Goal: Contribute content: Contribute content

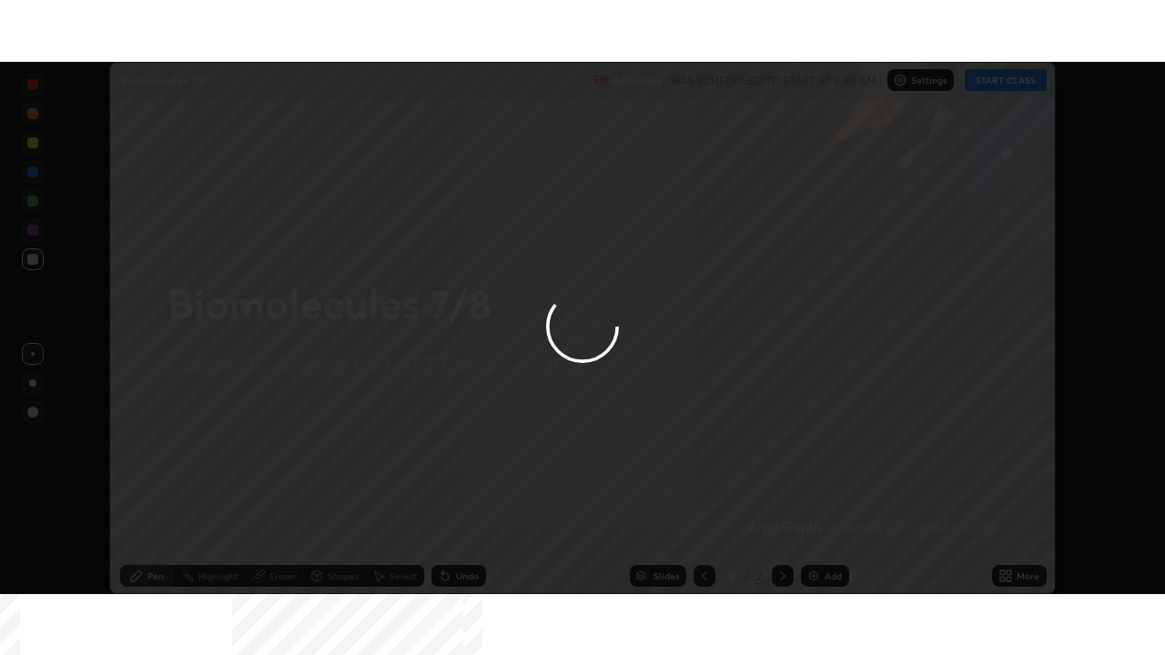
scroll to position [532, 1164]
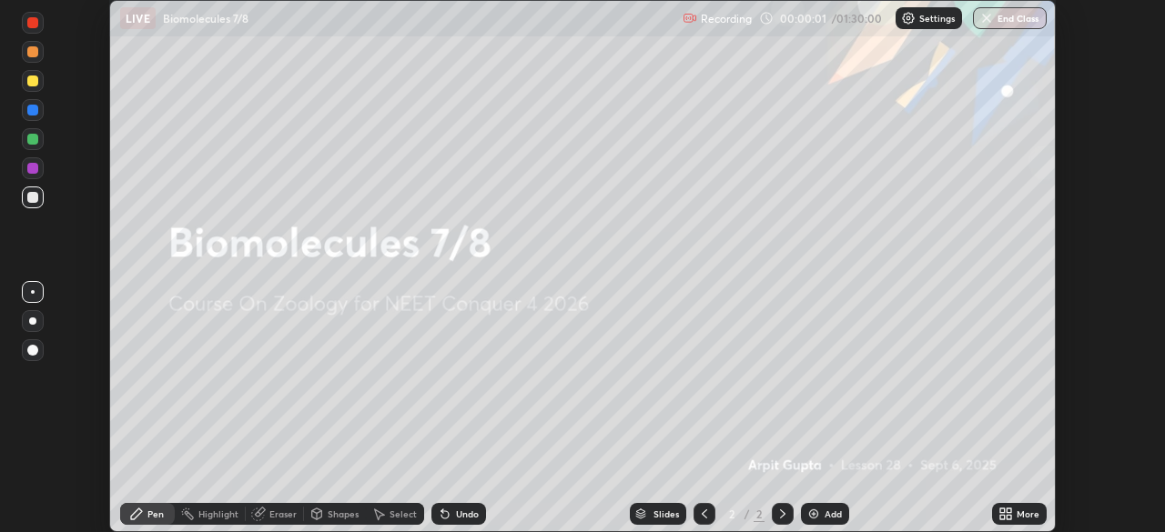
click at [1005, 513] on icon at bounding box center [1002, 511] width 5 height 5
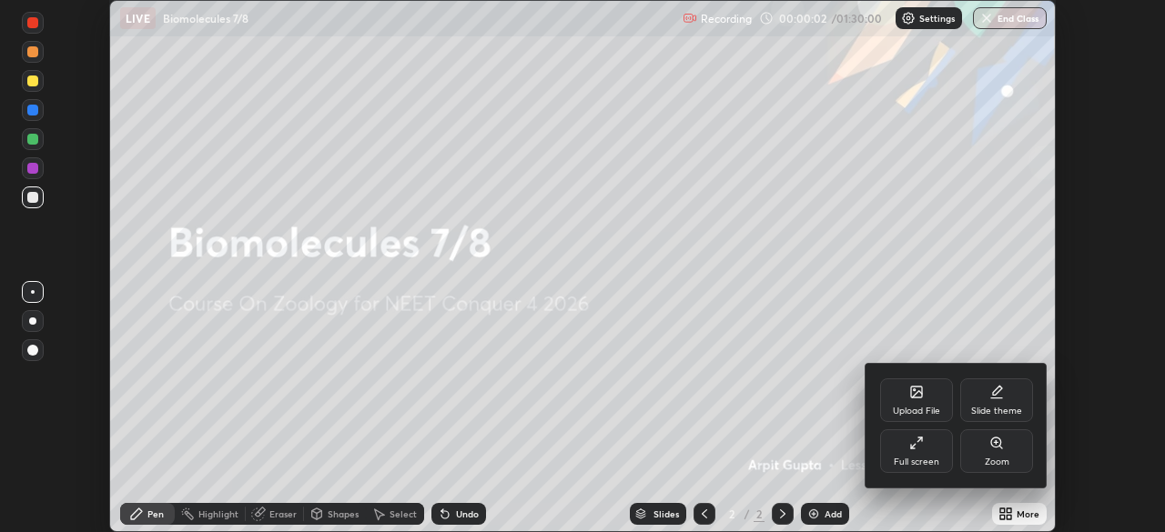
click at [918, 454] on div "Full screen" at bounding box center [916, 452] width 73 height 44
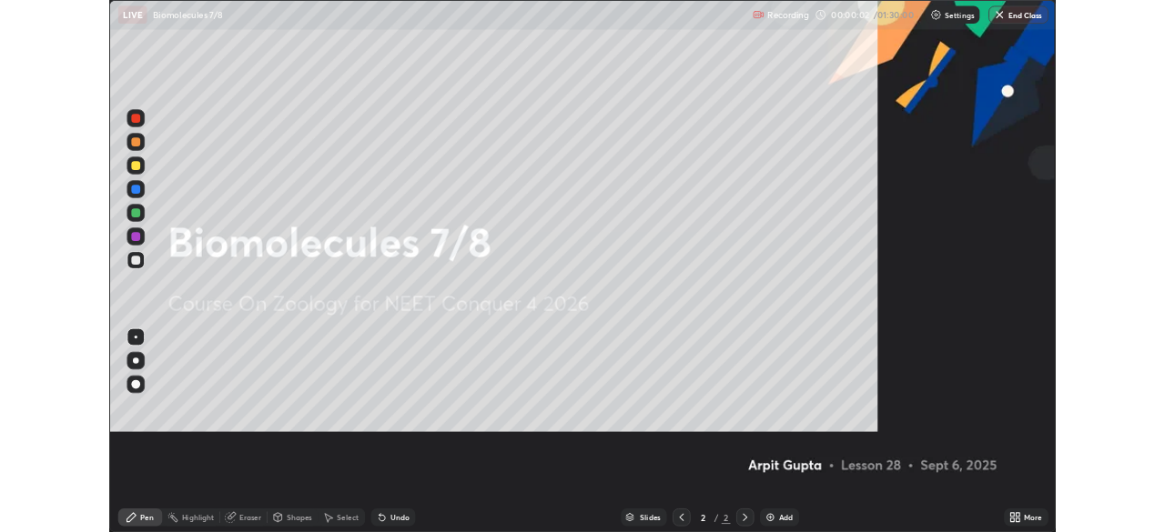
scroll to position [655, 1165]
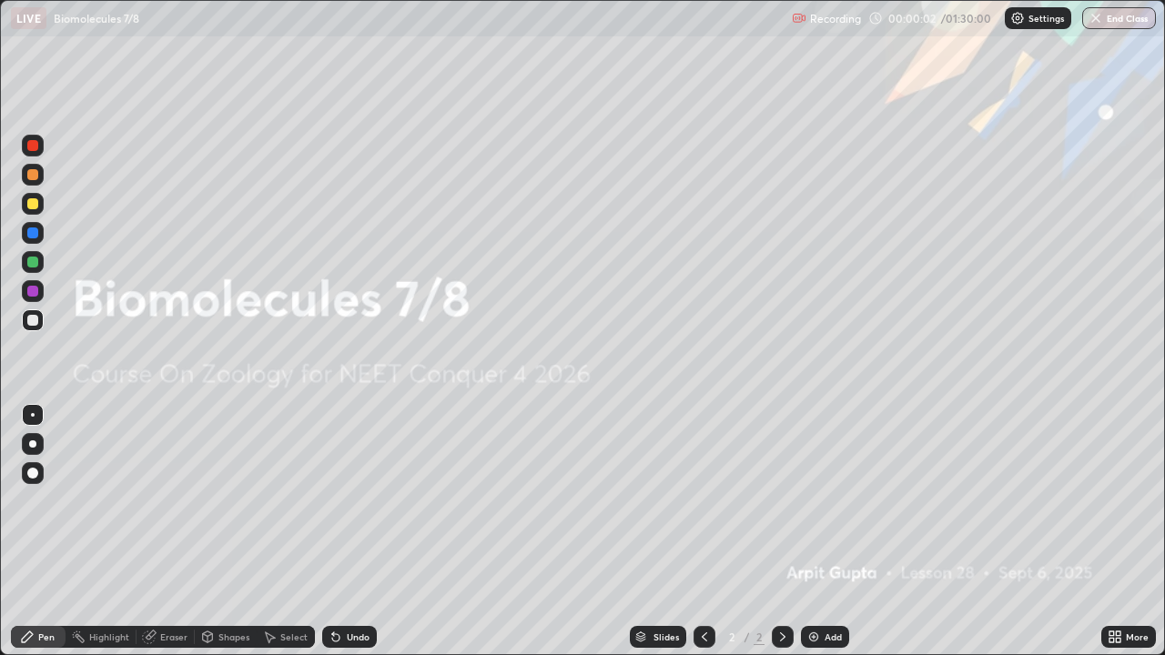
click at [703, 532] on icon at bounding box center [704, 637] width 15 height 15
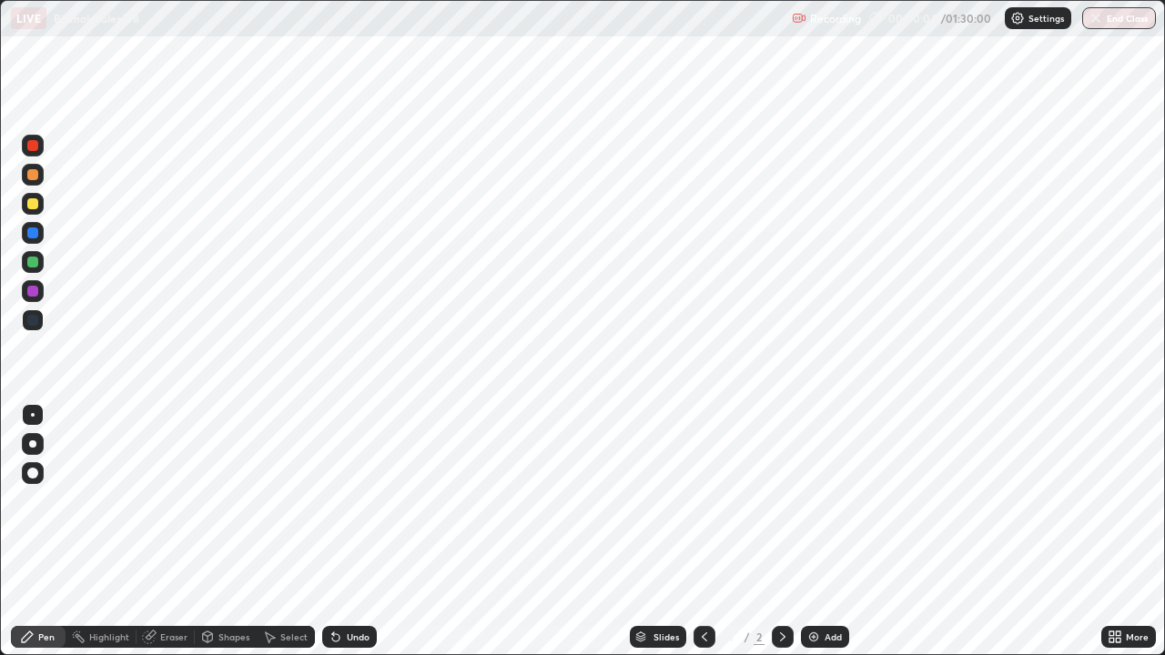
click at [781, 532] on icon at bounding box center [783, 637] width 15 height 15
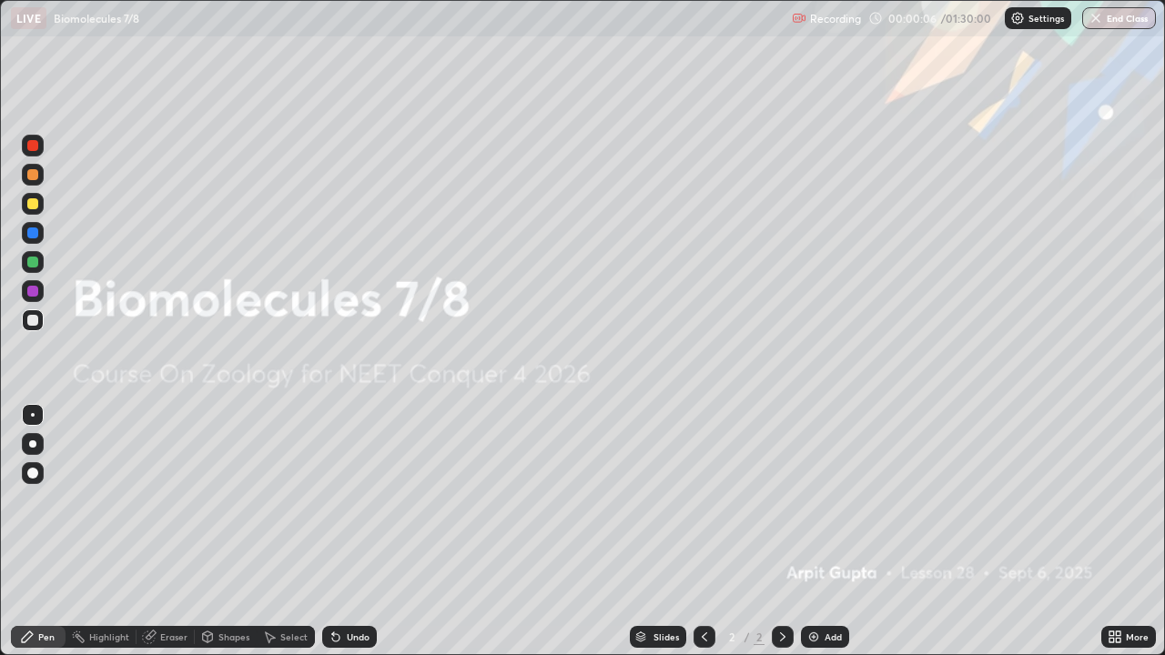
click at [1119, 532] on icon at bounding box center [1118, 640] width 5 height 5
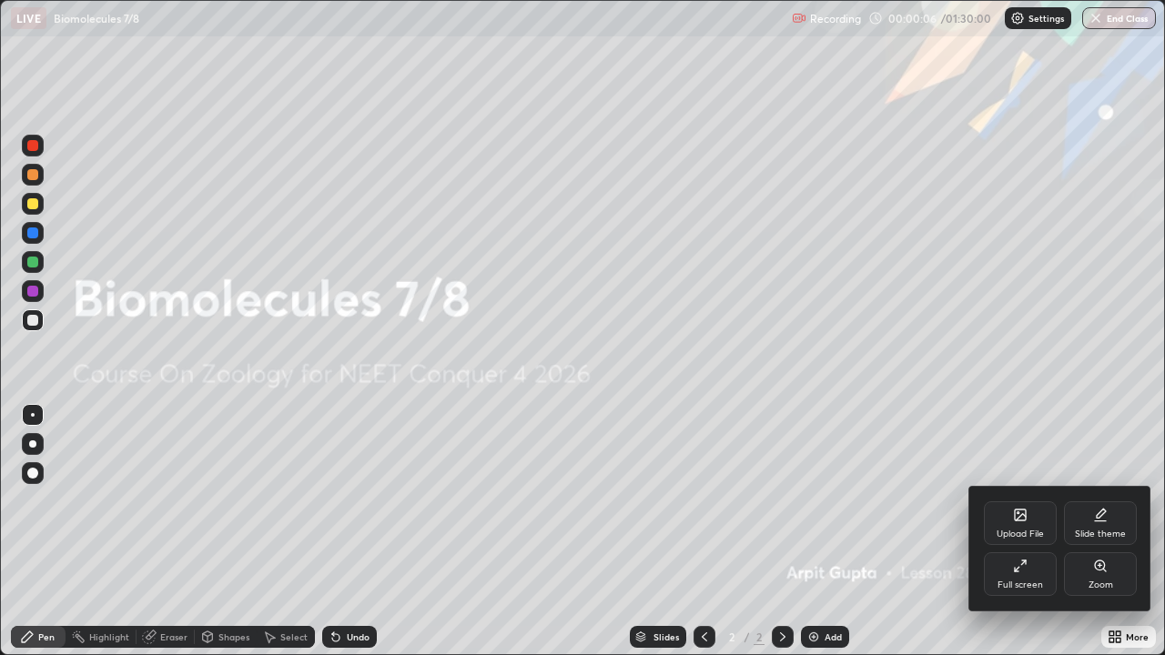
click at [1013, 525] on div "Upload File" at bounding box center [1020, 524] width 73 height 44
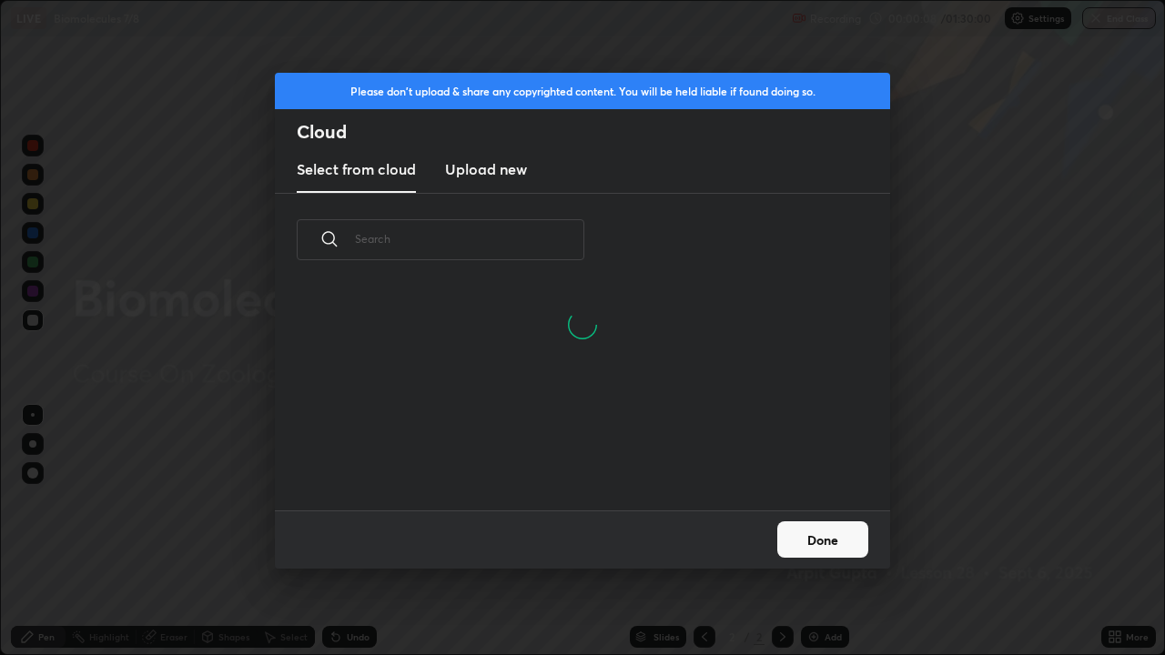
click at [488, 169] on h3 "Upload new" at bounding box center [486, 169] width 82 height 22
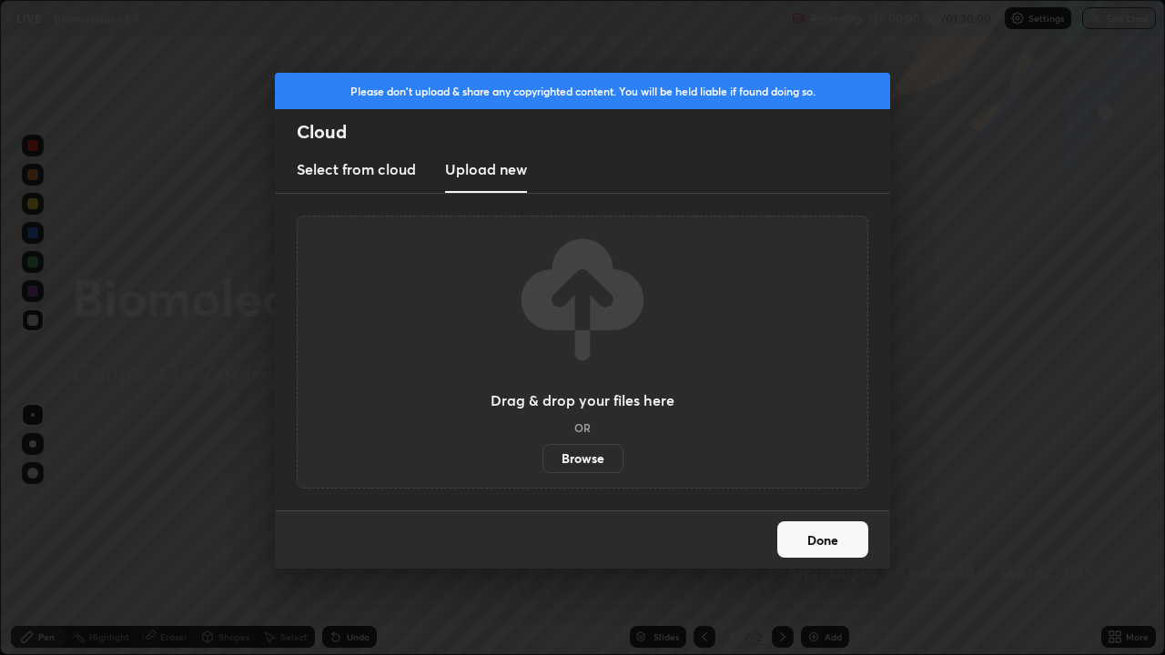
click at [578, 450] on label "Browse" at bounding box center [583, 458] width 81 height 29
click at [543, 450] on input "Browse" at bounding box center [543, 458] width 0 height 29
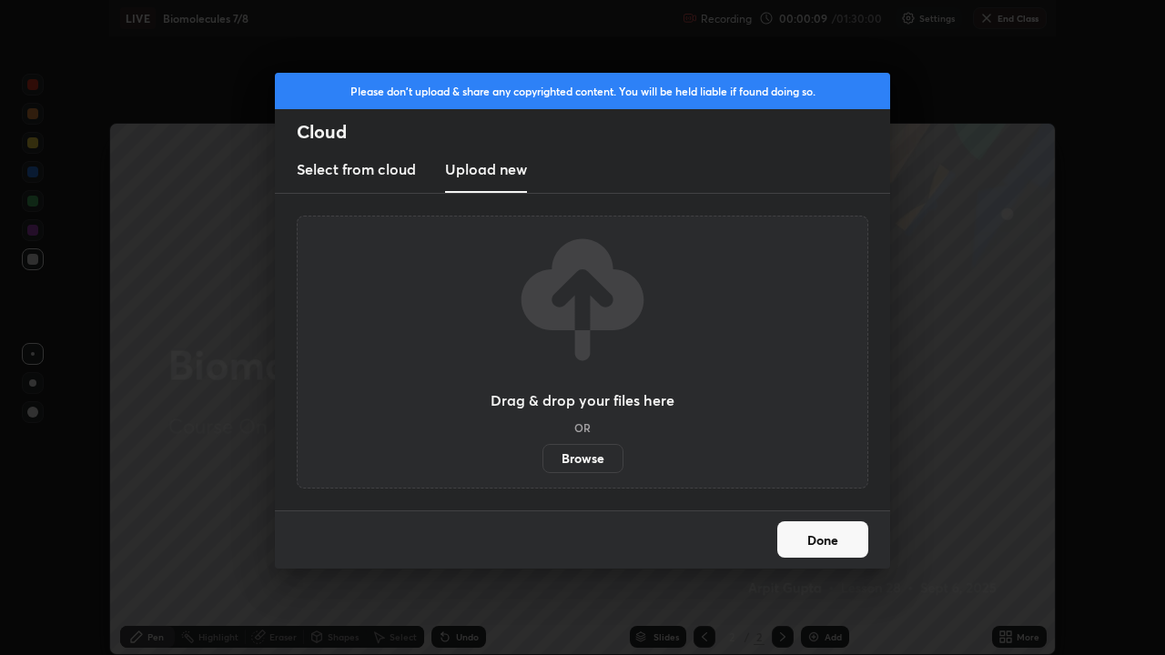
scroll to position [90492, 89859]
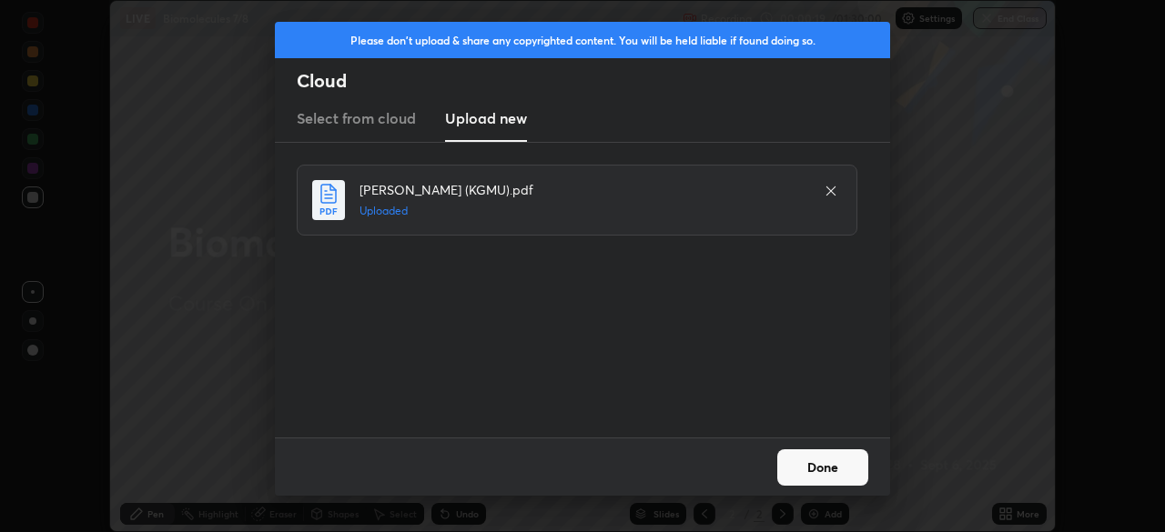
click at [837, 470] on button "Done" at bounding box center [822, 468] width 91 height 36
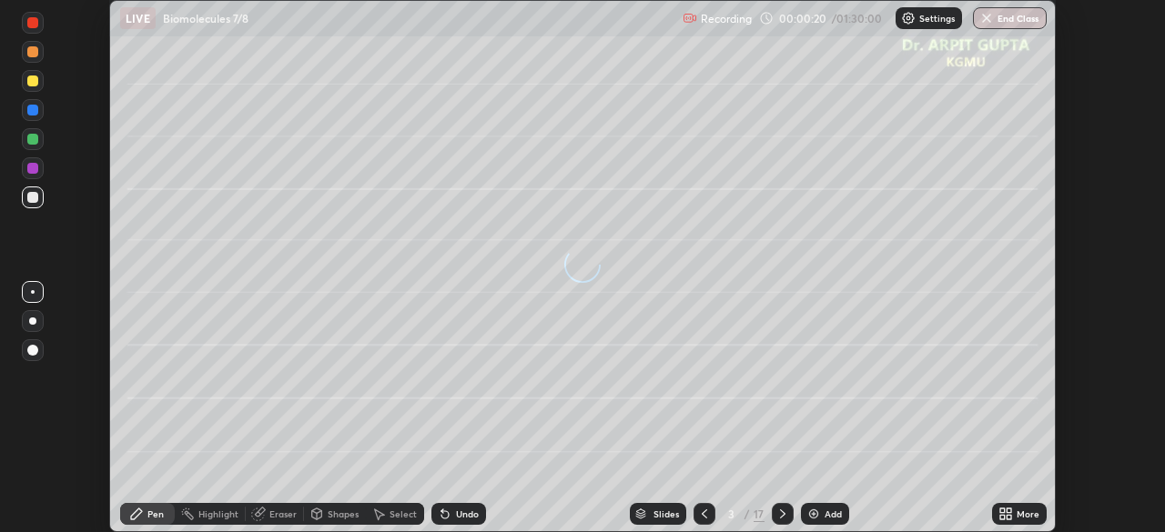
click at [1009, 517] on icon at bounding box center [1009, 517] width 5 height 5
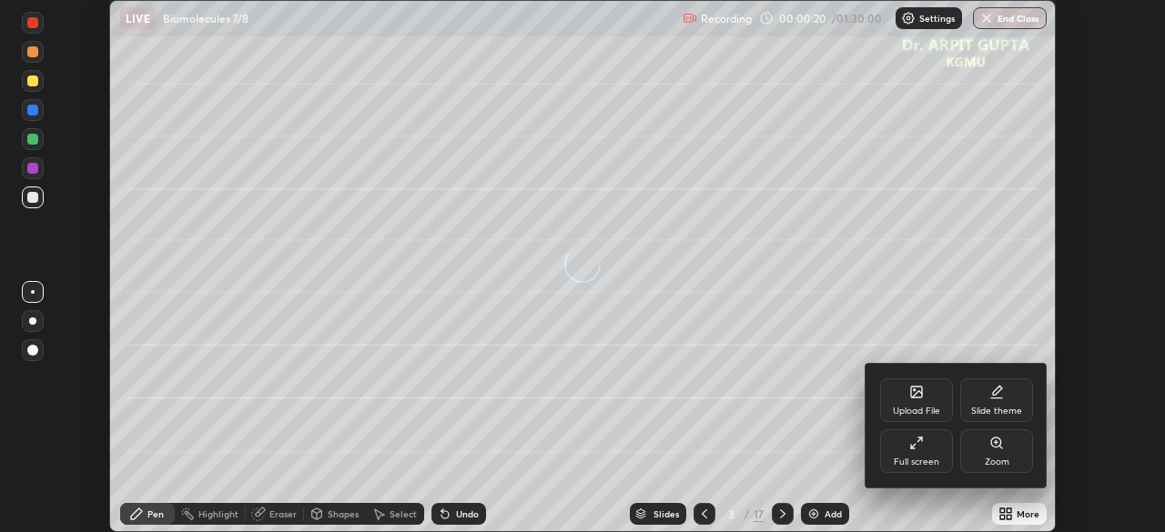
click at [919, 451] on div "Full screen" at bounding box center [916, 452] width 73 height 44
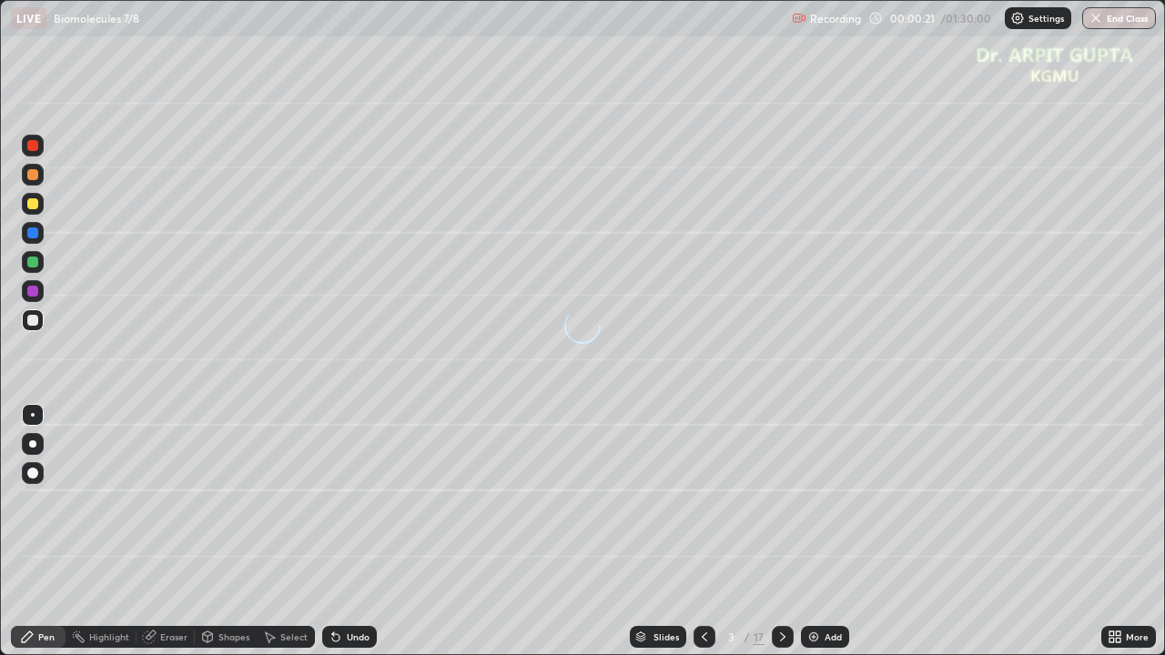
scroll to position [655, 1165]
click at [700, 532] on icon at bounding box center [704, 637] width 15 height 15
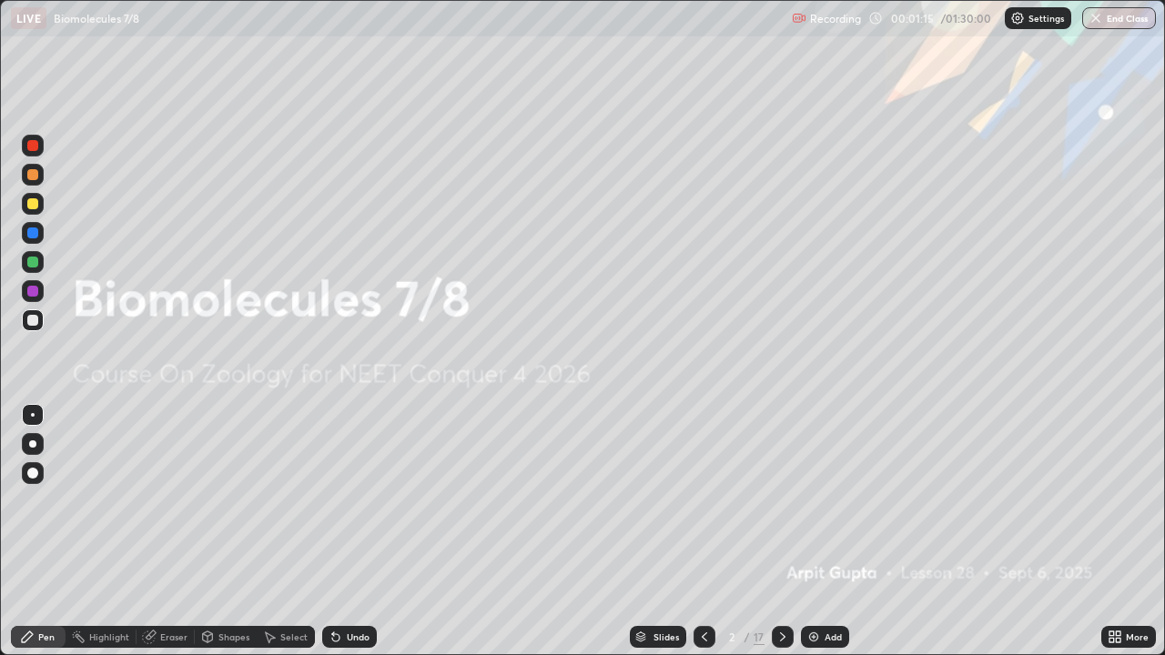
click at [779, 532] on icon at bounding box center [783, 637] width 15 height 15
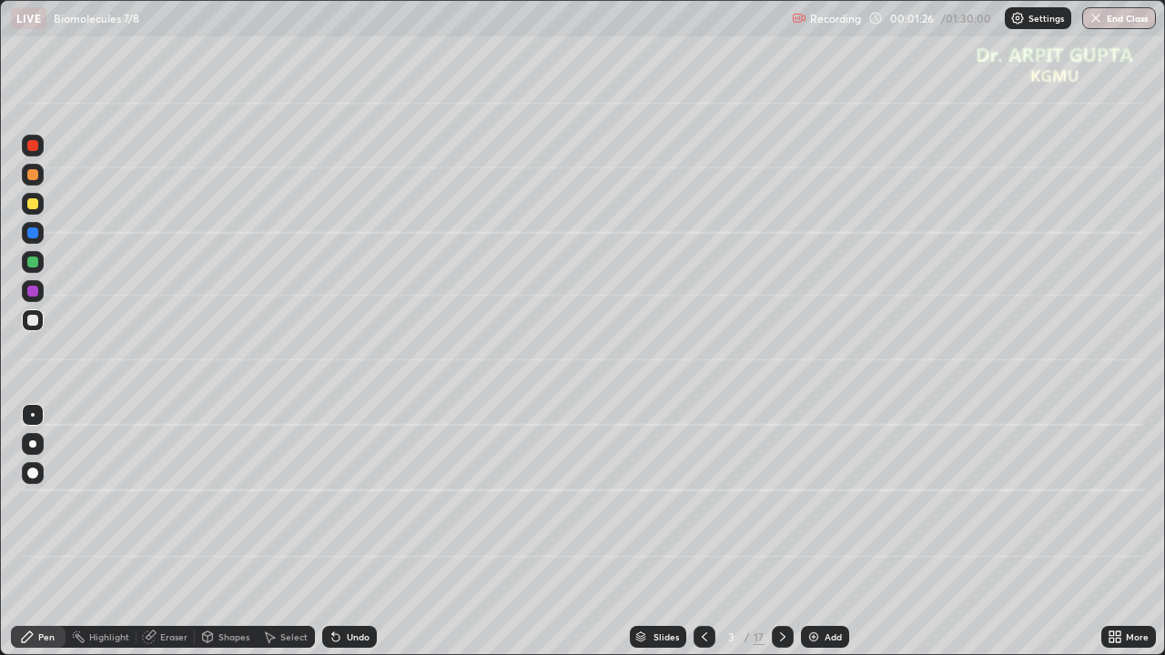
click at [36, 177] on div at bounding box center [32, 174] width 11 height 11
click at [30, 485] on div at bounding box center [33, 473] width 22 height 29
click at [37, 319] on div at bounding box center [32, 320] width 11 height 11
click at [33, 441] on div at bounding box center [32, 444] width 7 height 7
click at [332, 532] on icon at bounding box center [333, 634] width 2 height 2
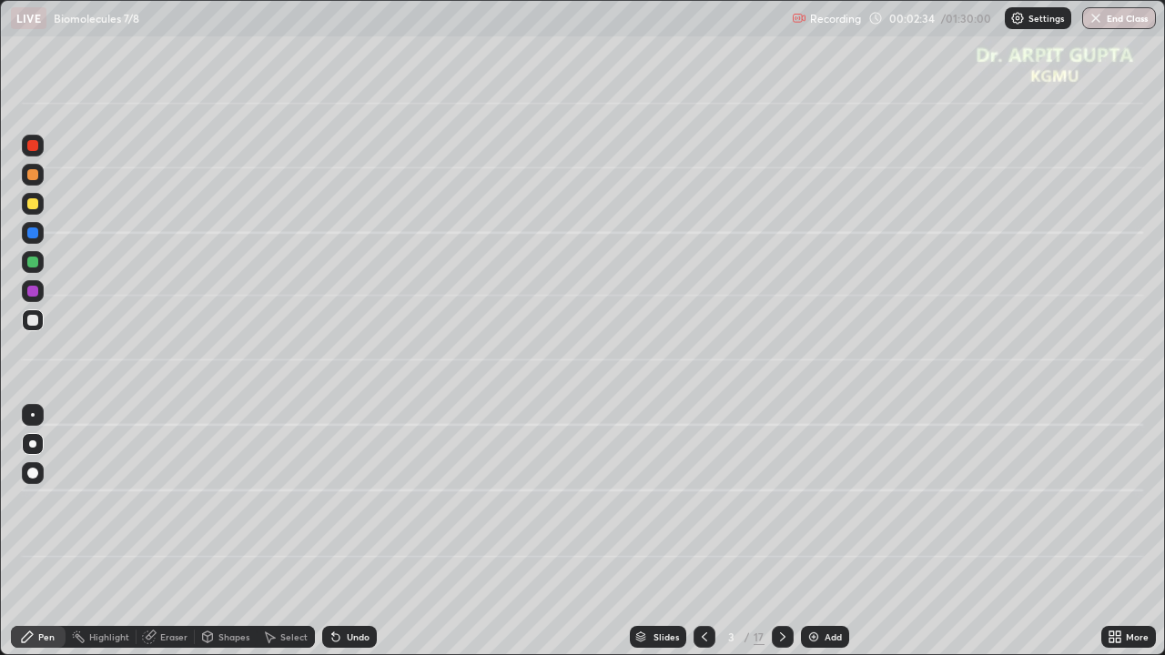
click at [332, 532] on icon at bounding box center [335, 637] width 7 height 7
click at [40, 264] on div at bounding box center [33, 262] width 22 height 22
click at [32, 206] on div at bounding box center [32, 203] width 11 height 11
click at [33, 415] on div at bounding box center [33, 415] width 4 height 4
click at [352, 532] on div "Undo" at bounding box center [349, 637] width 55 height 22
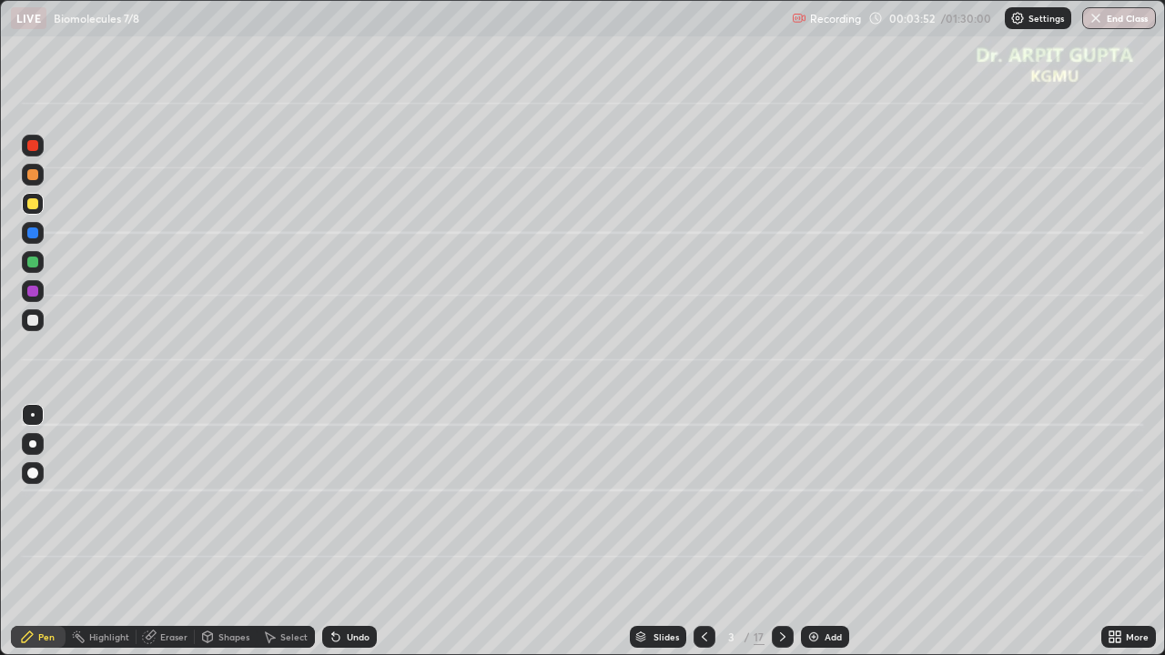
click at [349, 532] on div "Undo" at bounding box center [349, 637] width 55 height 22
click at [355, 532] on div "Undo" at bounding box center [349, 637] width 55 height 22
click at [33, 444] on div at bounding box center [32, 444] width 7 height 7
click at [33, 259] on div at bounding box center [32, 262] width 11 height 11
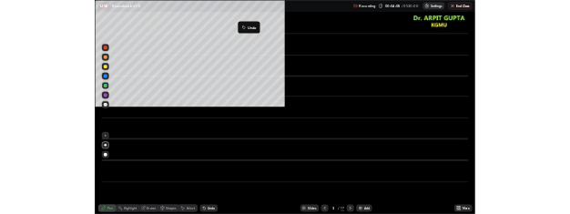
scroll to position [90369, 89859]
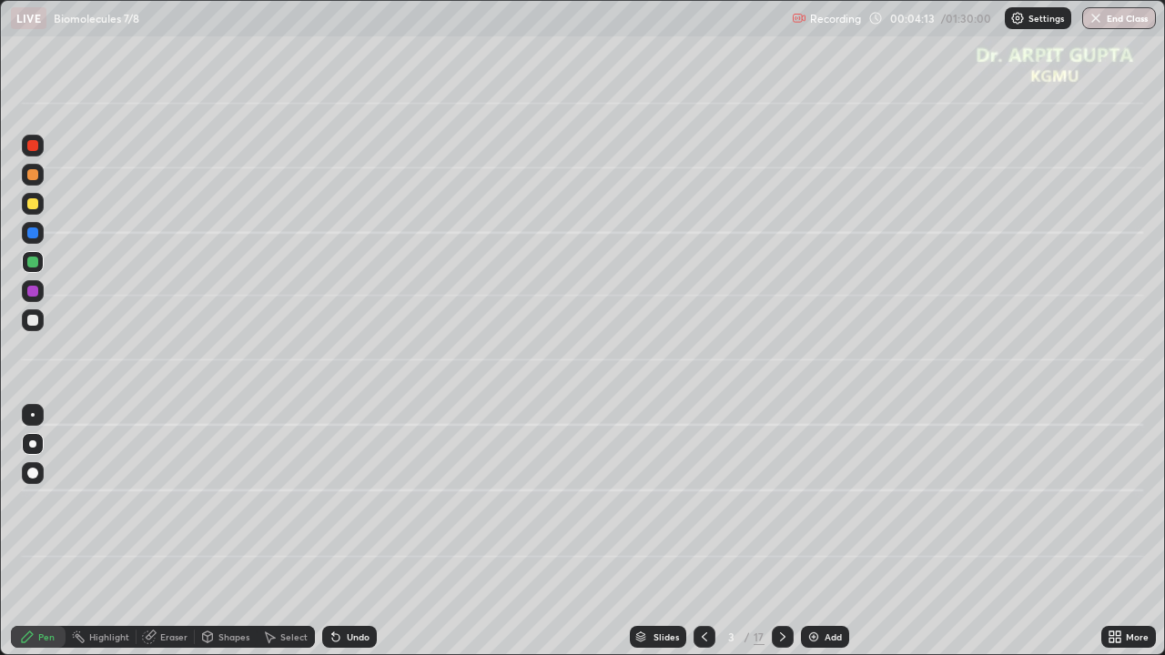
click at [35, 203] on div at bounding box center [32, 203] width 11 height 11
click at [370, 532] on div "Undo" at bounding box center [349, 637] width 55 height 22
click at [35, 267] on div at bounding box center [32, 262] width 11 height 11
click at [27, 207] on div at bounding box center [32, 203] width 11 height 11
click at [31, 322] on div at bounding box center [32, 320] width 11 height 11
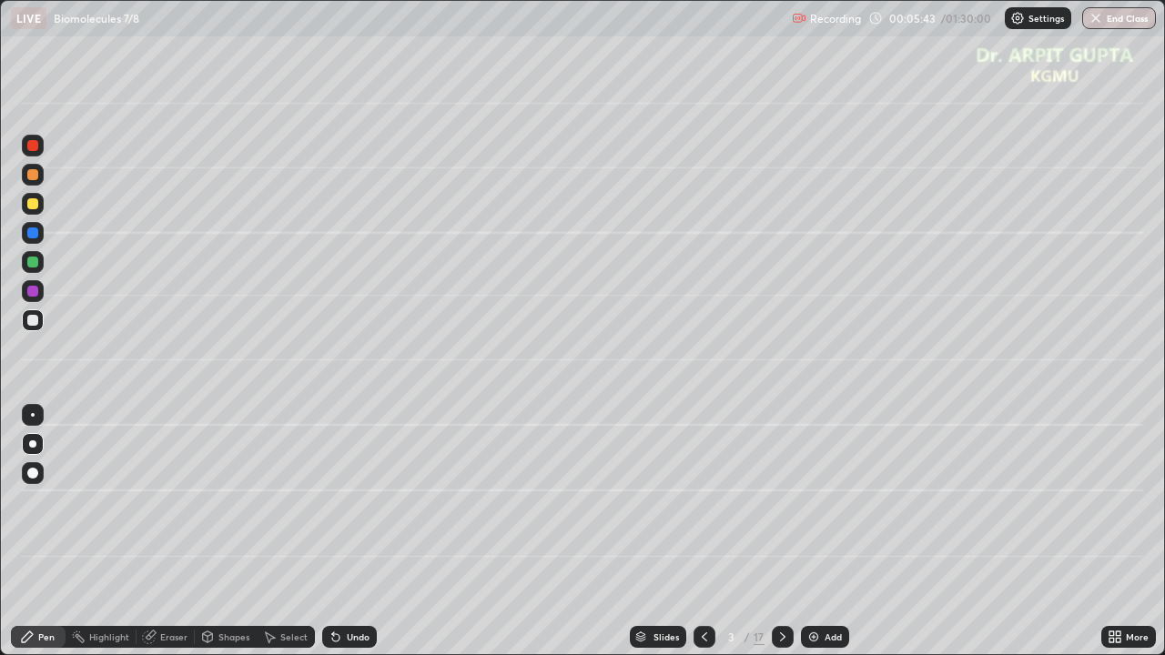
click at [31, 321] on div at bounding box center [32, 320] width 11 height 11
click at [32, 263] on div at bounding box center [32, 262] width 11 height 11
click at [29, 264] on div at bounding box center [32, 262] width 11 height 11
click at [31, 207] on div at bounding box center [32, 203] width 11 height 11
click at [42, 321] on div at bounding box center [33, 320] width 22 height 22
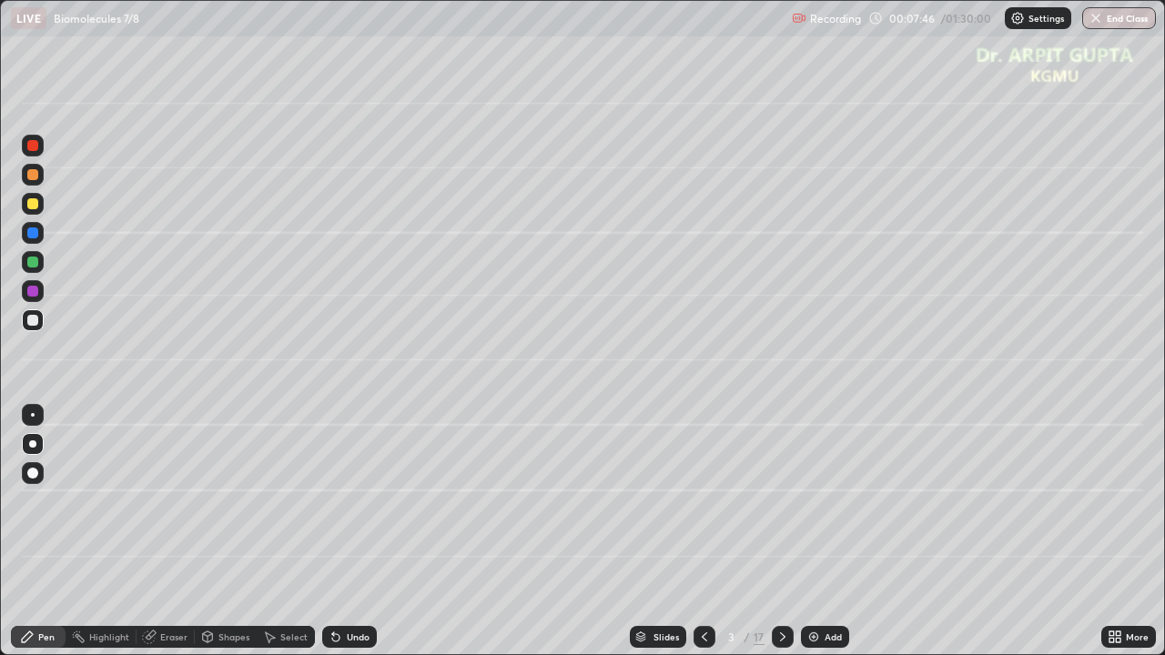
click at [41, 268] on div at bounding box center [33, 262] width 22 height 22
click at [339, 532] on icon at bounding box center [336, 637] width 15 height 15
click at [348, 532] on div "Undo" at bounding box center [358, 637] width 23 height 9
click at [36, 208] on div at bounding box center [32, 203] width 11 height 11
click at [332, 532] on icon at bounding box center [335, 637] width 7 height 7
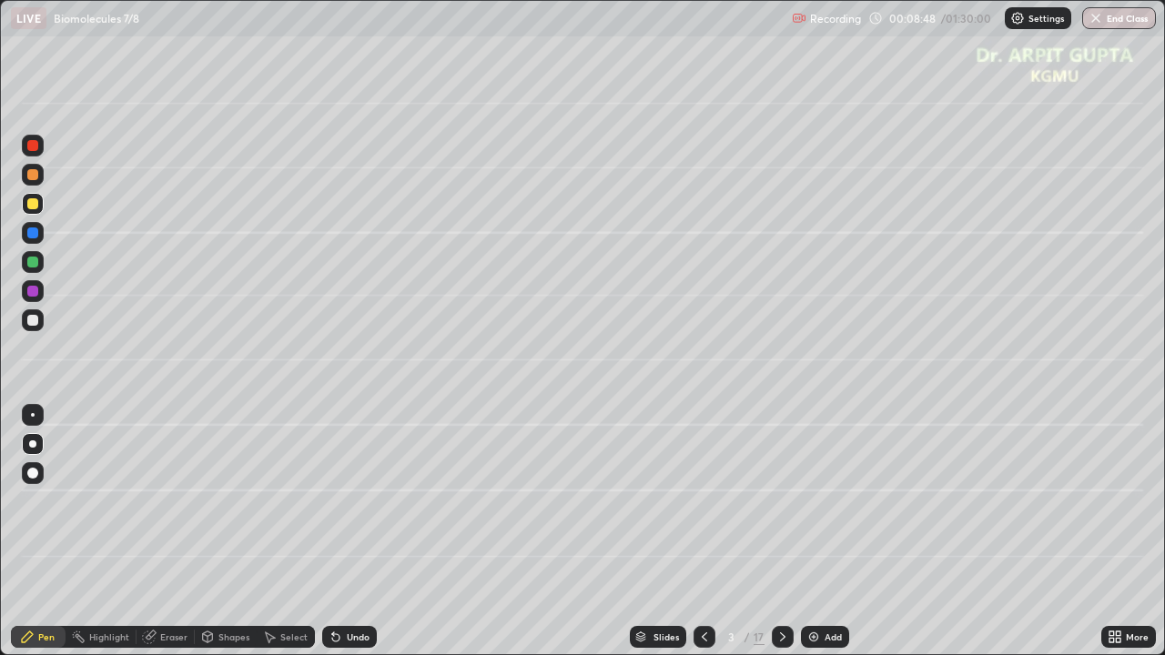
click at [332, 532] on icon at bounding box center [335, 637] width 7 height 7
click at [347, 532] on div "Undo" at bounding box center [358, 637] width 23 height 9
click at [339, 532] on icon at bounding box center [336, 637] width 15 height 15
click at [350, 532] on div "Undo" at bounding box center [349, 637] width 55 height 22
click at [348, 532] on div "Undo" at bounding box center [349, 637] width 55 height 22
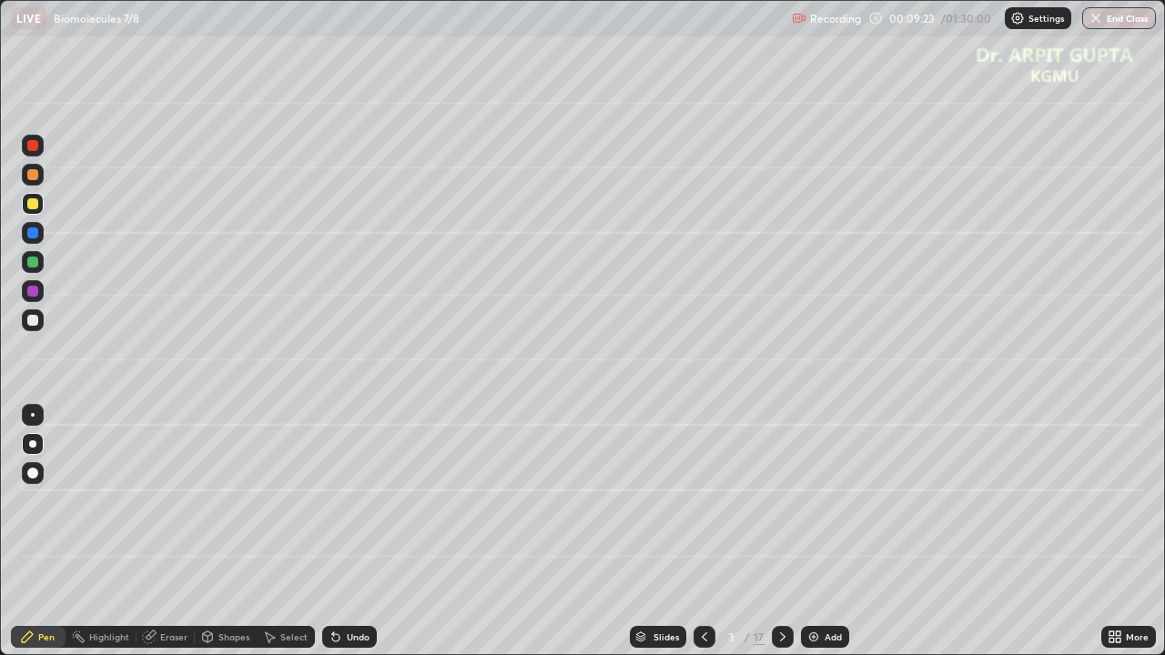
click at [335, 532] on icon at bounding box center [336, 637] width 15 height 15
click at [781, 532] on icon at bounding box center [783, 637] width 15 height 15
click at [700, 532] on icon at bounding box center [704, 637] width 15 height 15
click at [781, 532] on icon at bounding box center [783, 637] width 15 height 15
click at [27, 453] on div at bounding box center [33, 444] width 22 height 22
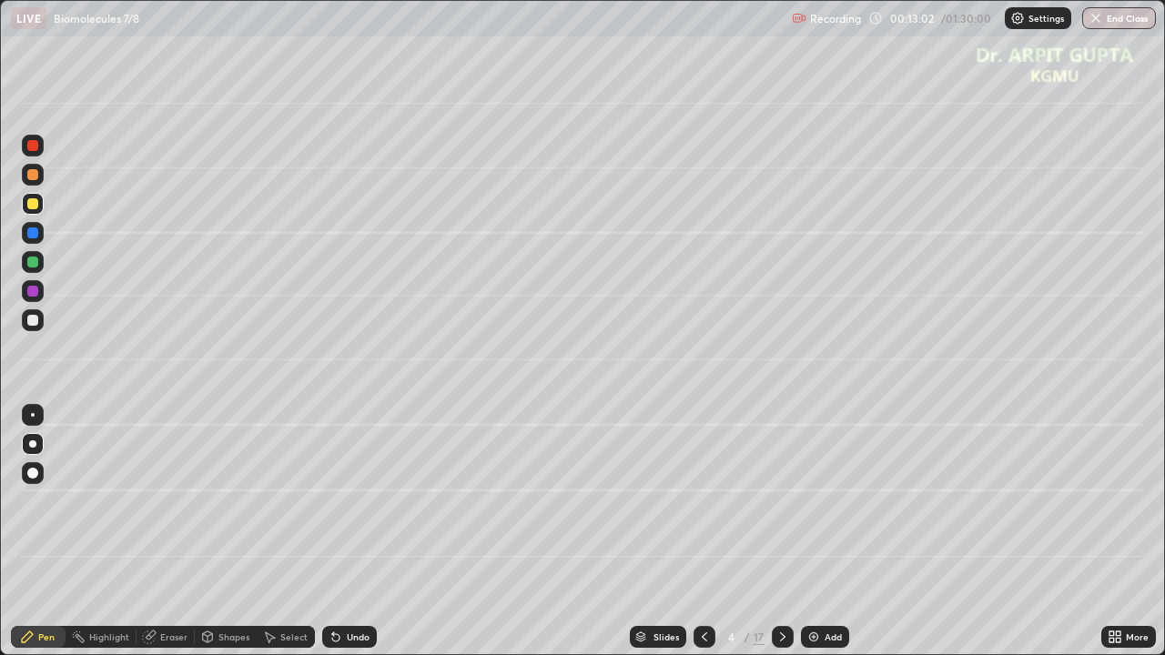
click at [27, 262] on div at bounding box center [32, 262] width 11 height 11
click at [33, 212] on div at bounding box center [33, 204] width 22 height 22
click at [33, 178] on div at bounding box center [32, 174] width 11 height 11
click at [35, 264] on div at bounding box center [32, 262] width 11 height 11
click at [33, 322] on div at bounding box center [32, 320] width 11 height 11
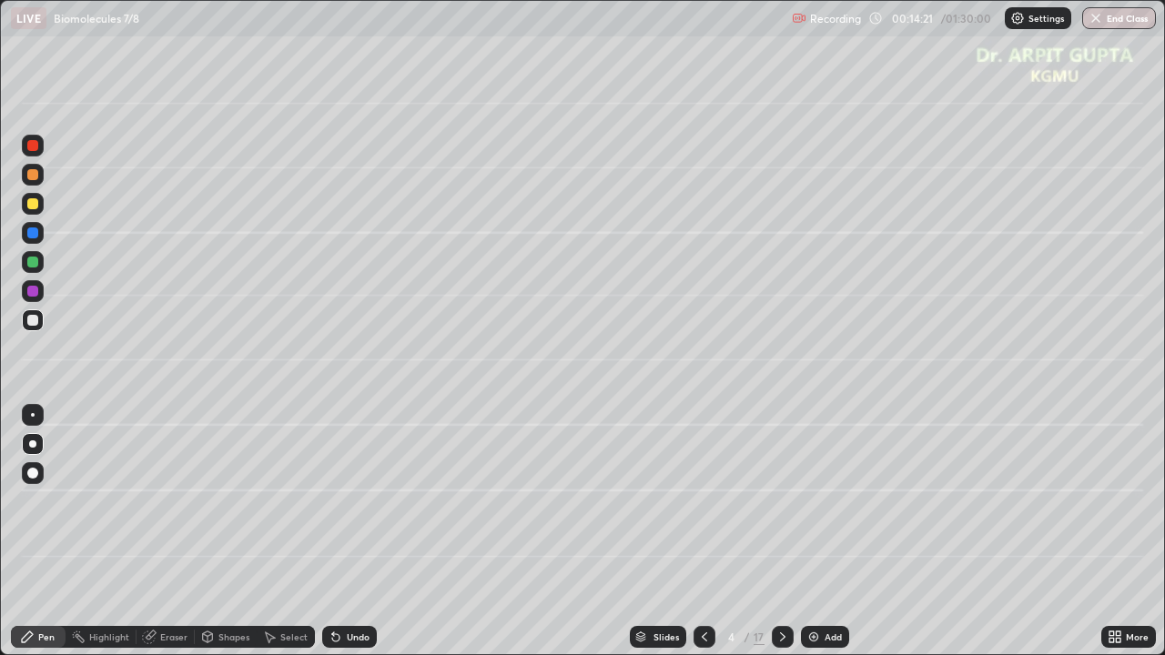
click at [331, 532] on icon at bounding box center [336, 637] width 15 height 15
click at [335, 532] on icon at bounding box center [335, 637] width 7 height 7
click at [35, 262] on div at bounding box center [32, 262] width 11 height 11
click at [31, 322] on div at bounding box center [32, 320] width 11 height 11
click at [333, 532] on icon at bounding box center [335, 637] width 7 height 7
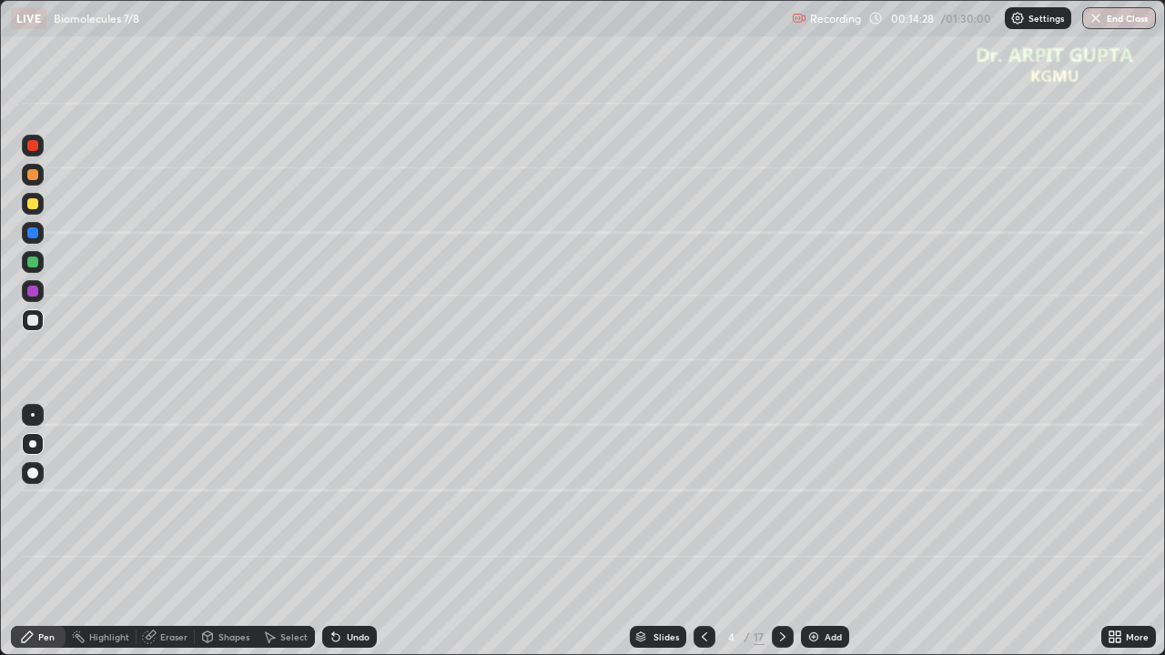
click at [339, 532] on icon at bounding box center [336, 637] width 15 height 15
click at [31, 322] on div at bounding box center [32, 320] width 11 height 11
click at [33, 294] on div at bounding box center [32, 291] width 11 height 11
click at [235, 532] on div "Shapes" at bounding box center [233, 637] width 31 height 9
click at [166, 532] on div "Eraser" at bounding box center [166, 637] width 58 height 22
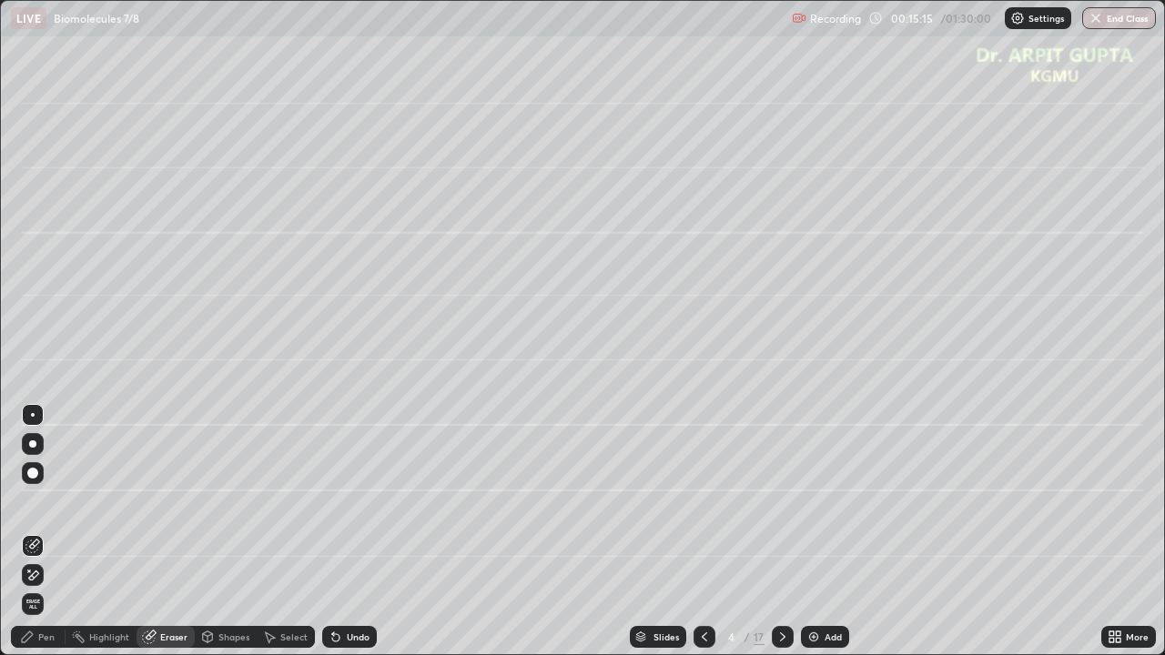
click at [40, 532] on div "Pen" at bounding box center [46, 637] width 16 height 9
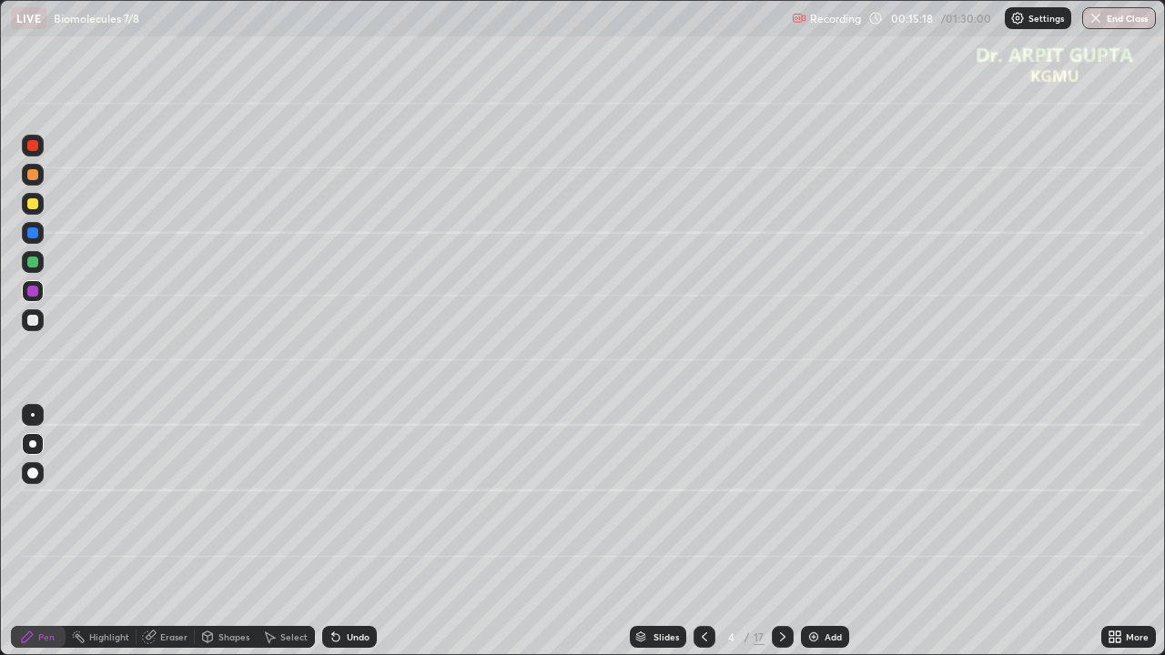
click at [33, 202] on div at bounding box center [32, 203] width 11 height 11
click at [340, 532] on icon at bounding box center [336, 637] width 15 height 15
click at [333, 532] on icon at bounding box center [335, 637] width 7 height 7
click at [337, 532] on icon at bounding box center [336, 637] width 15 height 15
click at [339, 532] on icon at bounding box center [336, 637] width 15 height 15
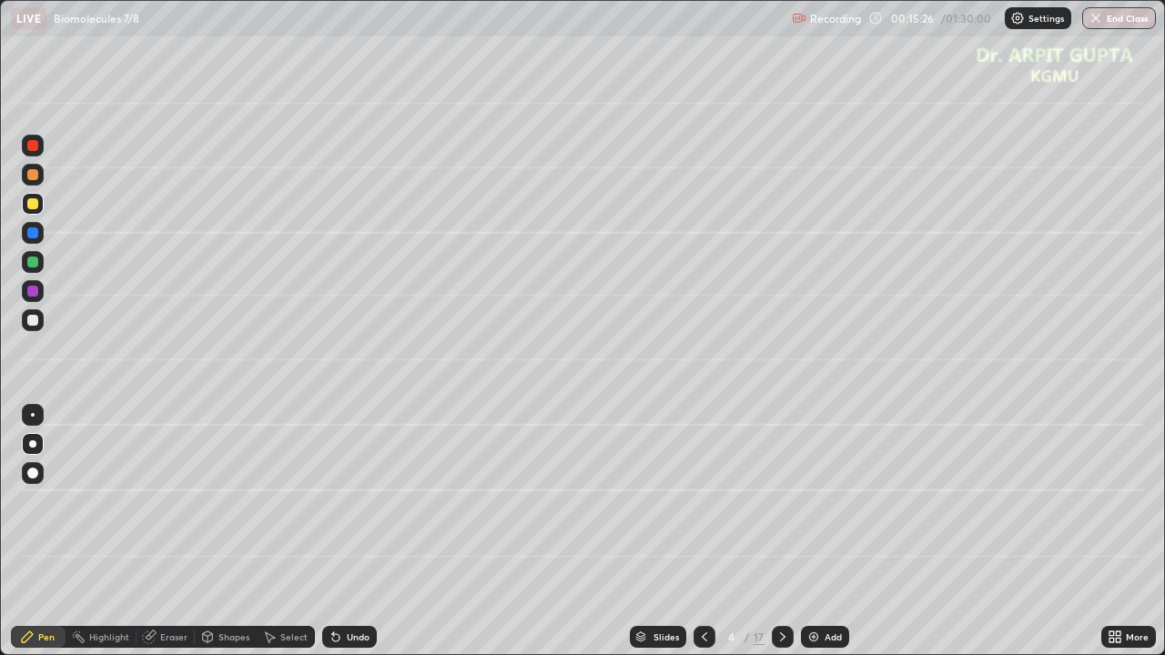
click at [340, 532] on icon at bounding box center [336, 637] width 15 height 15
click at [339, 532] on icon at bounding box center [336, 637] width 15 height 15
click at [33, 324] on div at bounding box center [32, 320] width 11 height 11
click at [293, 532] on div "Select" at bounding box center [286, 637] width 58 height 22
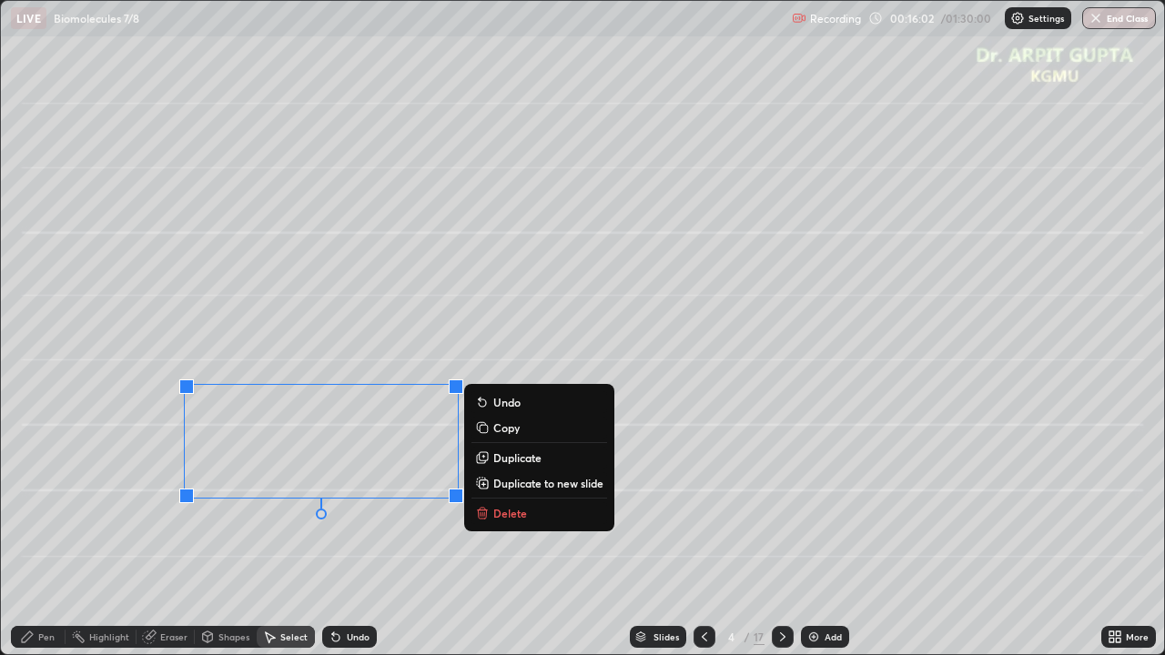
click at [282, 532] on div "0 ° Undo Copy Duplicate Duplicate to new slide Delete" at bounding box center [583, 328] width 1164 height 654
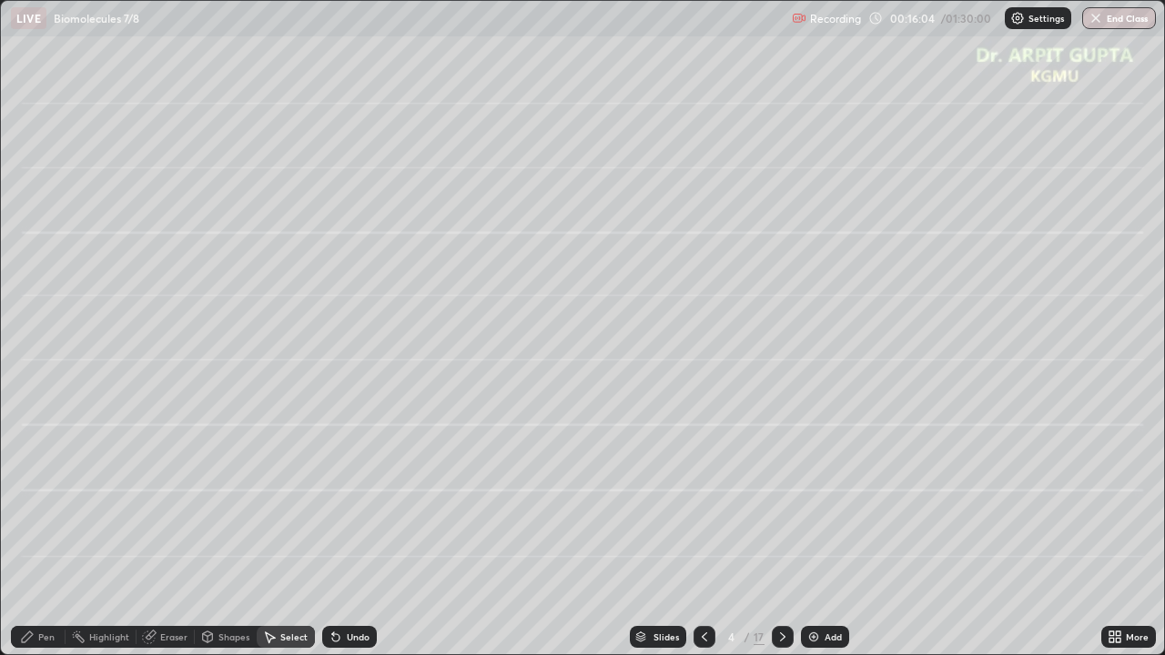
click at [52, 532] on div "Pen" at bounding box center [46, 637] width 16 height 9
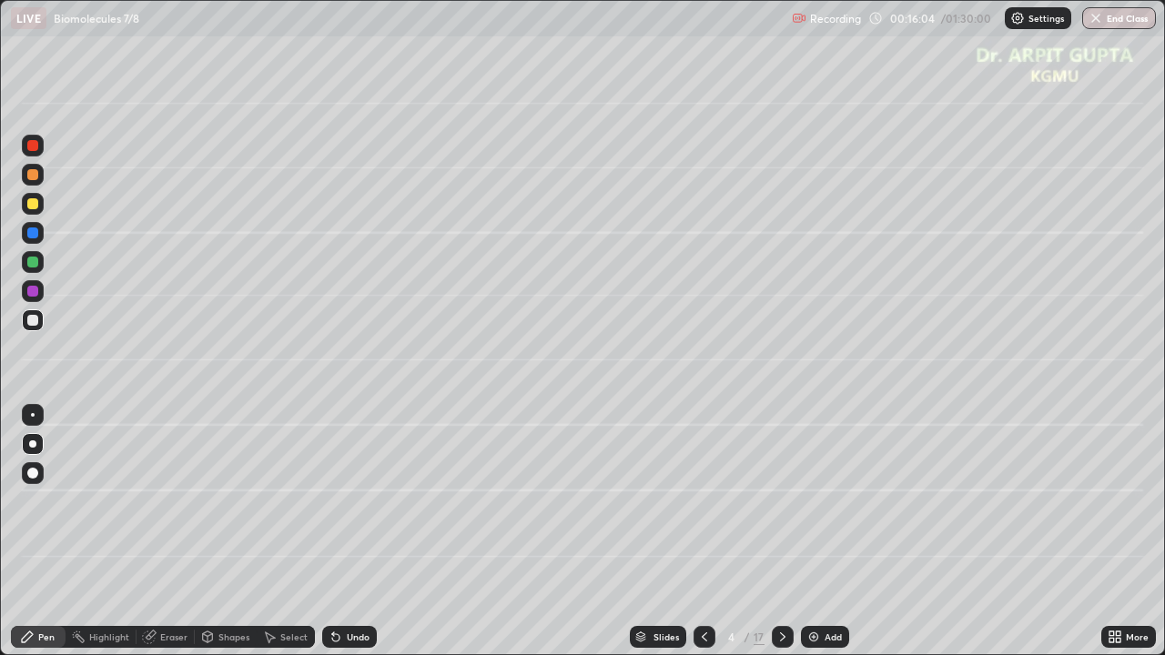
click at [36, 286] on div at bounding box center [32, 291] width 11 height 11
click at [33, 322] on div at bounding box center [32, 320] width 11 height 11
click at [32, 262] on div at bounding box center [32, 262] width 11 height 11
click at [35, 203] on div at bounding box center [32, 203] width 11 height 11
click at [37, 329] on div at bounding box center [33, 320] width 22 height 22
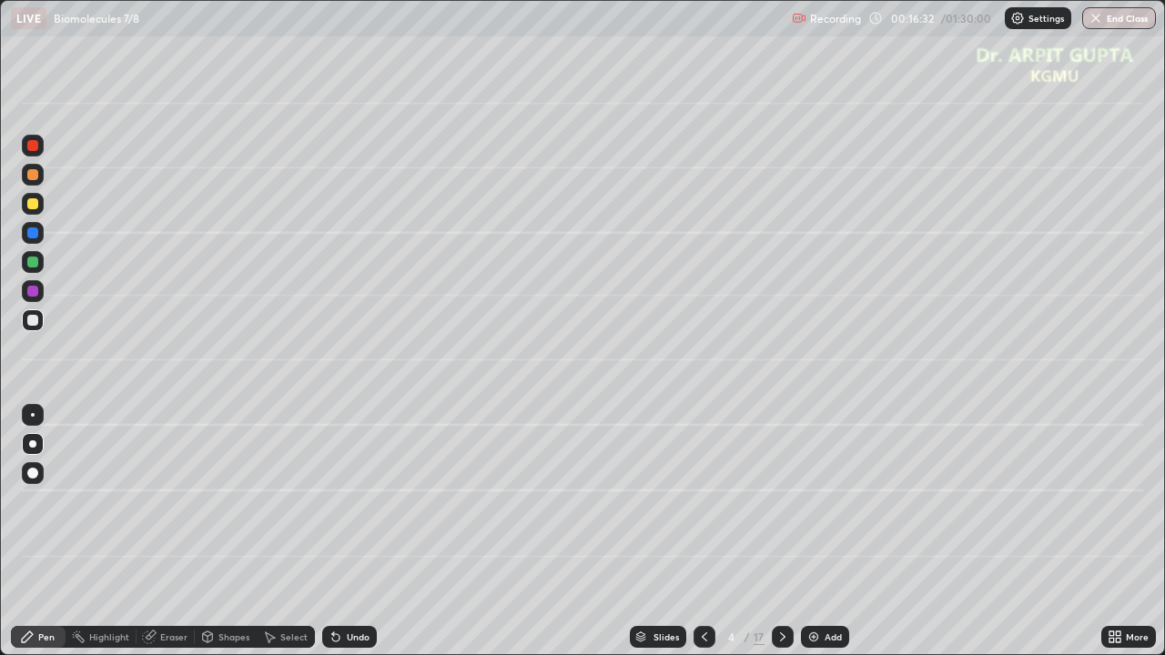
click at [351, 532] on div "Undo" at bounding box center [358, 637] width 23 height 9
click at [347, 532] on div "Undo" at bounding box center [358, 637] width 23 height 9
click at [333, 532] on icon at bounding box center [335, 637] width 7 height 7
click at [167, 532] on div "Eraser" at bounding box center [166, 637] width 58 height 22
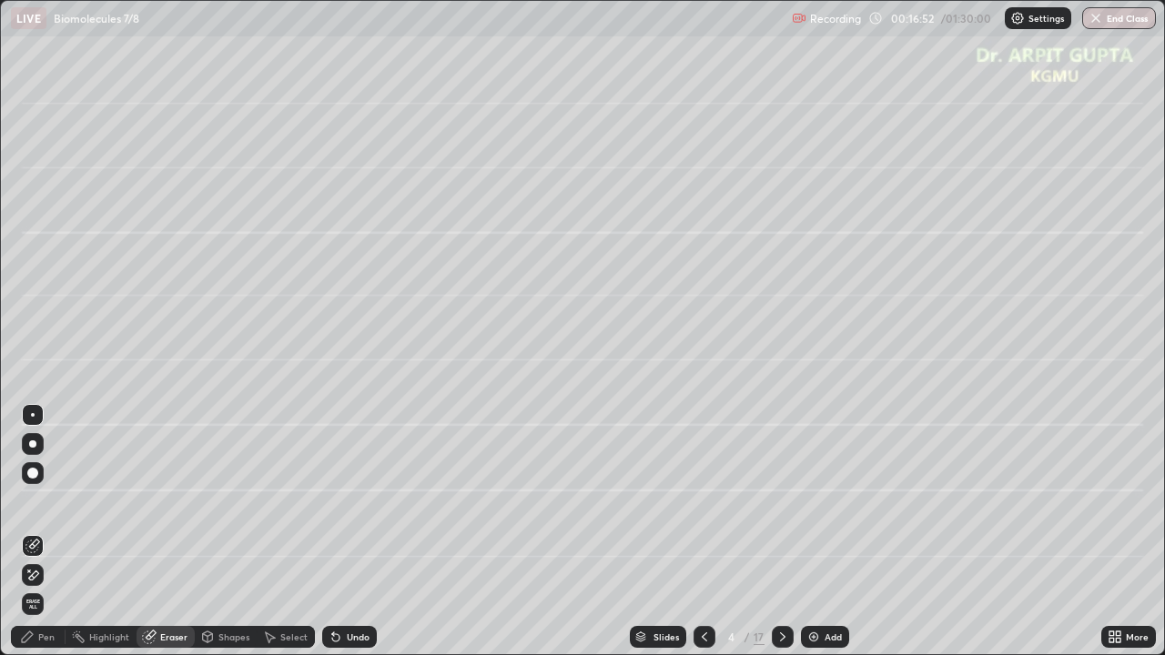
click at [171, 532] on div "Eraser" at bounding box center [173, 637] width 27 height 9
click at [284, 532] on div "Select" at bounding box center [293, 637] width 27 height 9
click at [1111, 532] on icon at bounding box center [1112, 634] width 5 height 5
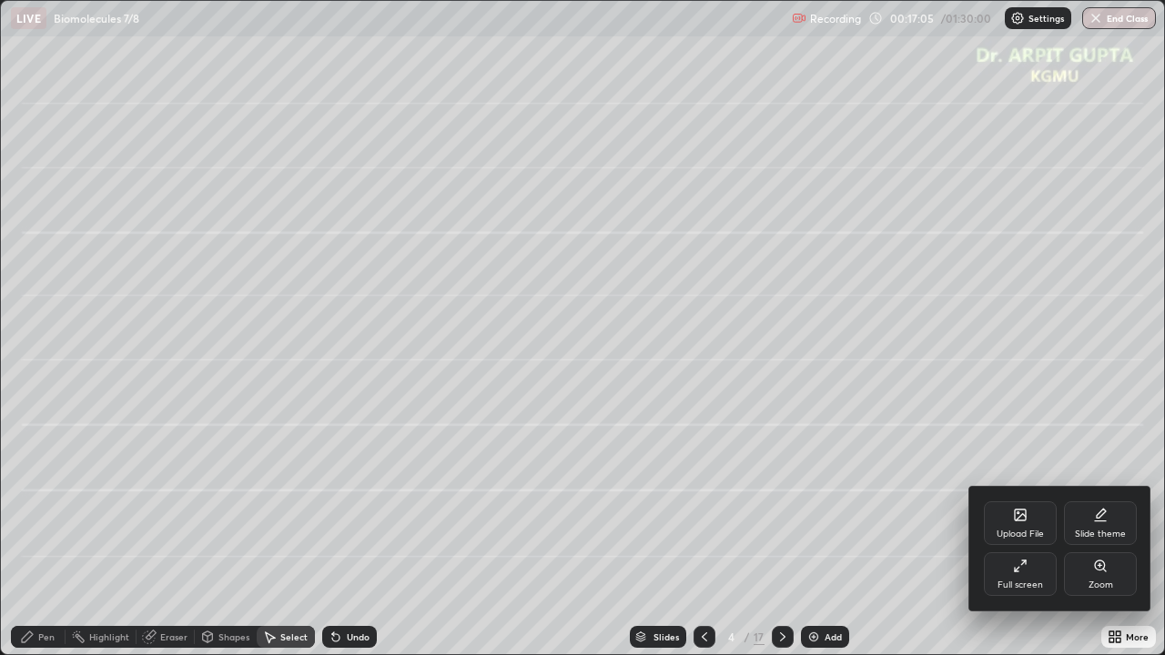
click at [1030, 532] on div "Full screen" at bounding box center [1020, 575] width 73 height 44
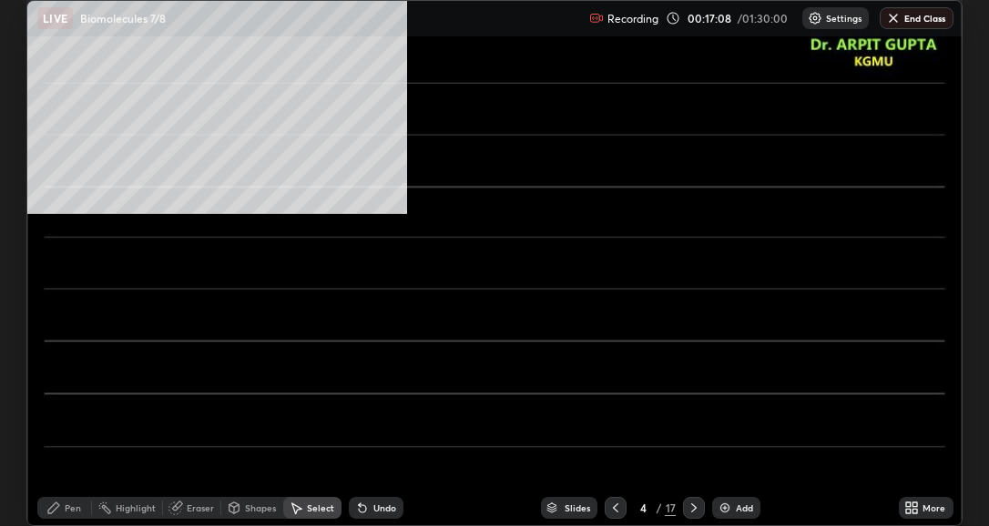
scroll to position [526, 989]
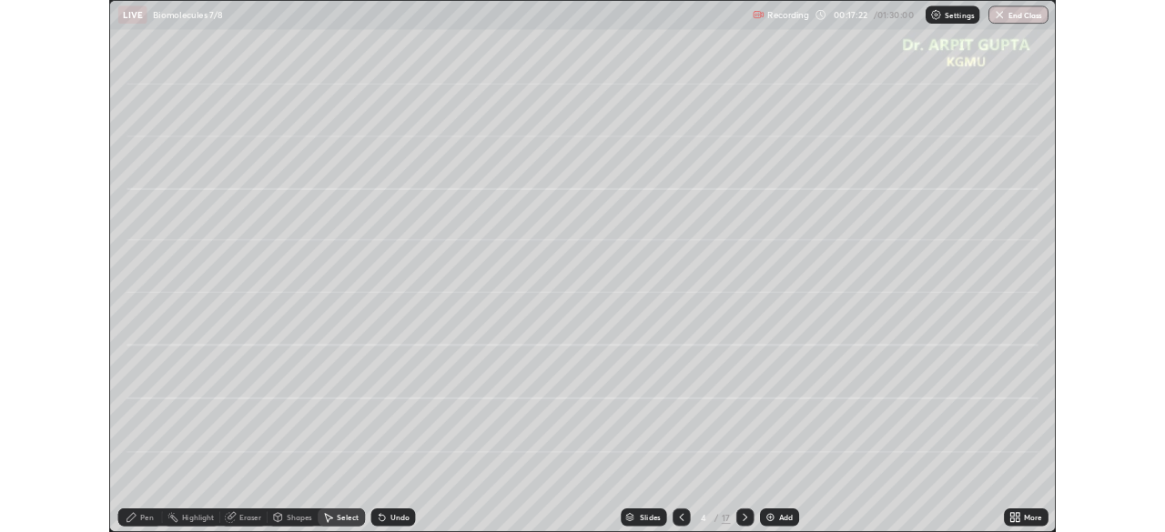
scroll to position [655, 1165]
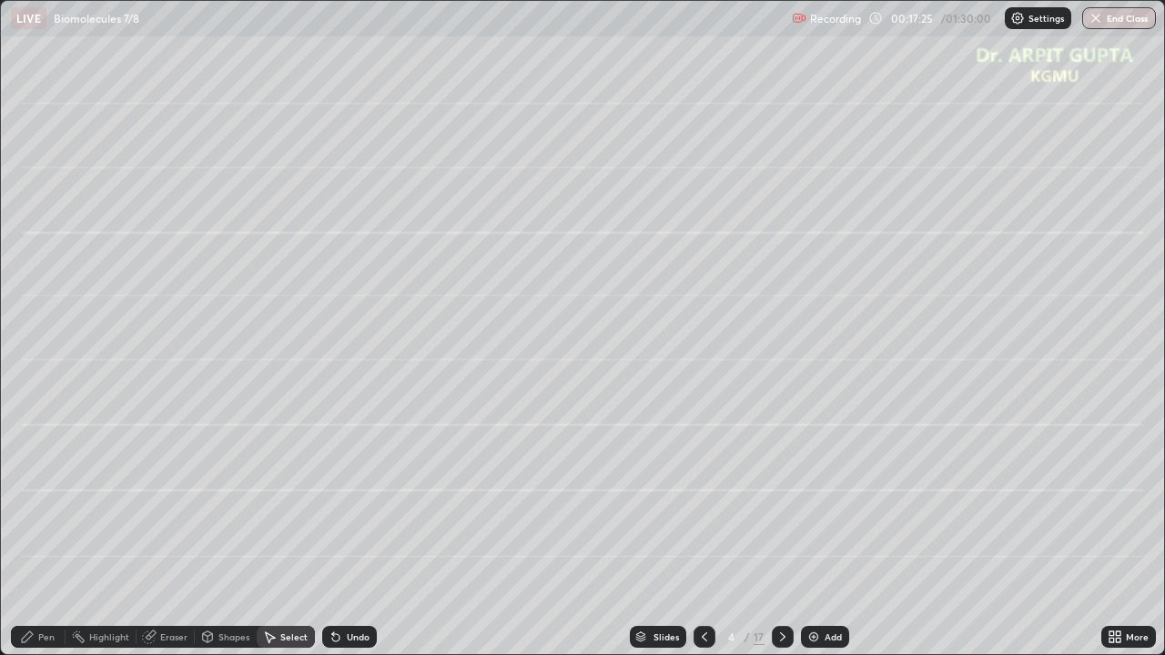
click at [36, 525] on div "Pen" at bounding box center [38, 637] width 55 height 22
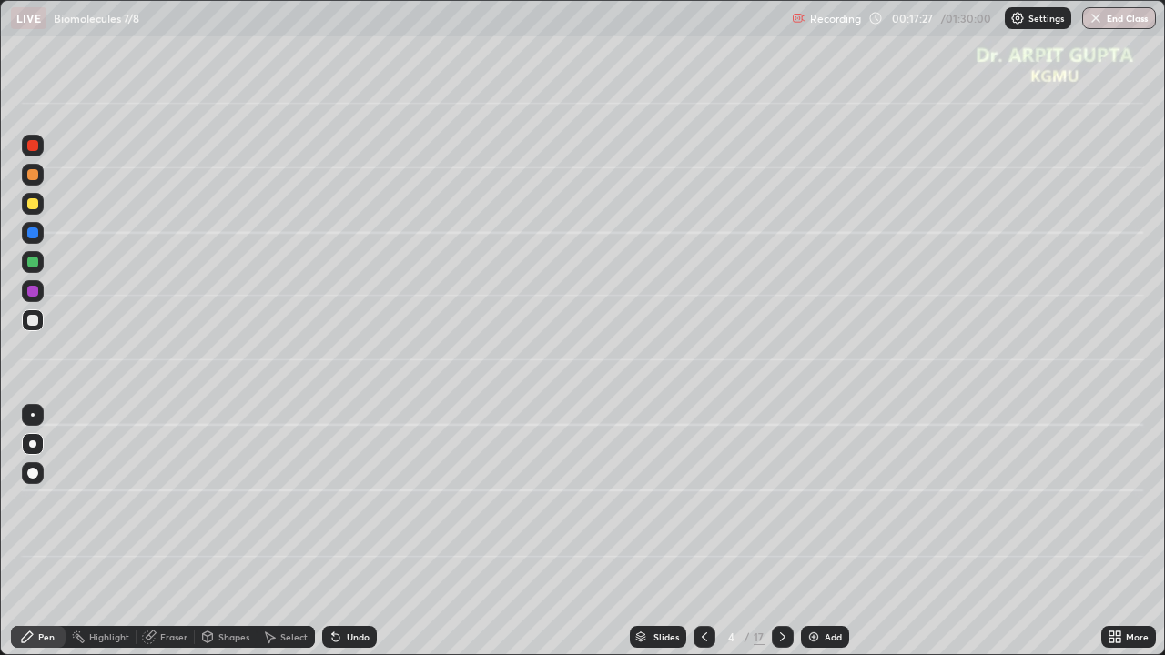
click at [340, 525] on div "Undo" at bounding box center [349, 637] width 55 height 22
click at [36, 322] on div at bounding box center [32, 320] width 11 height 11
click at [40, 269] on div at bounding box center [33, 262] width 22 height 22
click at [703, 525] on icon at bounding box center [704, 637] width 15 height 15
click at [781, 525] on icon at bounding box center [783, 637] width 15 height 15
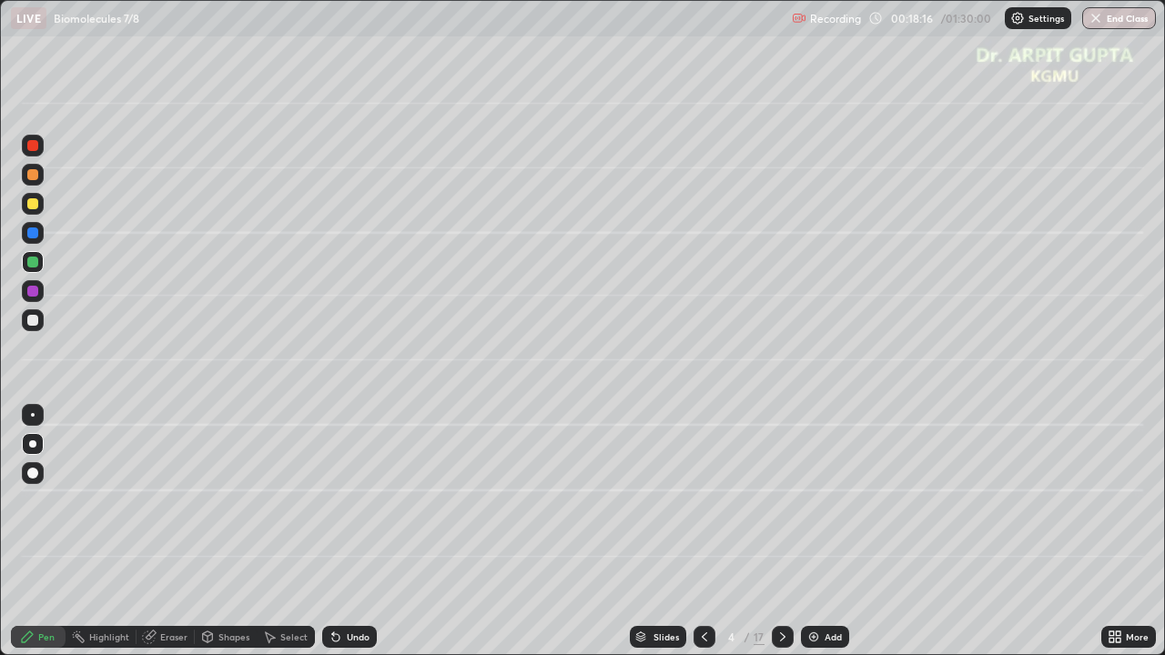
click at [714, 525] on div at bounding box center [705, 637] width 22 height 22
click at [781, 525] on icon at bounding box center [783, 637] width 15 height 15
click at [36, 206] on div at bounding box center [32, 203] width 11 height 11
click at [36, 266] on div at bounding box center [32, 262] width 11 height 11
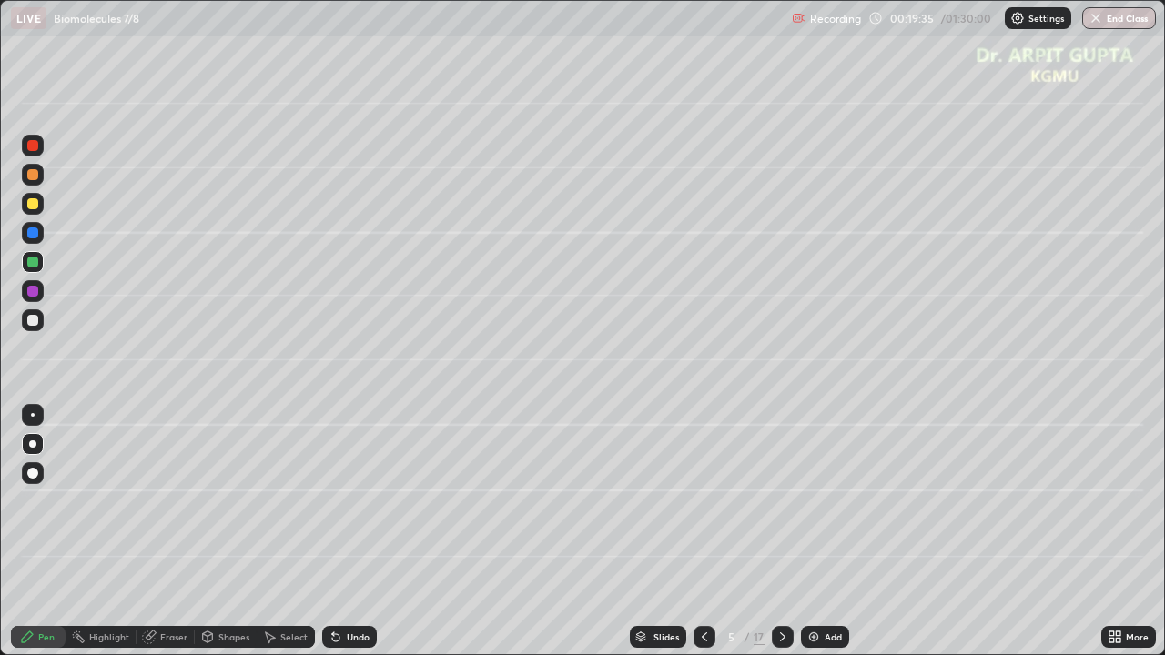
click at [335, 525] on icon at bounding box center [335, 637] width 7 height 7
click at [332, 525] on icon at bounding box center [335, 637] width 7 height 7
click at [32, 324] on div at bounding box center [32, 320] width 11 height 11
click at [349, 525] on div "Undo" at bounding box center [358, 637] width 23 height 9
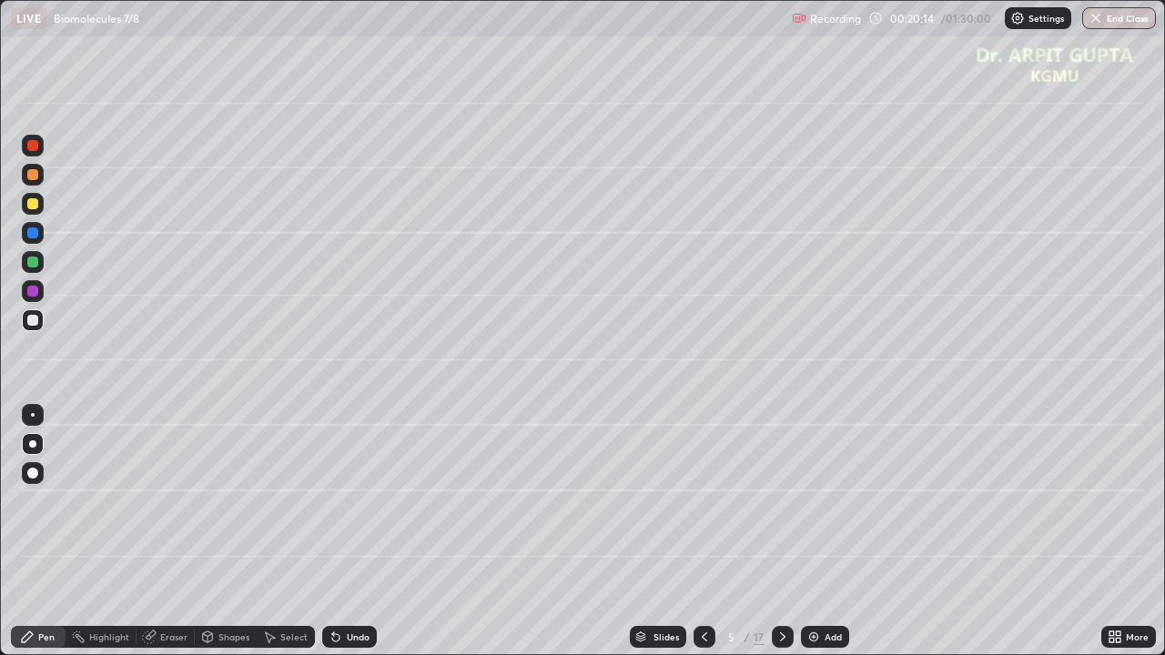
click at [33, 294] on div at bounding box center [32, 291] width 11 height 11
click at [340, 525] on icon at bounding box center [336, 637] width 15 height 15
click at [33, 207] on div at bounding box center [32, 203] width 11 height 11
click at [332, 525] on icon at bounding box center [335, 637] width 7 height 7
click at [347, 525] on div "Undo" at bounding box center [358, 637] width 23 height 9
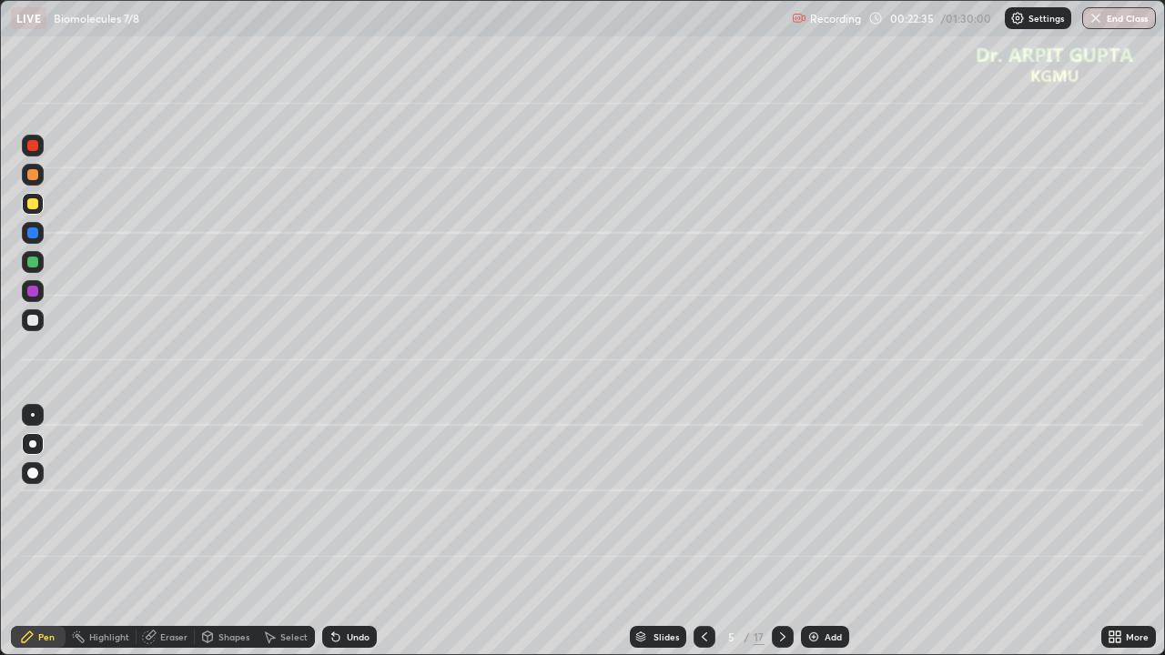
click at [359, 525] on div "Undo" at bounding box center [358, 637] width 23 height 9
click at [783, 525] on icon at bounding box center [783, 637] width 15 height 15
click at [33, 184] on div at bounding box center [33, 175] width 22 height 22
click at [31, 461] on div at bounding box center [33, 473] width 22 height 29
click at [36, 322] on div at bounding box center [32, 320] width 11 height 11
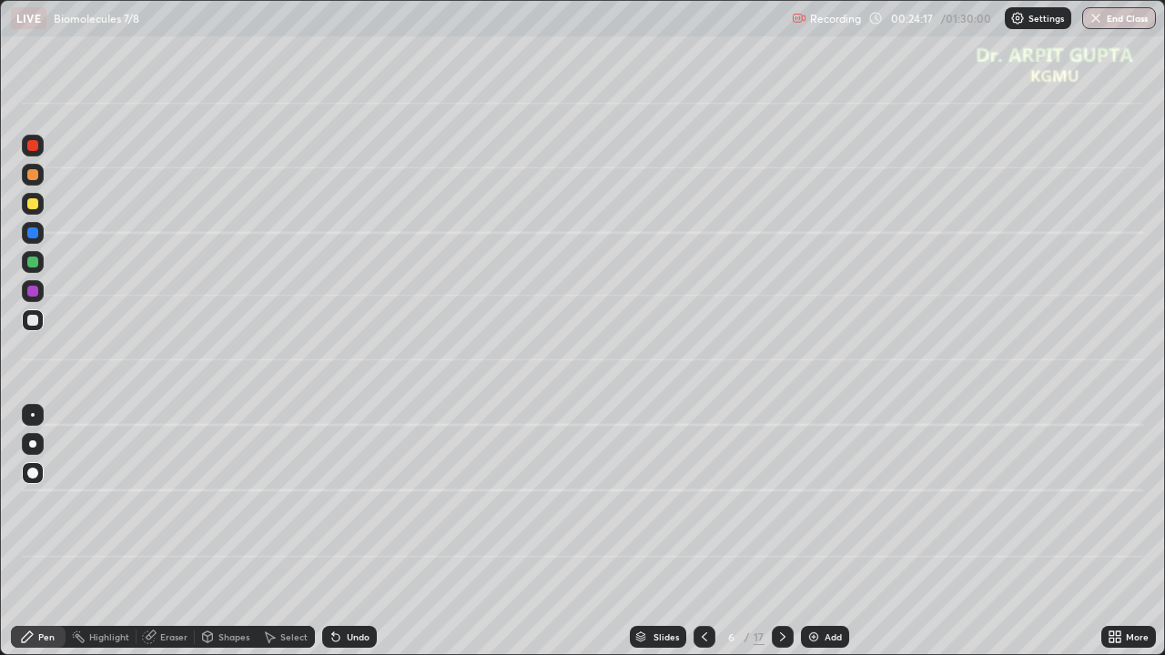
click at [332, 525] on icon at bounding box center [333, 634] width 2 height 2
click at [34, 441] on div at bounding box center [32, 444] width 7 height 7
click at [38, 264] on div at bounding box center [33, 262] width 22 height 22
click at [335, 525] on icon at bounding box center [335, 637] width 7 height 7
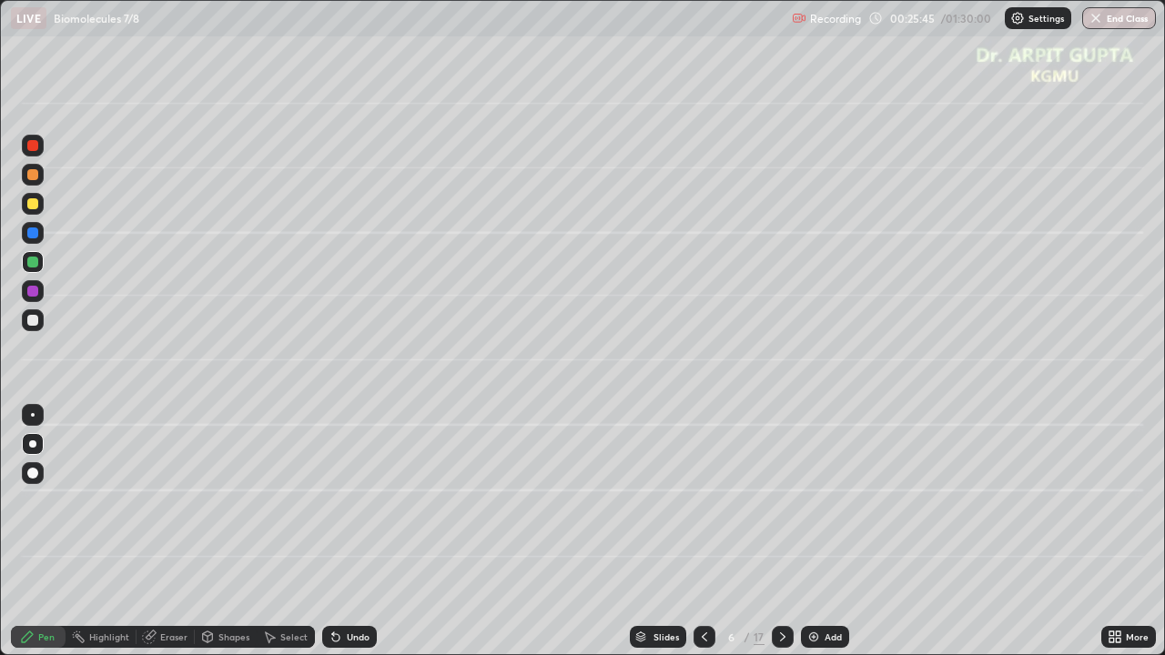
click at [35, 208] on div at bounding box center [32, 203] width 11 height 11
click at [25, 325] on div at bounding box center [33, 320] width 22 height 22
click at [28, 290] on div at bounding box center [32, 291] width 11 height 11
click at [35, 177] on div at bounding box center [32, 174] width 11 height 11
click at [364, 525] on div "Undo" at bounding box center [349, 637] width 55 height 22
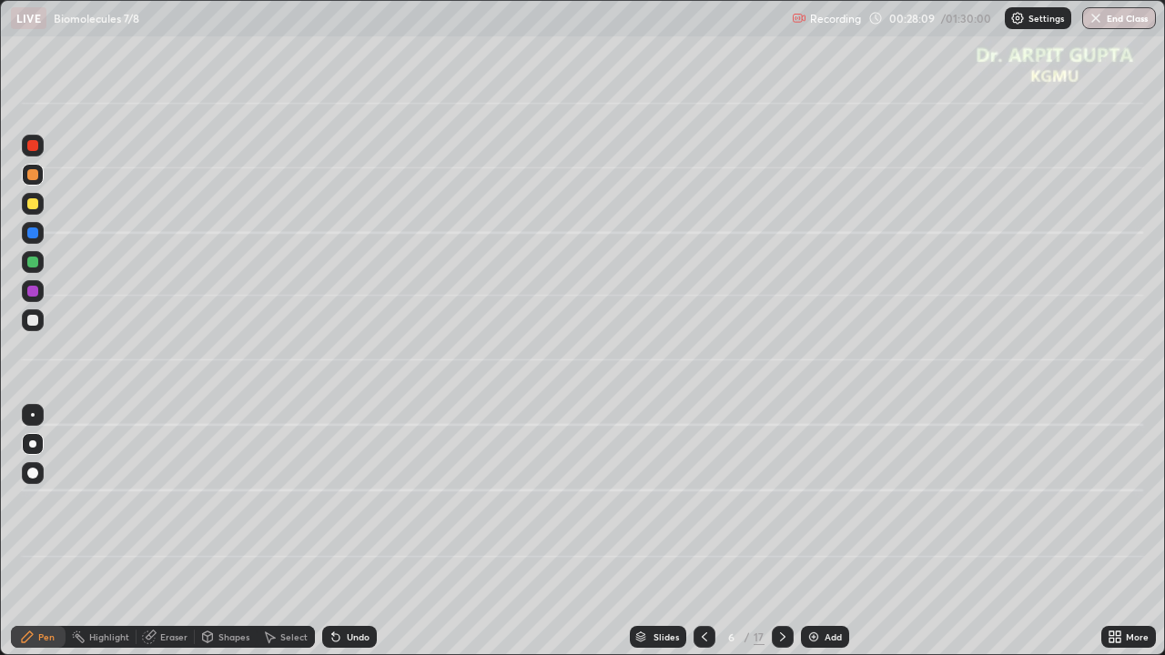
click at [350, 525] on div "Undo" at bounding box center [358, 637] width 23 height 9
click at [353, 525] on div "Undo" at bounding box center [349, 637] width 55 height 22
click at [33, 262] on div at bounding box center [32, 262] width 11 height 11
click at [38, 207] on div at bounding box center [33, 204] width 22 height 22
click at [35, 322] on div at bounding box center [32, 320] width 11 height 11
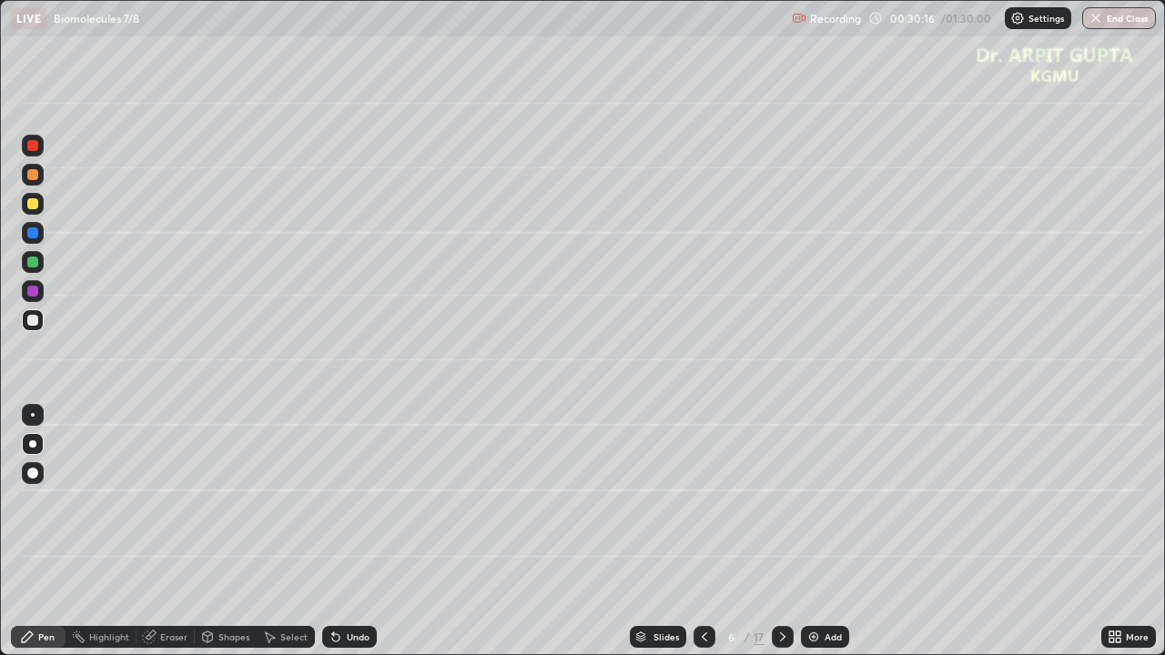
click at [31, 325] on div at bounding box center [32, 320] width 11 height 11
click at [30, 211] on div at bounding box center [33, 204] width 22 height 22
click at [35, 263] on div at bounding box center [32, 262] width 11 height 11
click at [333, 525] on icon at bounding box center [336, 637] width 15 height 15
click at [297, 525] on div "Select" at bounding box center [293, 637] width 27 height 9
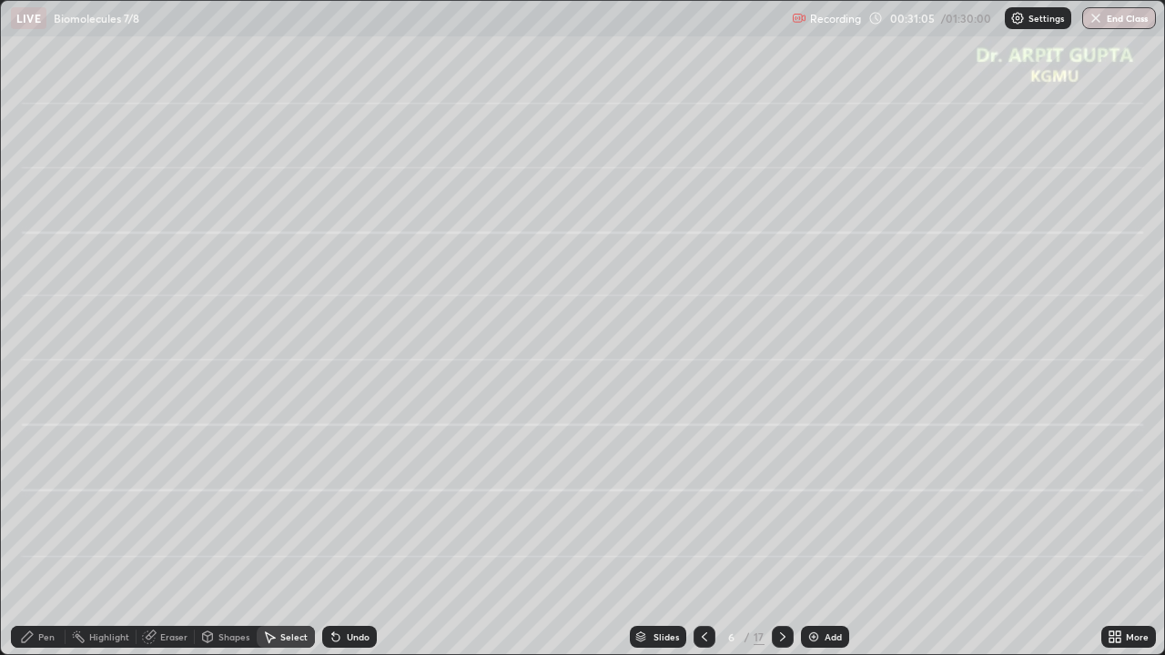
click at [329, 525] on icon at bounding box center [336, 637] width 15 height 15
click at [51, 525] on div "Pen" at bounding box center [46, 637] width 16 height 9
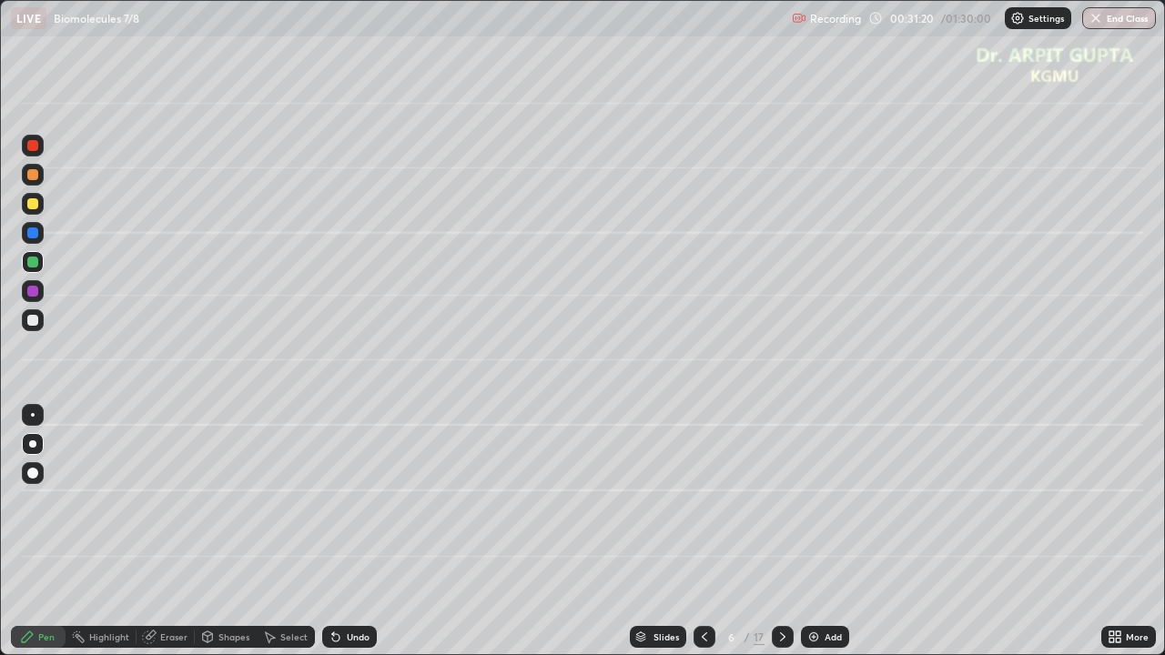
click at [30, 203] on div at bounding box center [32, 203] width 11 height 11
click at [37, 262] on div at bounding box center [32, 262] width 11 height 11
click at [33, 204] on div at bounding box center [32, 203] width 11 height 11
click at [32, 319] on div at bounding box center [32, 320] width 11 height 11
click at [175, 525] on div "Eraser" at bounding box center [173, 637] width 27 height 9
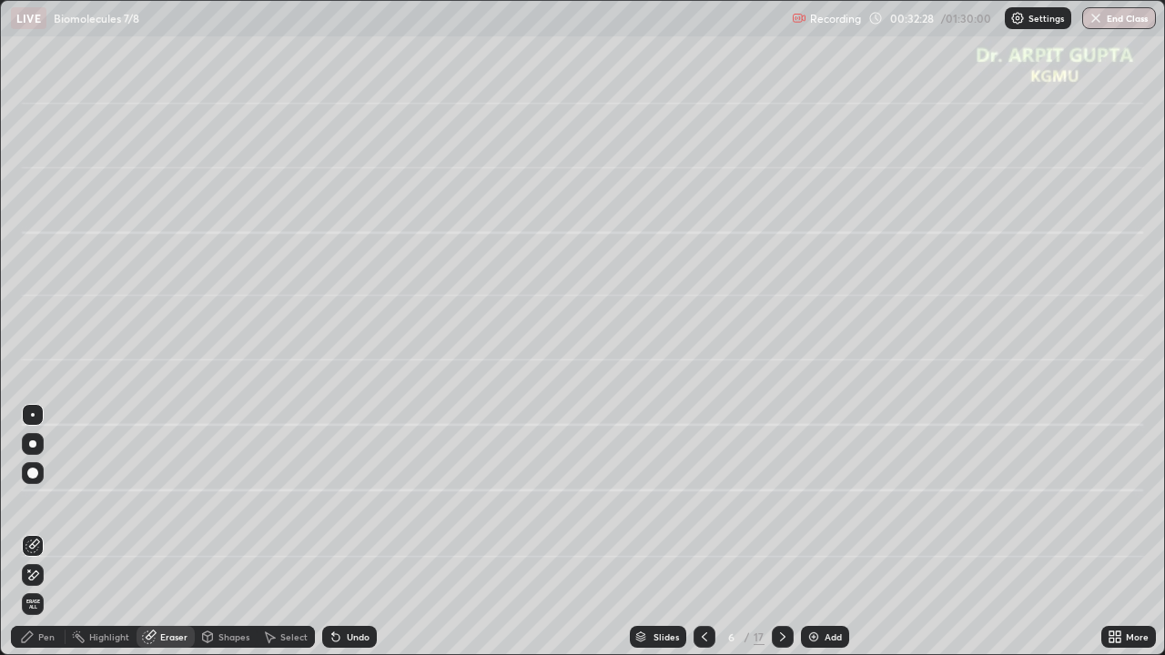
click at [45, 525] on div "Pen" at bounding box center [46, 637] width 16 height 9
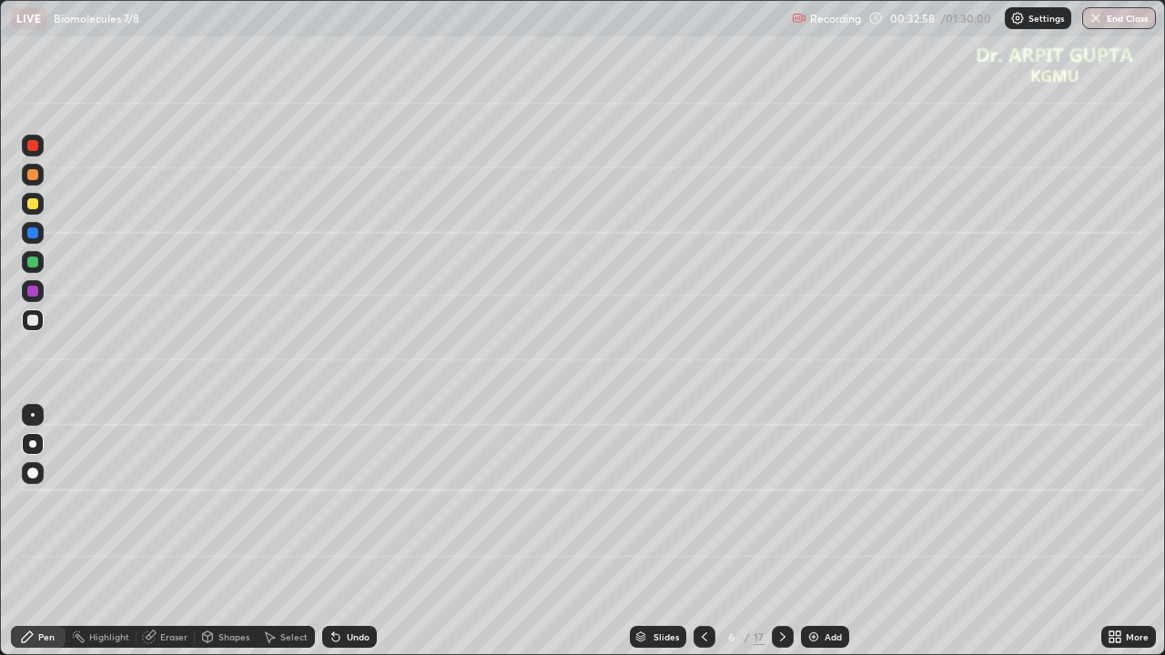
click at [35, 264] on div at bounding box center [32, 262] width 11 height 11
click at [36, 177] on div at bounding box center [32, 174] width 11 height 11
click at [30, 321] on div at bounding box center [32, 320] width 11 height 11
click at [43, 292] on div at bounding box center [33, 291] width 22 height 22
click at [781, 525] on icon at bounding box center [783, 637] width 15 height 15
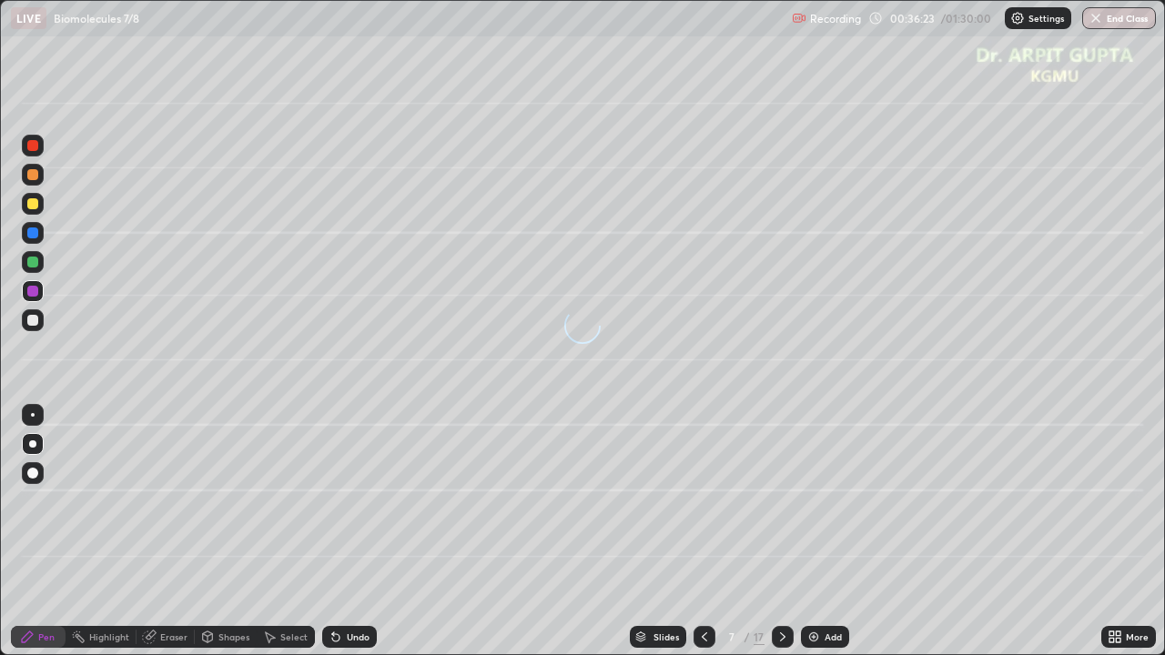
click at [36, 176] on div at bounding box center [32, 174] width 11 height 11
click at [40, 475] on div at bounding box center [33, 473] width 22 height 22
click at [333, 525] on icon at bounding box center [335, 637] width 7 height 7
click at [29, 317] on div at bounding box center [32, 320] width 11 height 11
click at [705, 525] on icon at bounding box center [704, 637] width 15 height 15
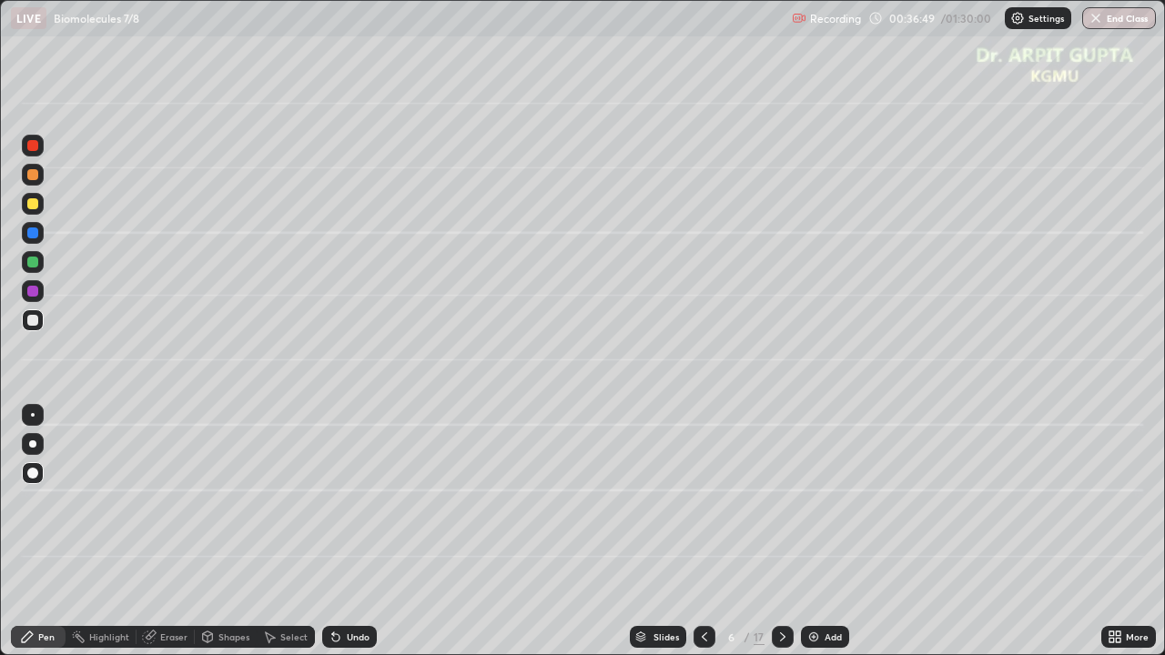
click at [780, 525] on icon at bounding box center [782, 637] width 5 height 9
click at [35, 321] on div at bounding box center [32, 320] width 11 height 11
click at [33, 259] on div at bounding box center [32, 262] width 11 height 11
click at [33, 446] on div at bounding box center [32, 444] width 7 height 7
click at [231, 525] on div "Shapes" at bounding box center [226, 637] width 62 height 36
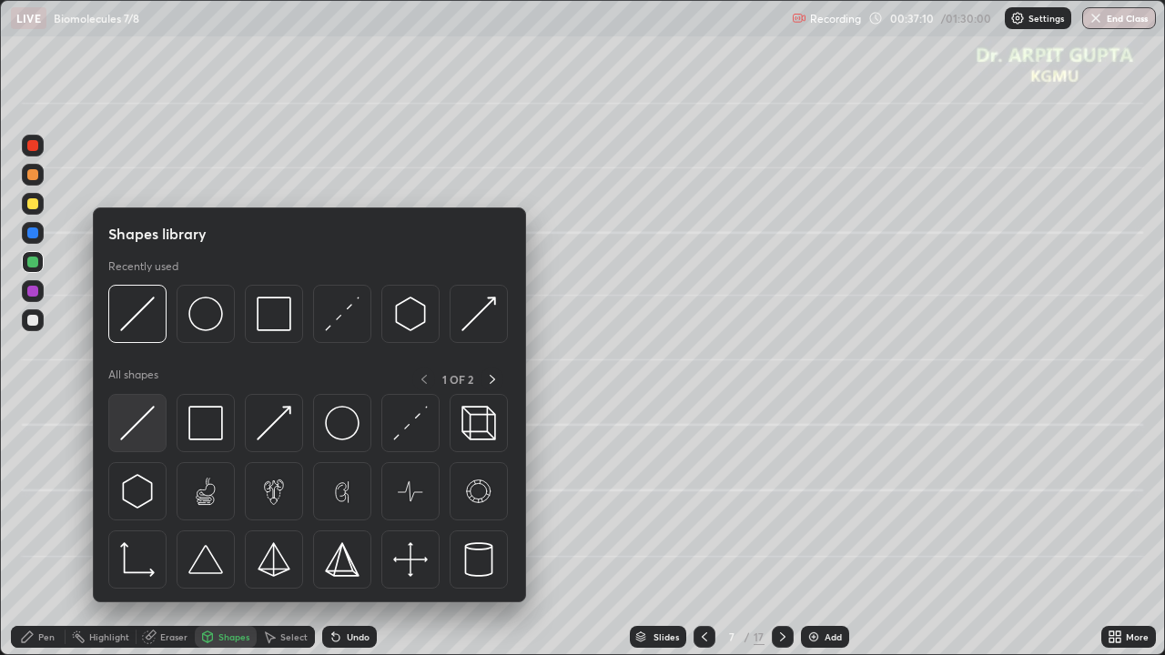
click at [137, 430] on img at bounding box center [137, 423] width 35 height 35
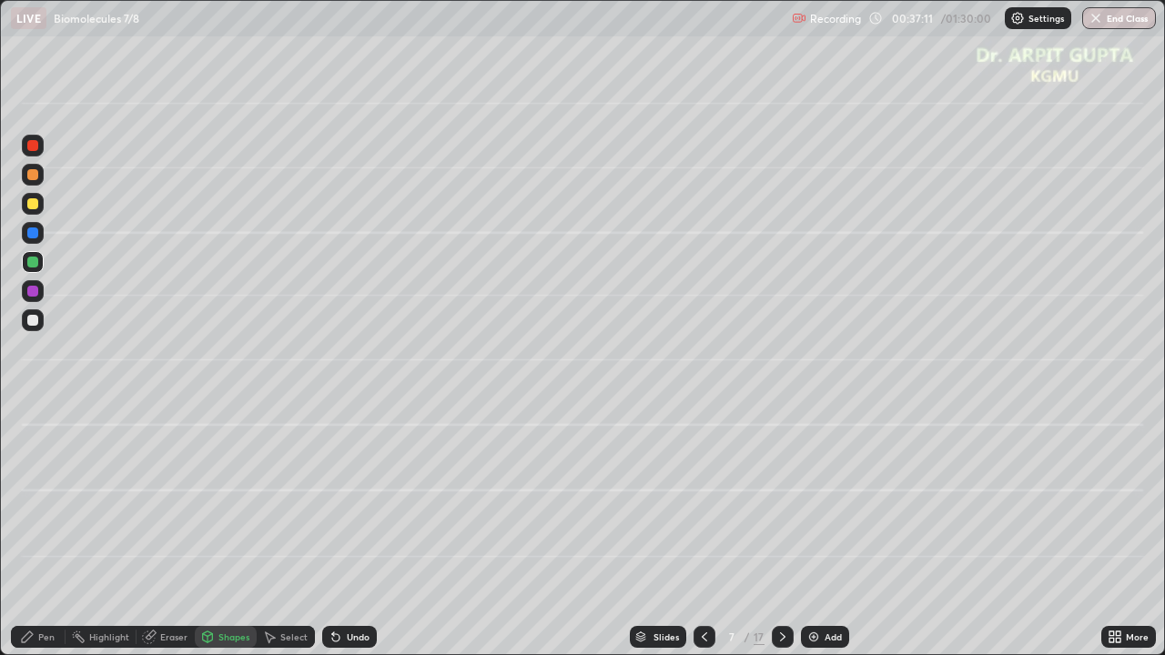
click at [33, 204] on div at bounding box center [32, 203] width 11 height 11
click at [40, 180] on div at bounding box center [33, 175] width 22 height 22
click at [33, 204] on div at bounding box center [32, 203] width 11 height 11
click at [36, 525] on div "Pen" at bounding box center [38, 637] width 55 height 22
click at [372, 525] on div "Undo" at bounding box center [349, 637] width 55 height 22
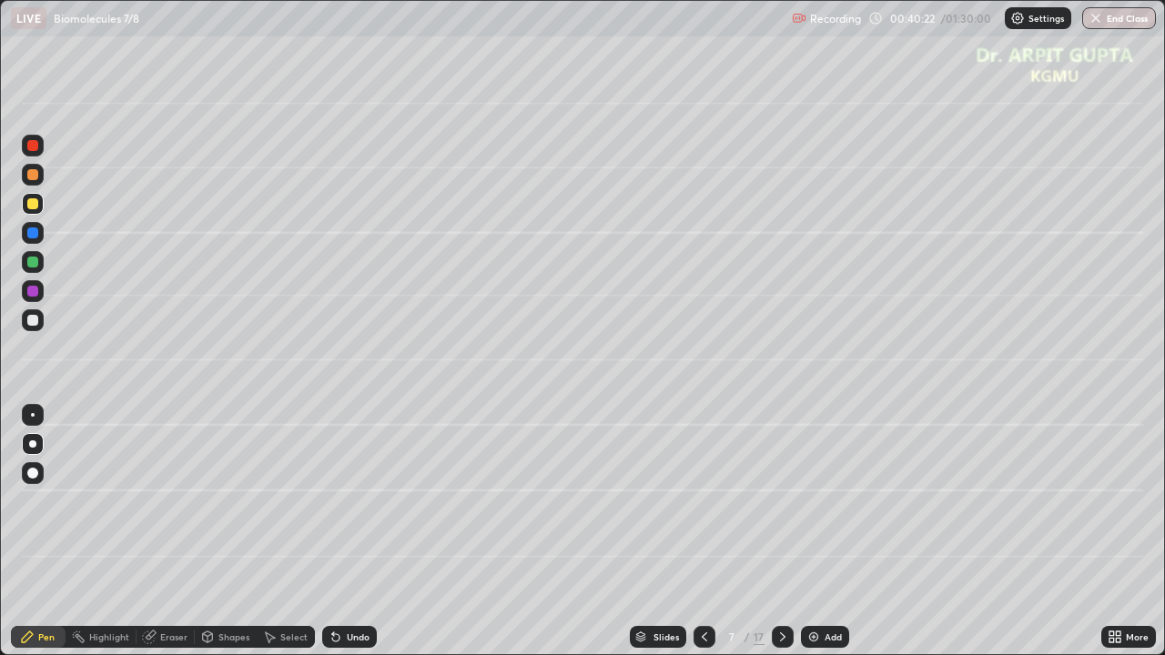
click at [703, 525] on icon at bounding box center [704, 637] width 15 height 15
click at [711, 525] on div at bounding box center [705, 637] width 22 height 22
click at [782, 525] on icon at bounding box center [783, 637] width 15 height 15
click at [783, 525] on icon at bounding box center [783, 637] width 15 height 15
click at [349, 525] on div "Undo" at bounding box center [358, 637] width 23 height 9
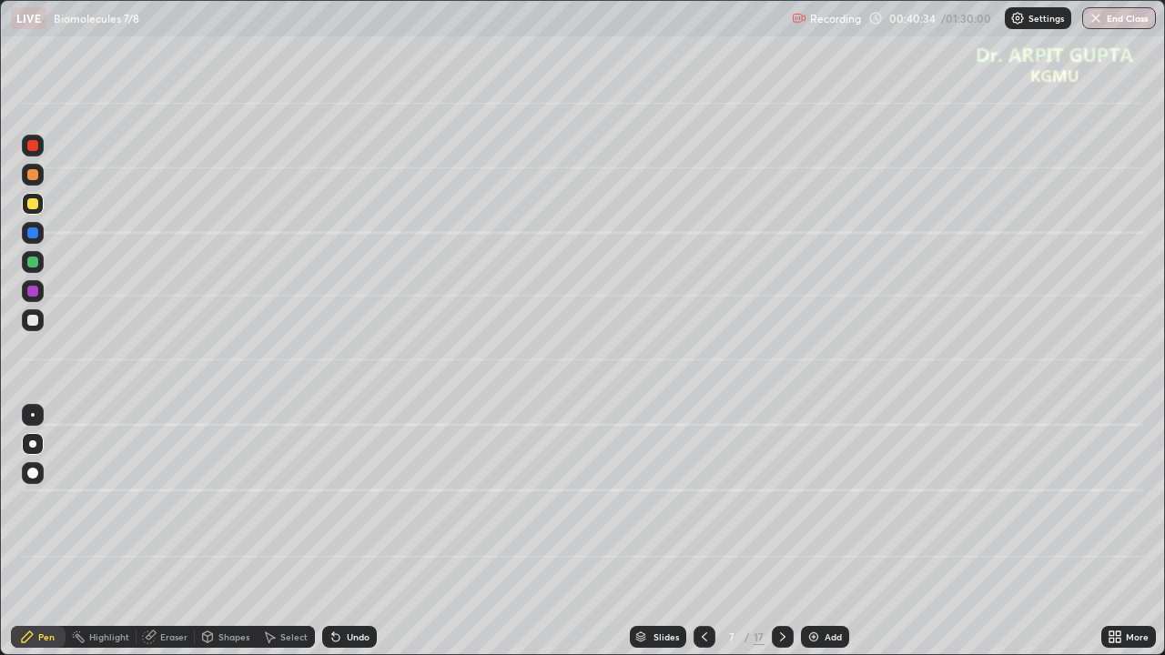
click at [350, 525] on div "Undo" at bounding box center [358, 637] width 23 height 9
click at [353, 525] on div "Undo" at bounding box center [358, 637] width 23 height 9
click at [355, 525] on div "Undo" at bounding box center [358, 637] width 23 height 9
click at [356, 525] on div "Undo" at bounding box center [358, 637] width 23 height 9
click at [359, 525] on div "Undo" at bounding box center [358, 637] width 23 height 9
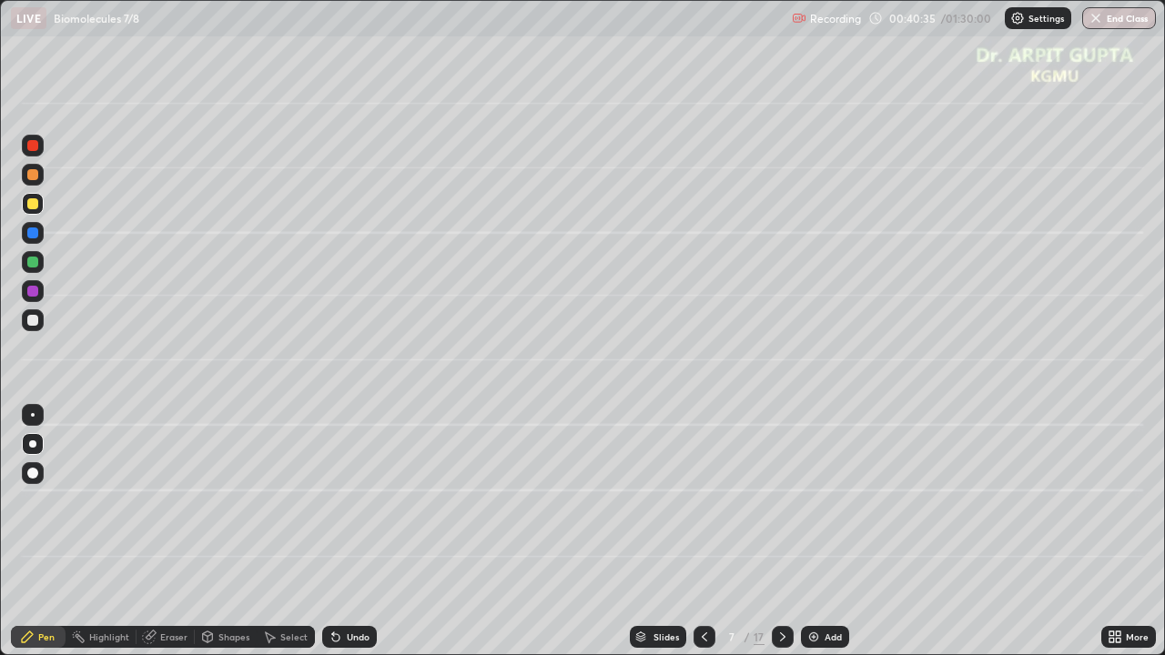
click at [359, 525] on div "Undo" at bounding box center [358, 637] width 23 height 9
click at [360, 525] on div "Undo" at bounding box center [349, 637] width 55 height 22
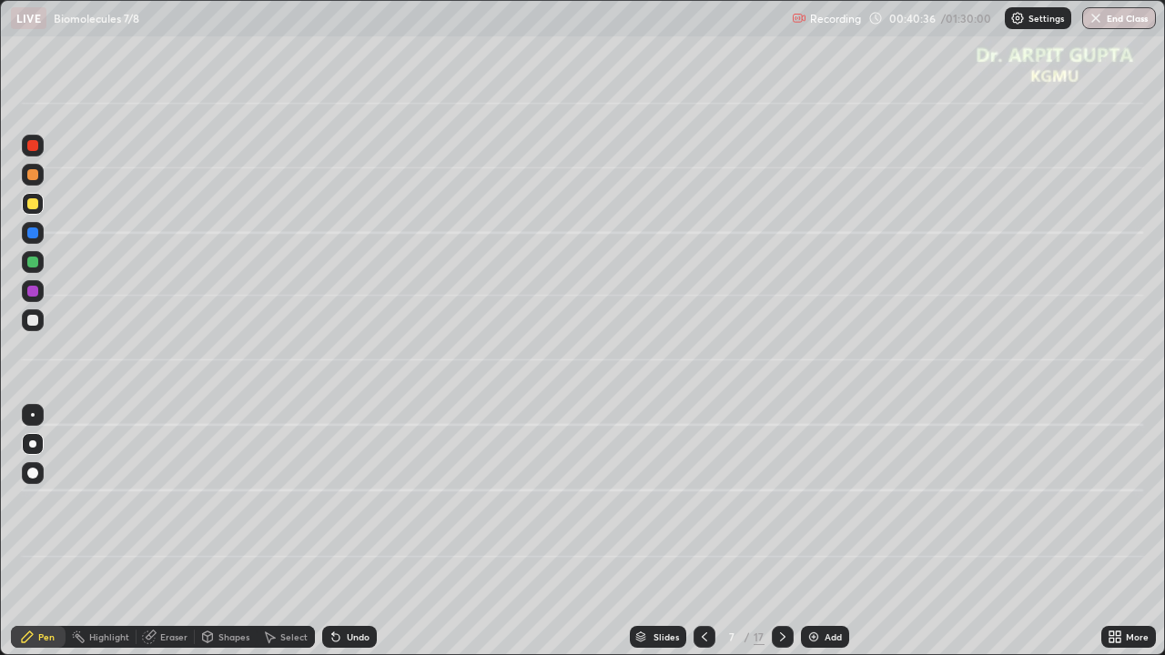
click at [360, 525] on div "Undo" at bounding box center [349, 637] width 55 height 22
click at [361, 525] on div "Undo" at bounding box center [349, 637] width 55 height 22
click at [362, 525] on div "Undo" at bounding box center [349, 637] width 55 height 22
click at [364, 525] on div "Undo" at bounding box center [349, 637] width 55 height 22
click at [366, 525] on div "Undo" at bounding box center [349, 637] width 55 height 22
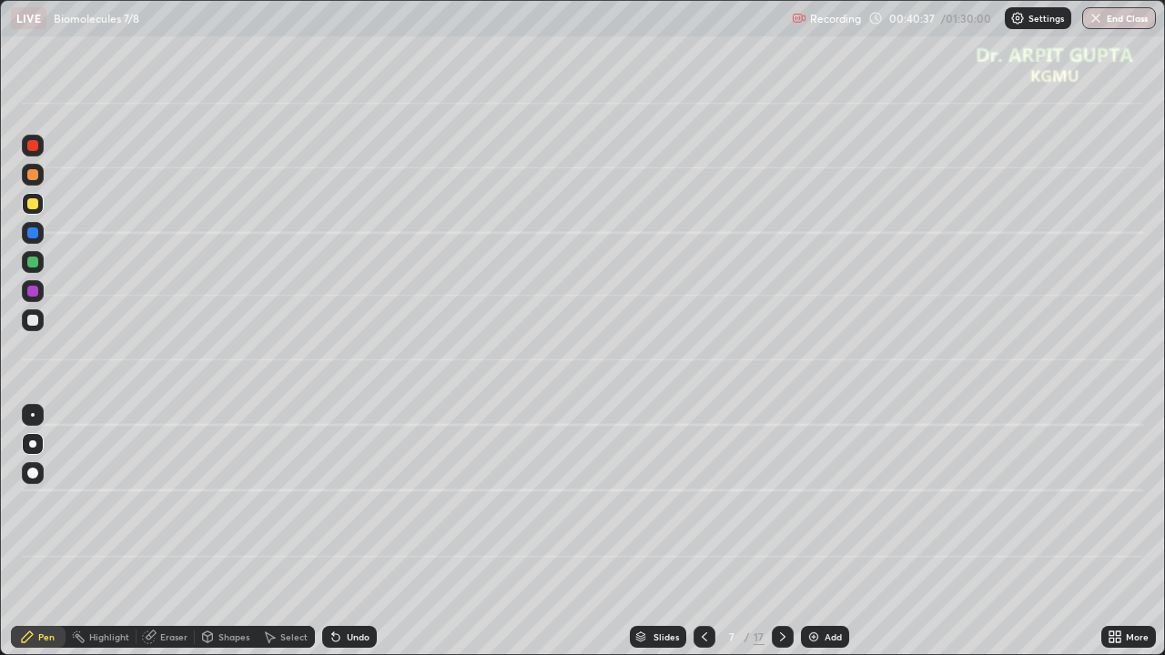
click at [370, 525] on div "Undo" at bounding box center [349, 637] width 55 height 22
click at [372, 525] on div "Undo" at bounding box center [349, 637] width 55 height 22
click at [377, 525] on div "Slides 7 / 17 Add" at bounding box center [739, 637] width 725 height 36
click at [373, 525] on div "Undo" at bounding box center [346, 637] width 62 height 36
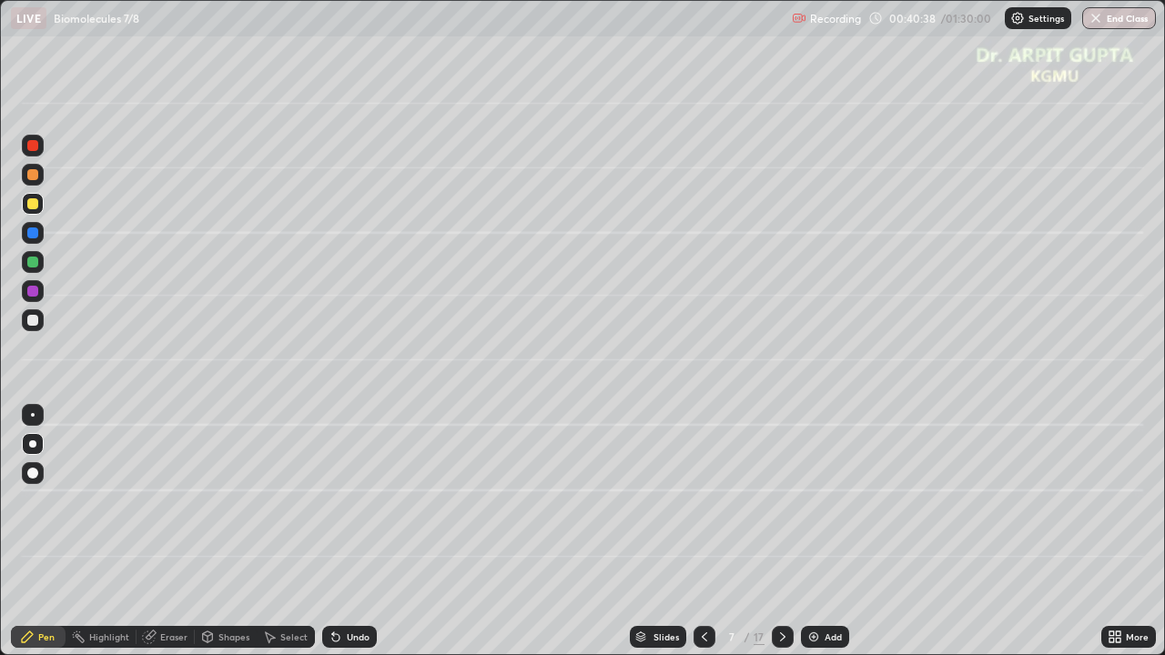
click at [373, 525] on div "Undo" at bounding box center [349, 637] width 55 height 22
click at [365, 525] on div "Undo" at bounding box center [349, 637] width 55 height 22
click at [348, 525] on div "Undo" at bounding box center [349, 637] width 55 height 22
click at [345, 525] on div "Undo" at bounding box center [349, 637] width 55 height 22
click at [783, 525] on icon at bounding box center [783, 637] width 15 height 15
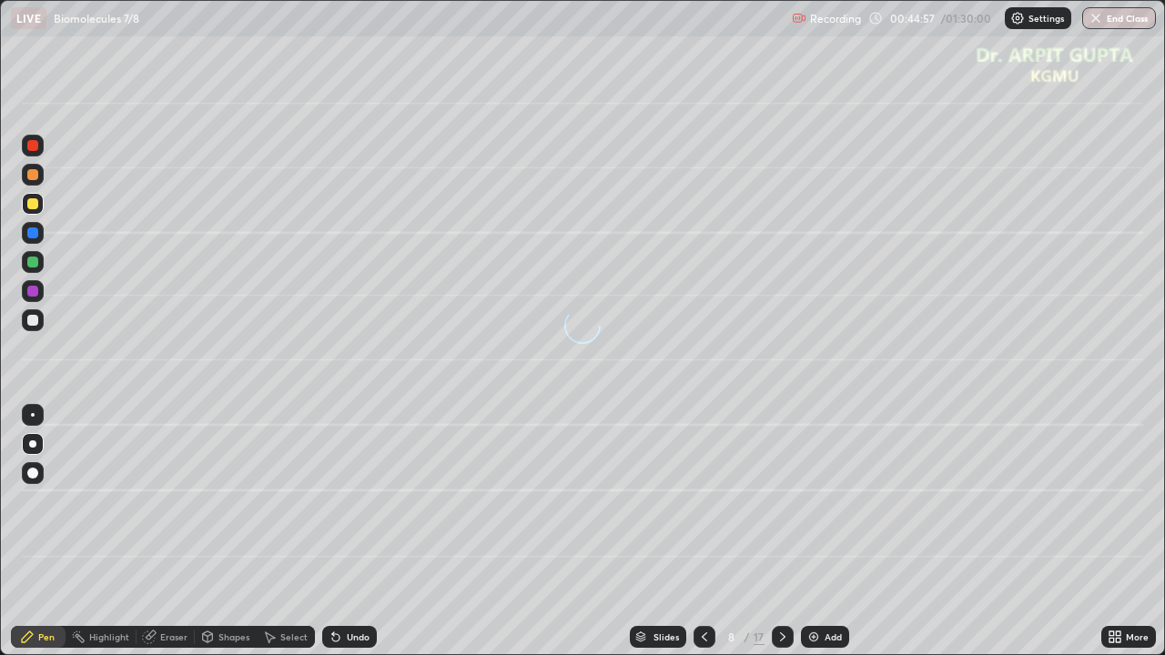
click at [36, 323] on div at bounding box center [32, 320] width 11 height 11
click at [39, 177] on div at bounding box center [33, 175] width 22 height 22
click at [33, 476] on div at bounding box center [32, 473] width 11 height 11
click at [33, 207] on div at bounding box center [32, 203] width 11 height 11
click at [35, 441] on div at bounding box center [33, 444] width 22 height 22
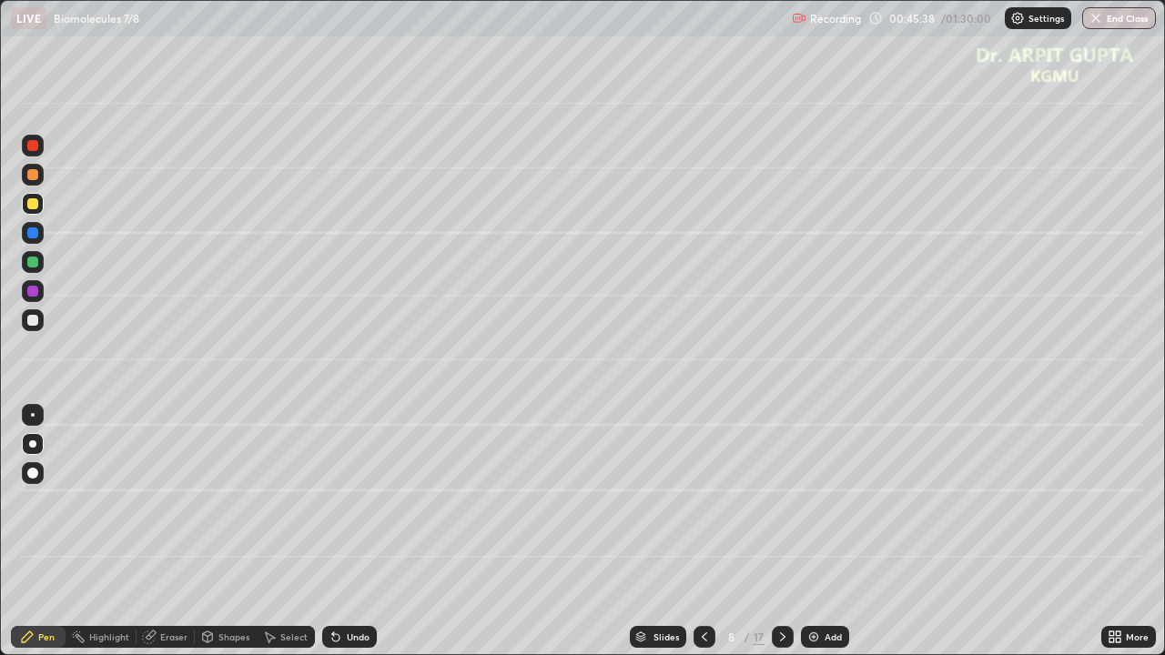
click at [335, 525] on icon at bounding box center [335, 637] width 7 height 7
click at [35, 321] on div at bounding box center [32, 320] width 11 height 11
click at [33, 266] on div at bounding box center [32, 262] width 11 height 11
click at [339, 525] on icon at bounding box center [336, 637] width 15 height 15
click at [332, 525] on icon at bounding box center [333, 634] width 2 height 2
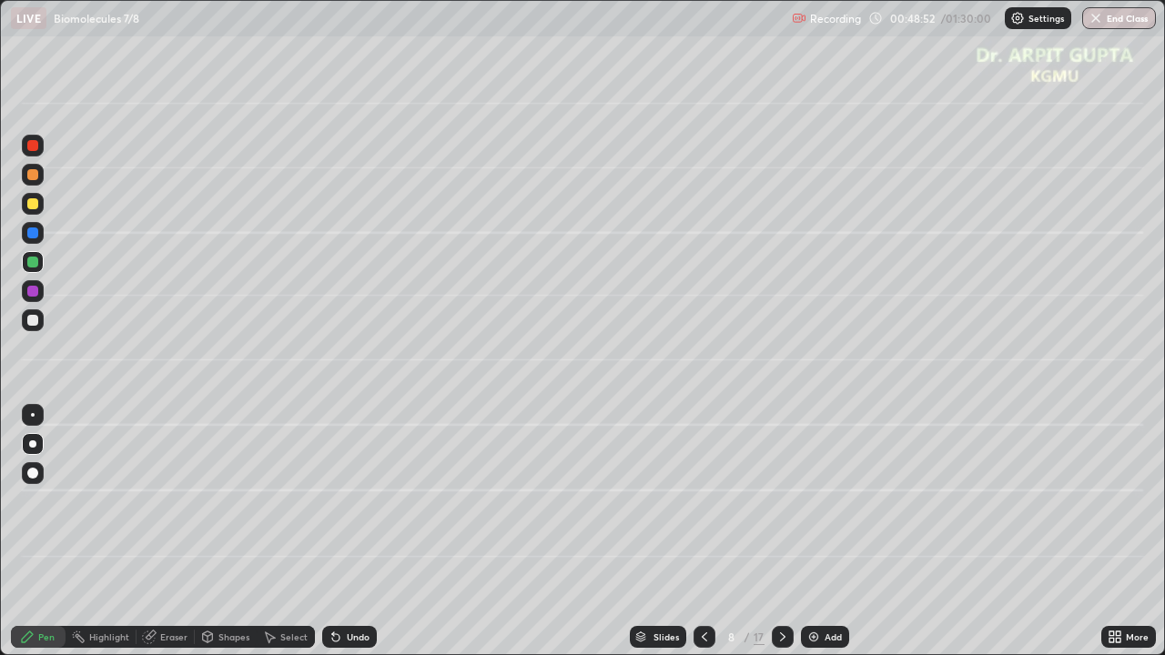
click at [340, 525] on icon at bounding box center [336, 637] width 15 height 15
click at [342, 525] on div "Undo" at bounding box center [349, 637] width 55 height 22
click at [347, 525] on div "Undo" at bounding box center [358, 637] width 23 height 9
click at [348, 525] on div "Undo" at bounding box center [358, 637] width 23 height 9
click at [347, 525] on div "Undo" at bounding box center [358, 637] width 23 height 9
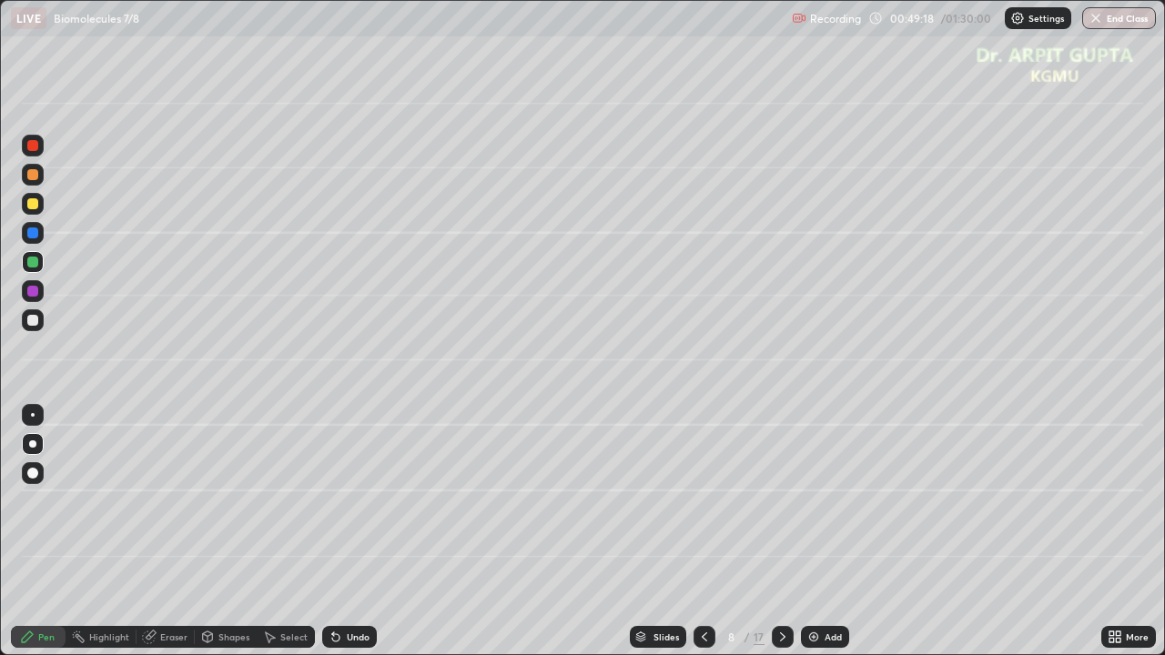
click at [347, 525] on div "Undo" at bounding box center [358, 637] width 23 height 9
click at [30, 324] on div at bounding box center [32, 320] width 11 height 11
click at [776, 525] on icon at bounding box center [783, 637] width 15 height 15
click at [36, 260] on div at bounding box center [32, 262] width 11 height 11
click at [39, 291] on div at bounding box center [33, 291] width 22 height 22
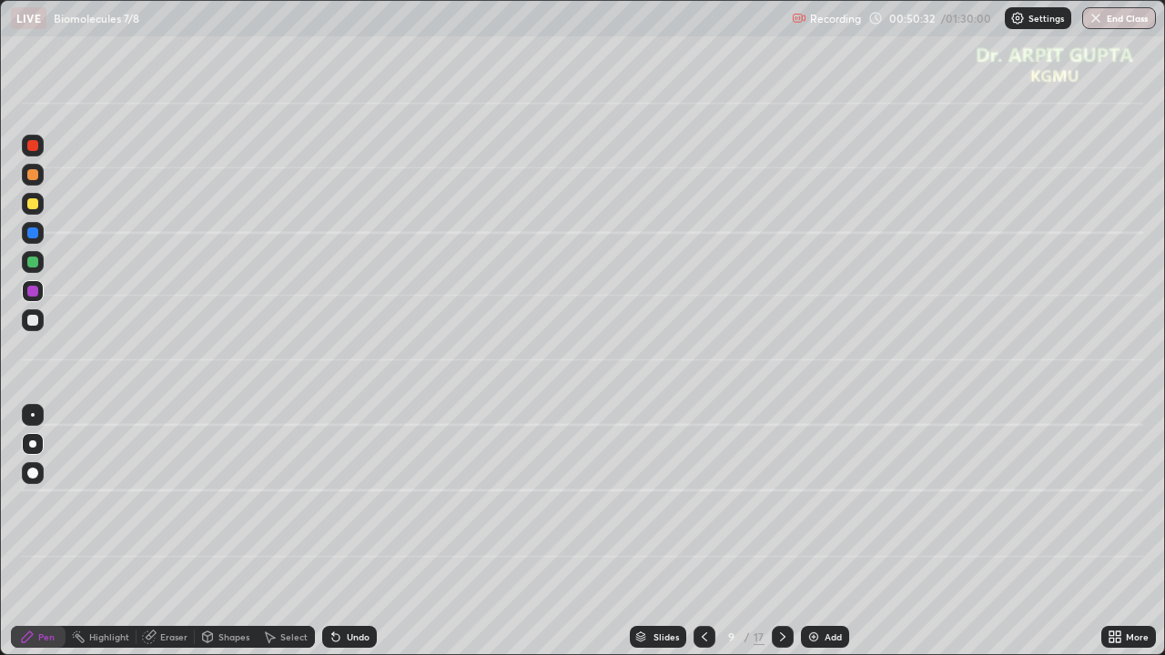
click at [36, 322] on div at bounding box center [32, 320] width 11 height 11
click at [701, 525] on icon at bounding box center [704, 637] width 15 height 15
click at [776, 525] on icon at bounding box center [783, 637] width 15 height 15
click at [37, 206] on div at bounding box center [32, 203] width 11 height 11
click at [36, 324] on div at bounding box center [32, 320] width 11 height 11
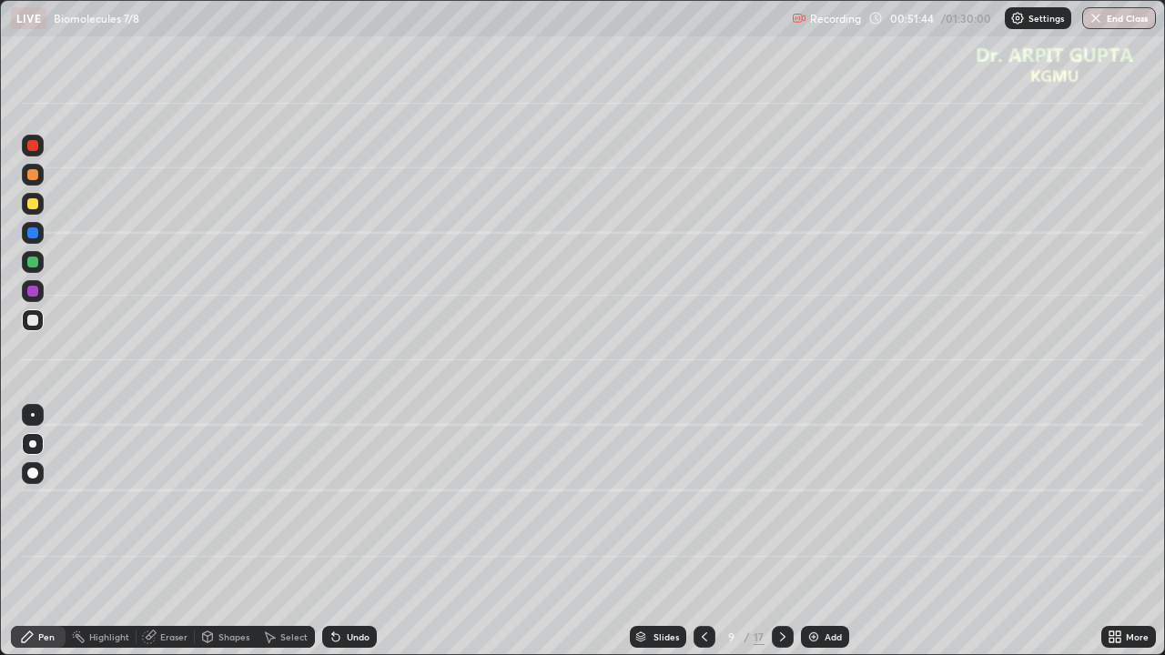
click at [33, 259] on div at bounding box center [32, 262] width 11 height 11
click at [36, 294] on div at bounding box center [32, 291] width 11 height 11
click at [35, 320] on div at bounding box center [32, 320] width 11 height 11
click at [35, 206] on div at bounding box center [32, 203] width 11 height 11
click at [35, 328] on div at bounding box center [33, 320] width 22 height 22
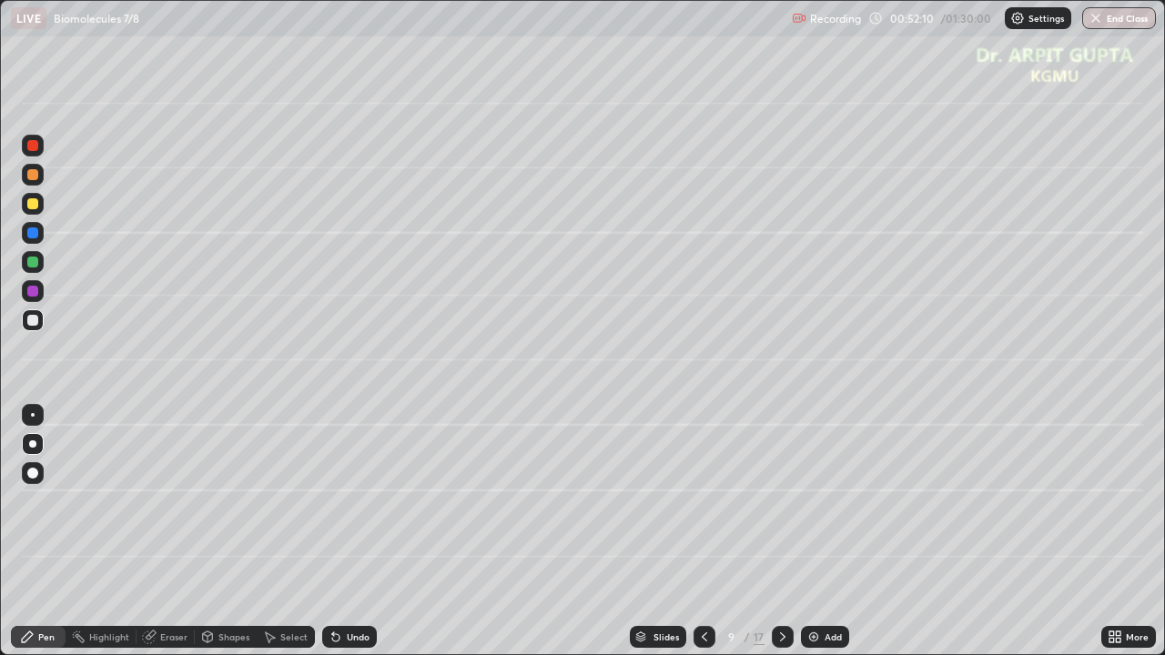
click at [33, 262] on div at bounding box center [32, 262] width 11 height 11
click at [343, 525] on div "Undo" at bounding box center [349, 637] width 55 height 22
click at [38, 291] on div at bounding box center [33, 291] width 22 height 22
click at [34, 208] on div at bounding box center [32, 203] width 11 height 11
click at [707, 525] on icon at bounding box center [704, 637] width 15 height 15
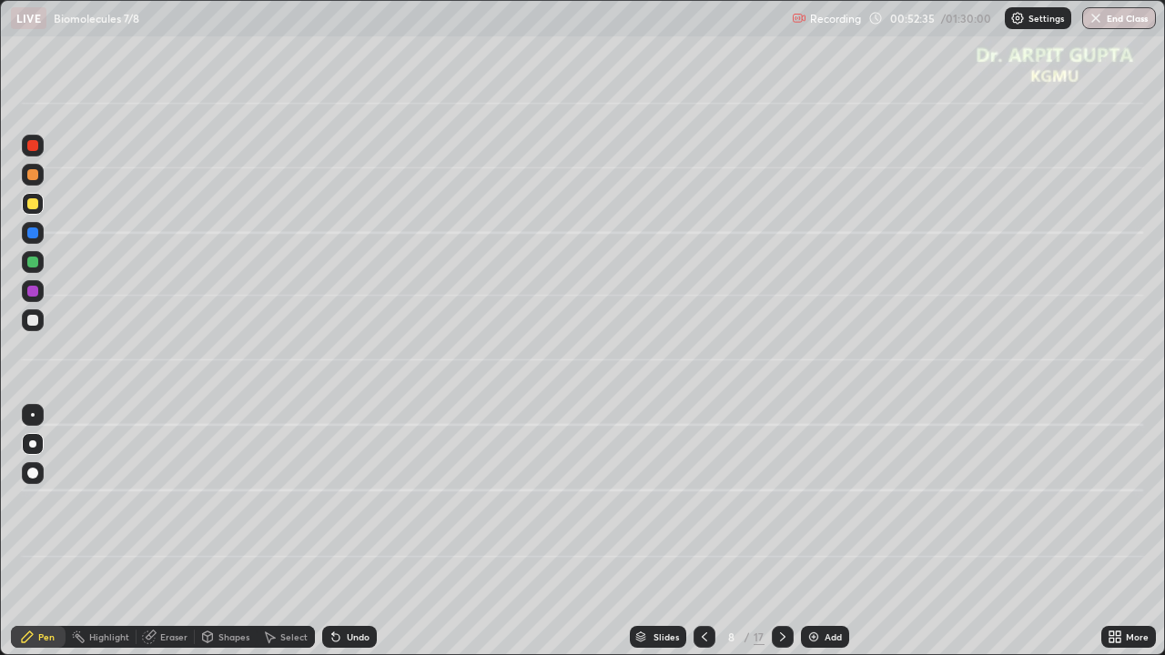
click at [783, 525] on icon at bounding box center [782, 637] width 5 height 9
click at [439, 525] on div "Slides 9 / 17 Add" at bounding box center [739, 637] width 725 height 36
click at [33, 328] on div at bounding box center [33, 320] width 22 height 22
click at [988, 525] on div "More" at bounding box center [1137, 637] width 23 height 9
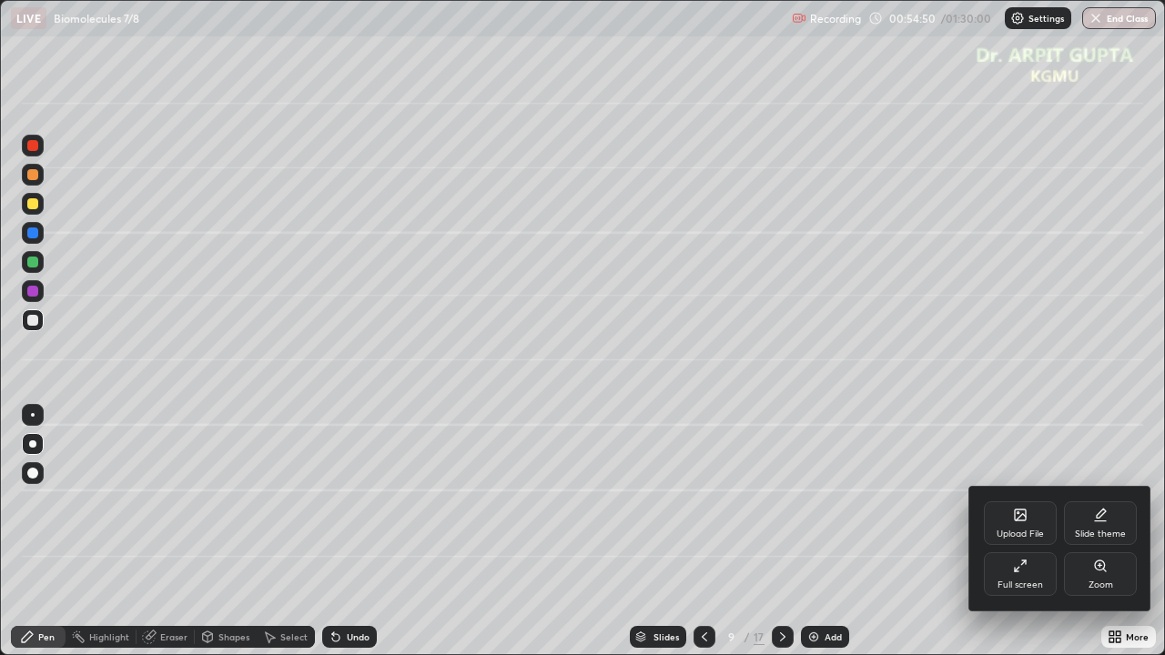
click at [988, 525] on div "Full screen" at bounding box center [1020, 575] width 73 height 44
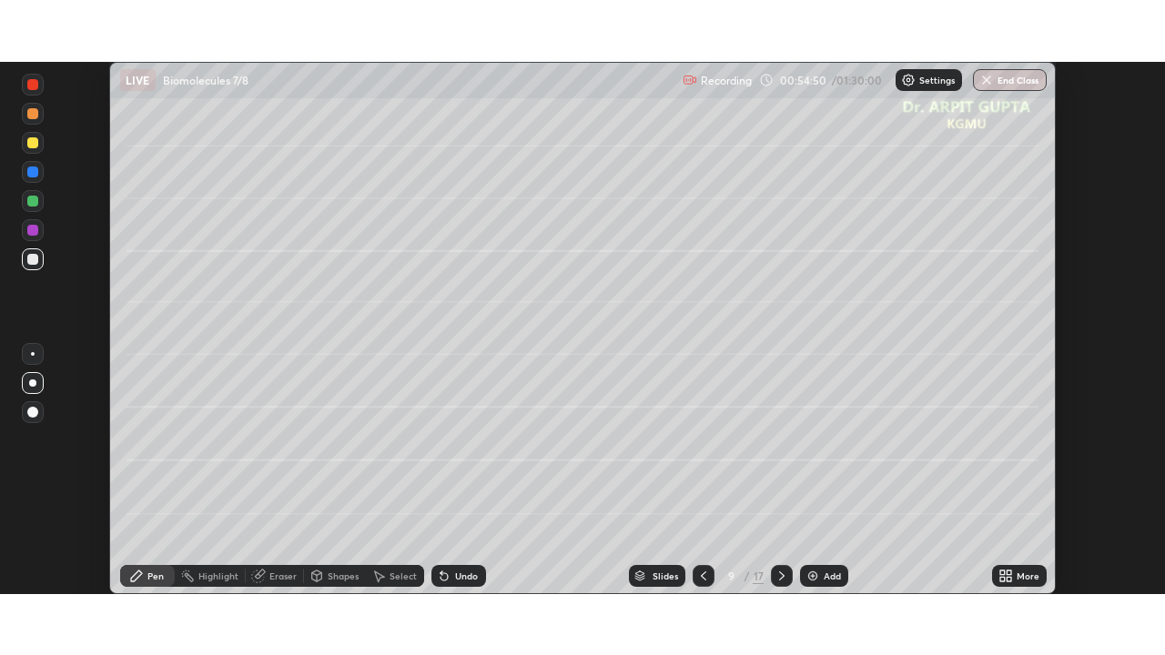
scroll to position [90491, 89859]
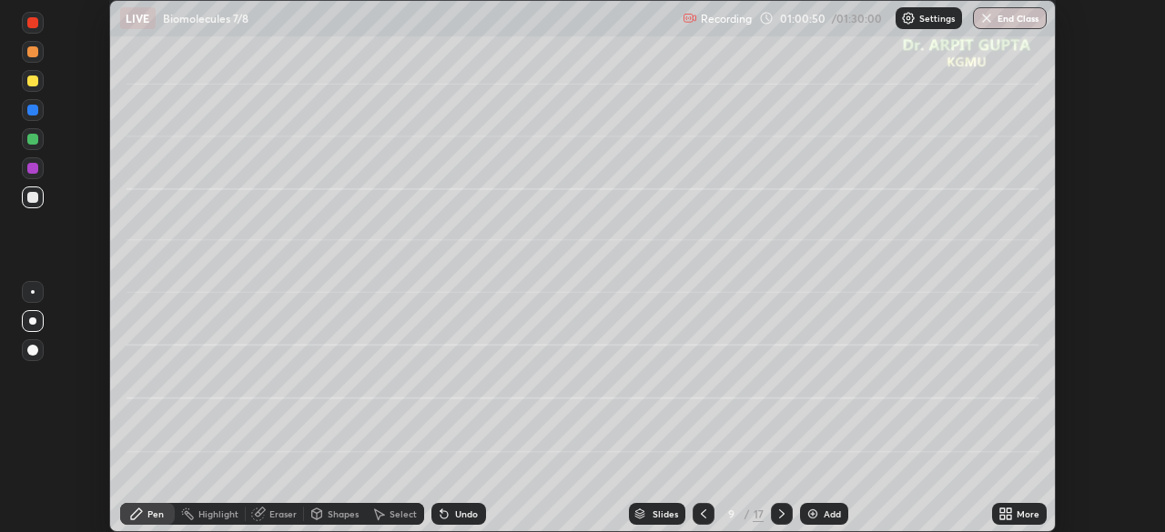
click at [988, 517] on icon at bounding box center [1006, 514] width 15 height 15
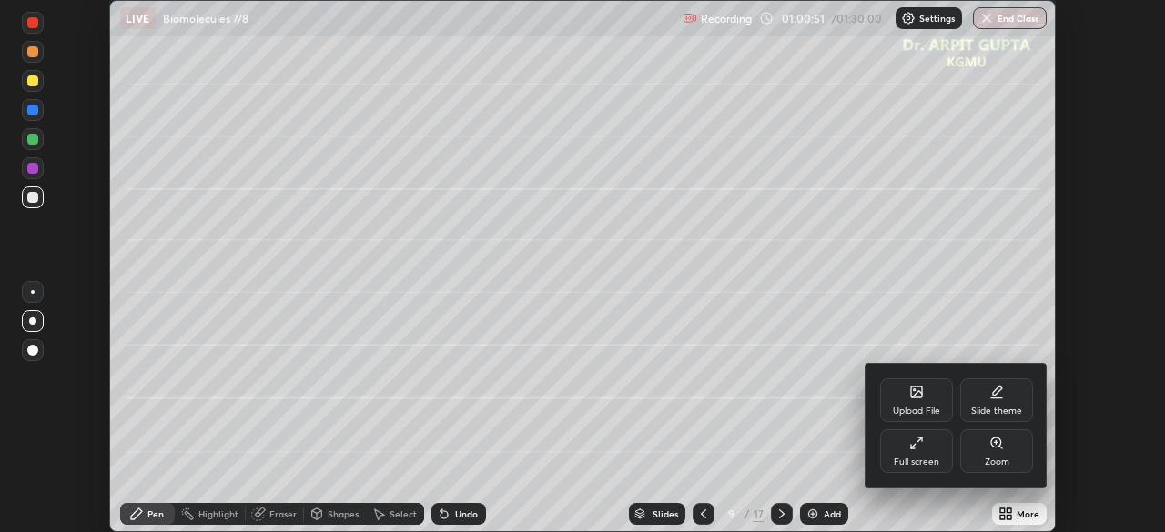
click at [908, 456] on div "Full screen" at bounding box center [916, 452] width 73 height 44
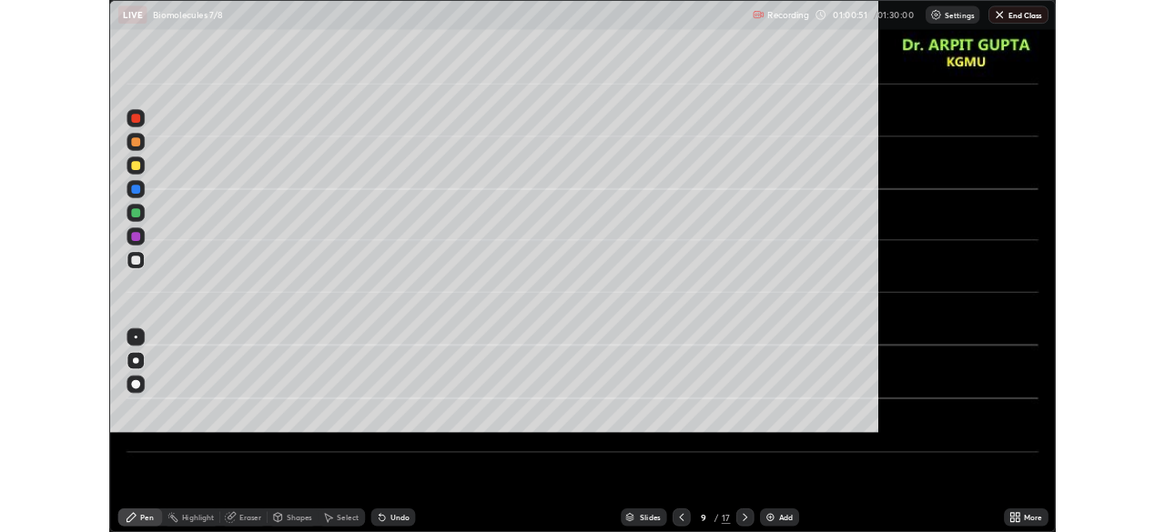
scroll to position [655, 1165]
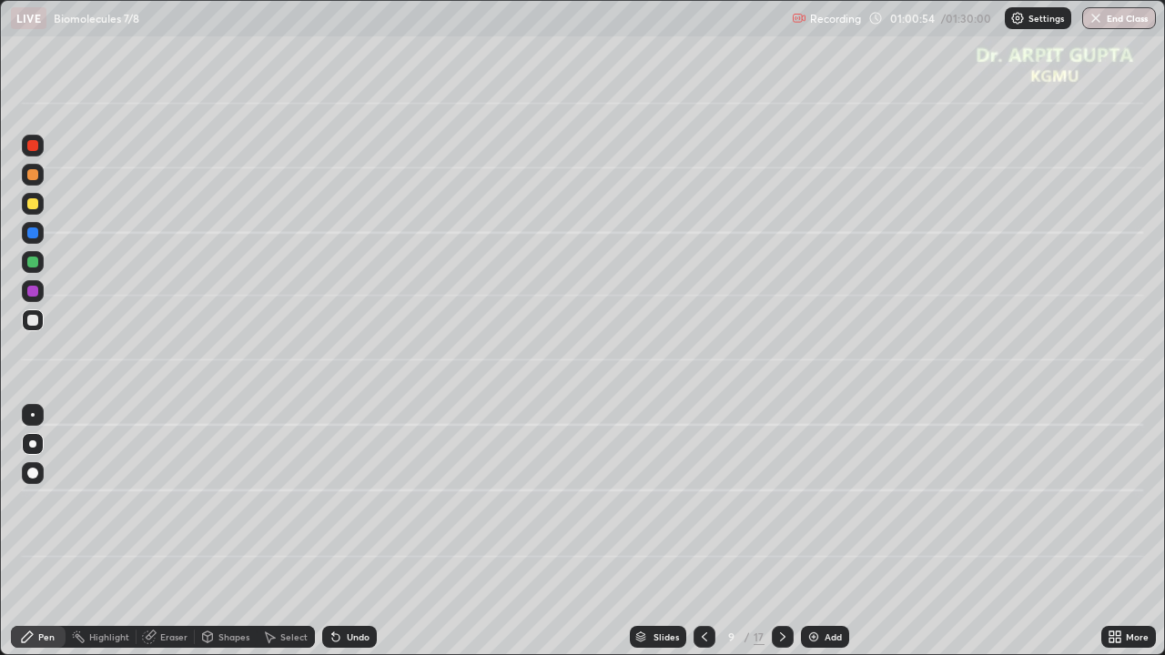
click at [988, 525] on icon at bounding box center [1115, 637] width 15 height 15
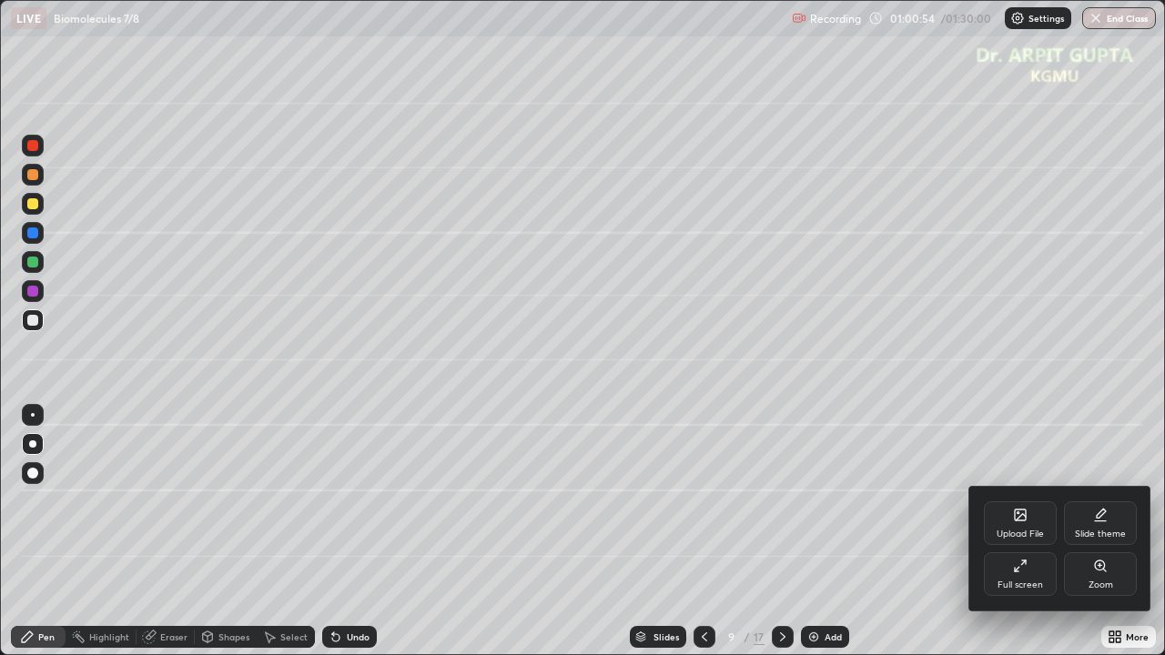
click at [988, 525] on div "Full screen" at bounding box center [1021, 585] width 46 height 9
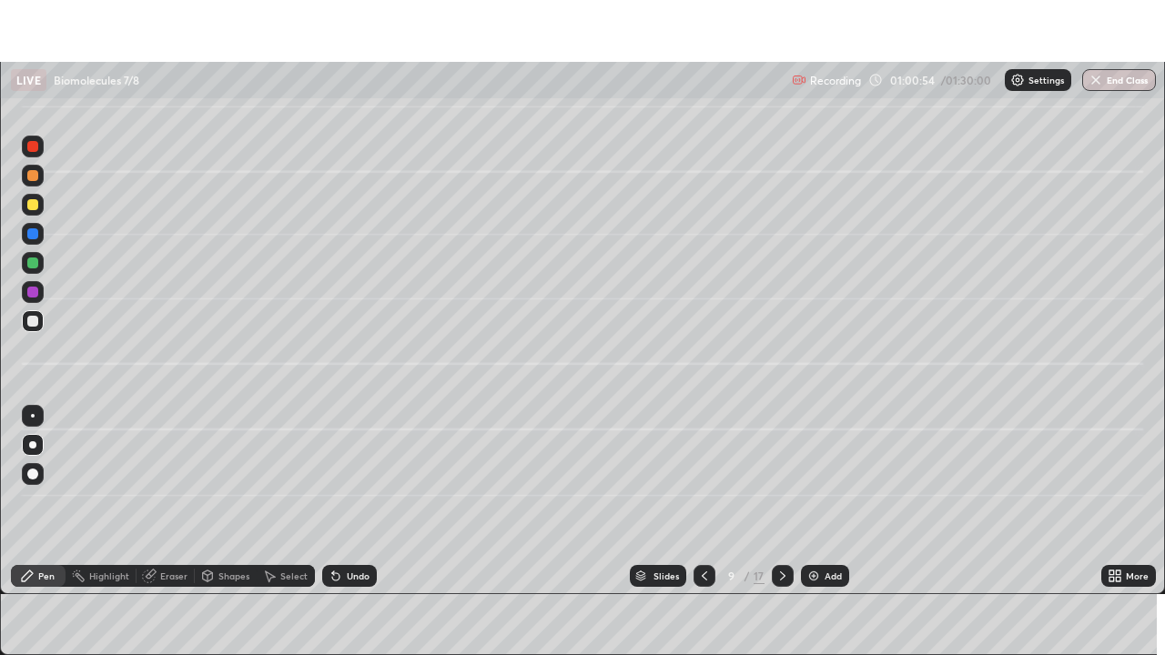
scroll to position [90491, 89859]
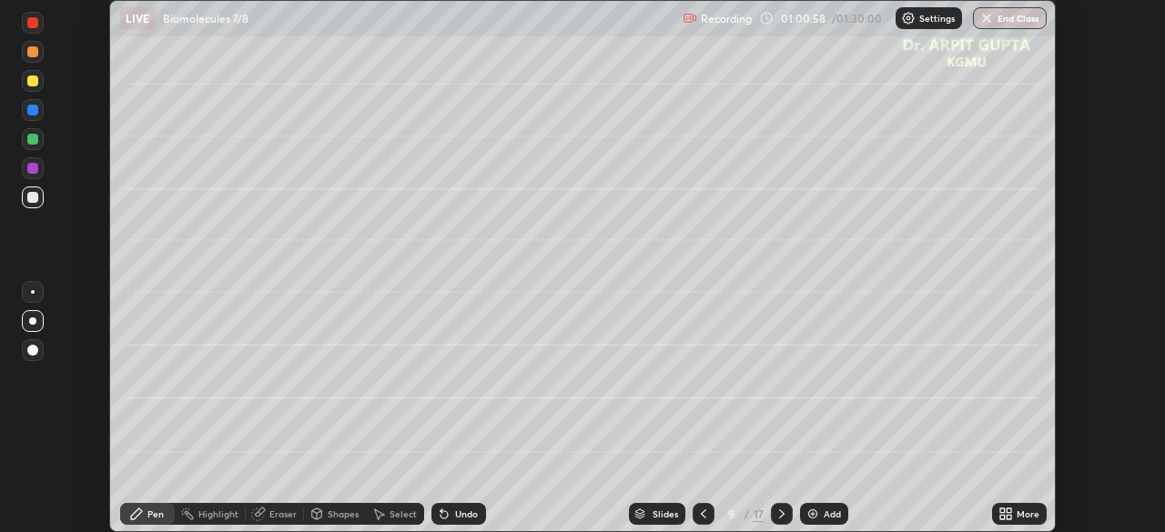
click at [988, 518] on icon at bounding box center [1002, 517] width 5 height 5
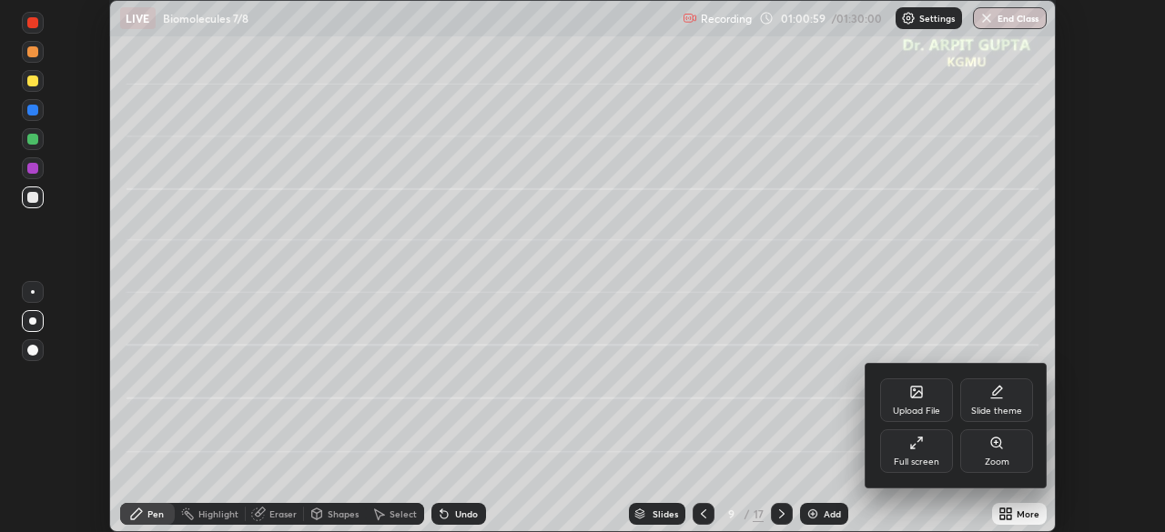
click at [916, 411] on div "Upload File" at bounding box center [916, 411] width 47 height 9
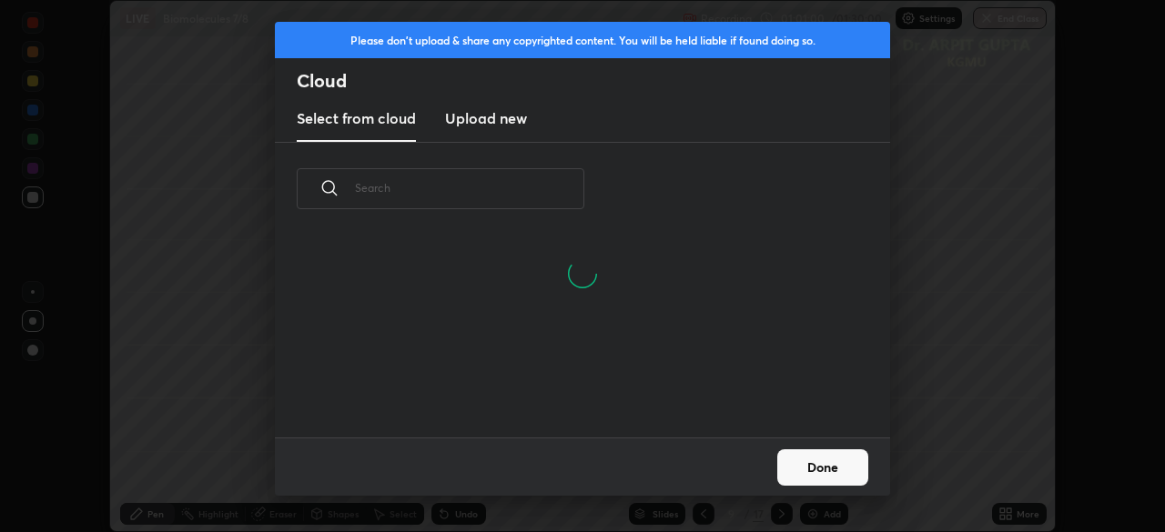
click at [490, 121] on h3 "Upload new" at bounding box center [486, 118] width 82 height 22
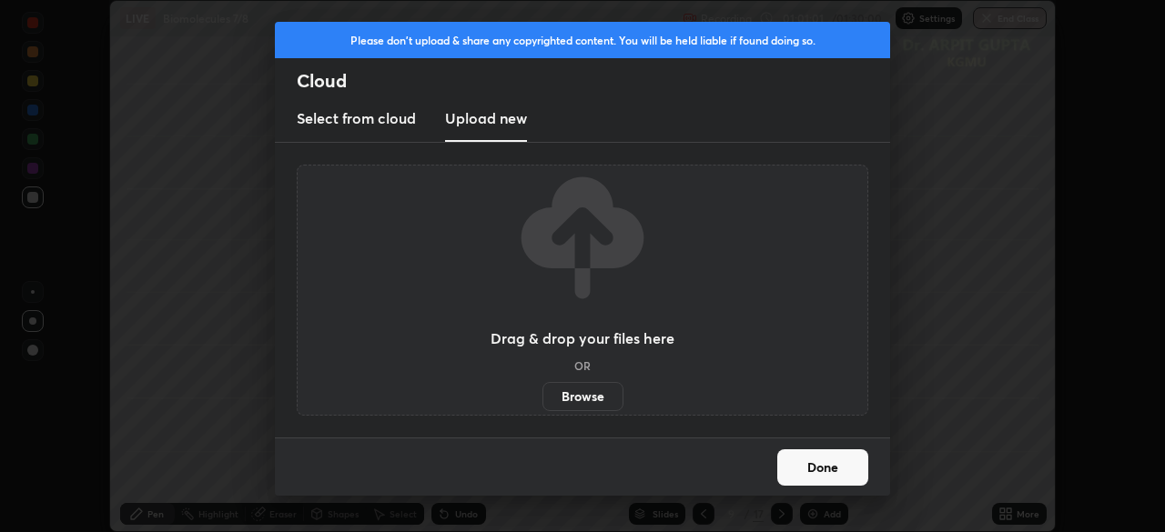
click at [584, 396] on label "Browse" at bounding box center [583, 396] width 81 height 29
click at [543, 396] on input "Browse" at bounding box center [543, 396] width 0 height 29
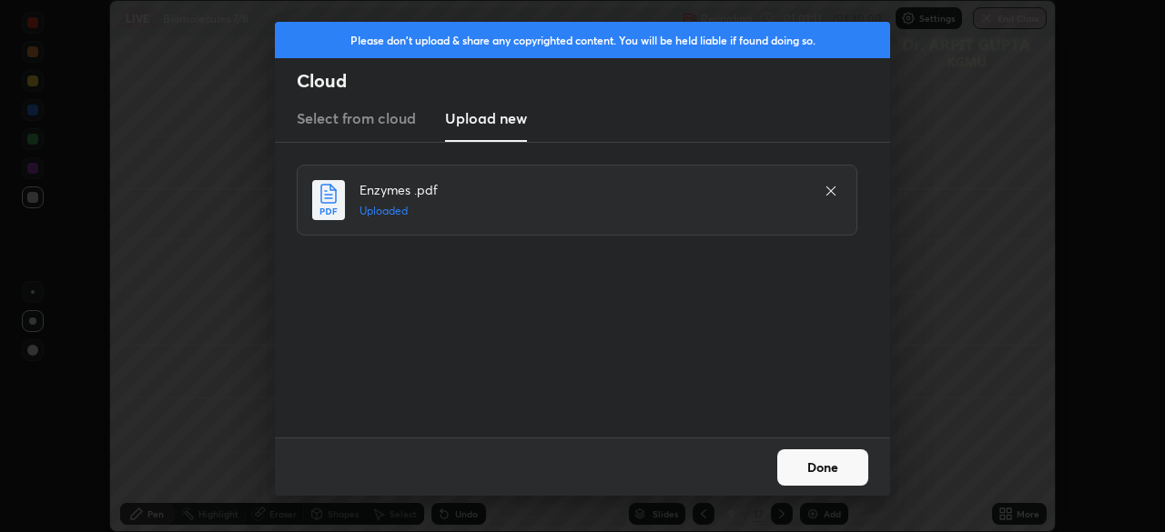
click at [814, 465] on button "Done" at bounding box center [822, 468] width 91 height 36
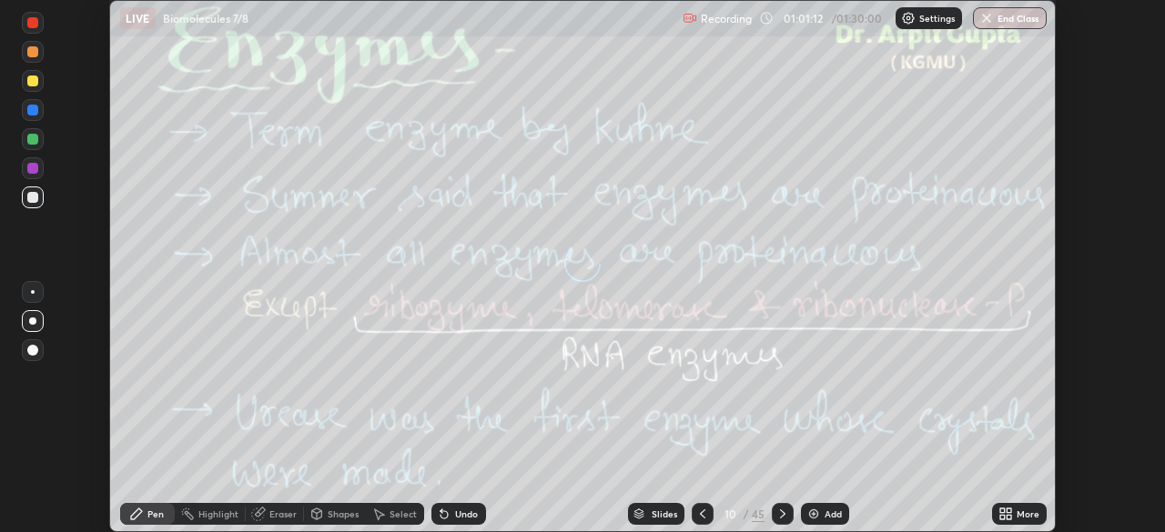
click at [988, 511] on icon at bounding box center [1002, 511] width 5 height 5
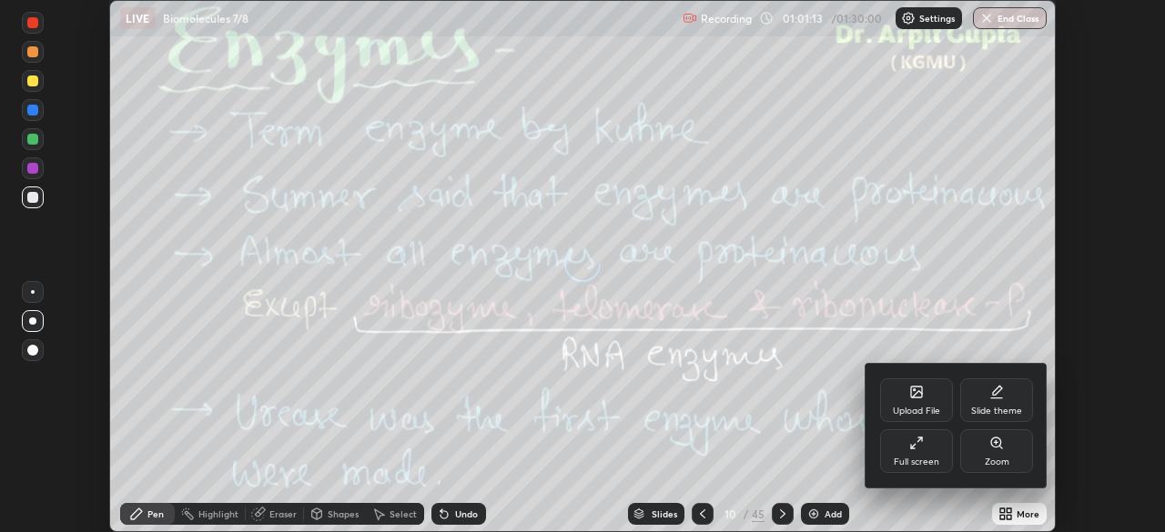
click at [912, 455] on div "Full screen" at bounding box center [916, 452] width 73 height 44
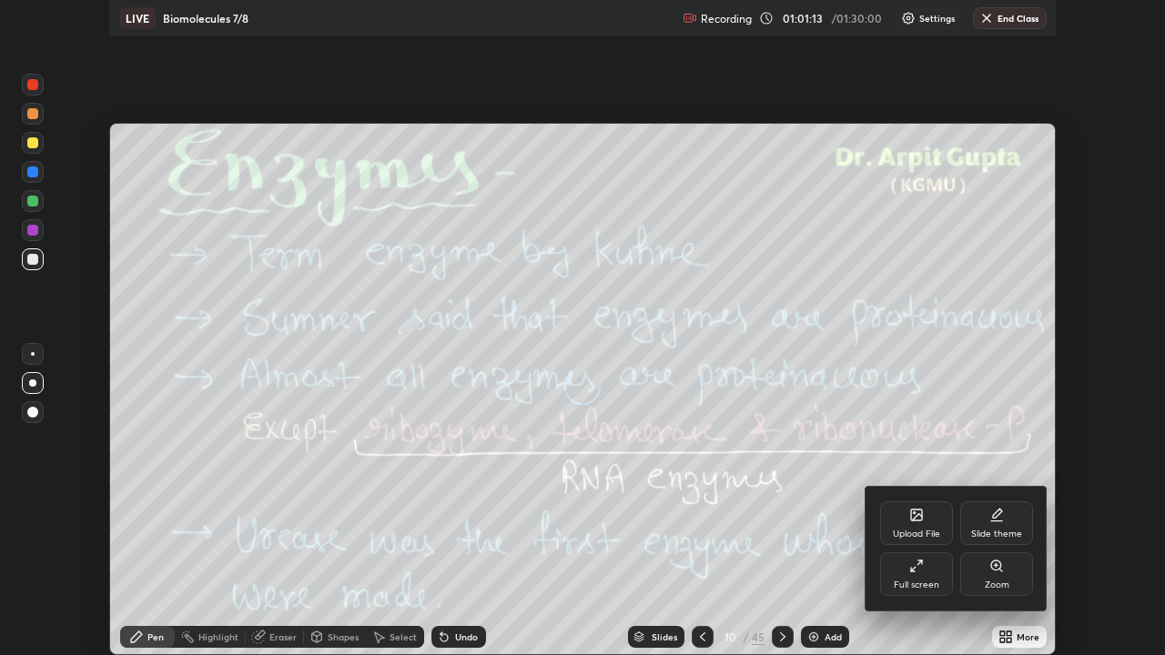
scroll to position [655, 1165]
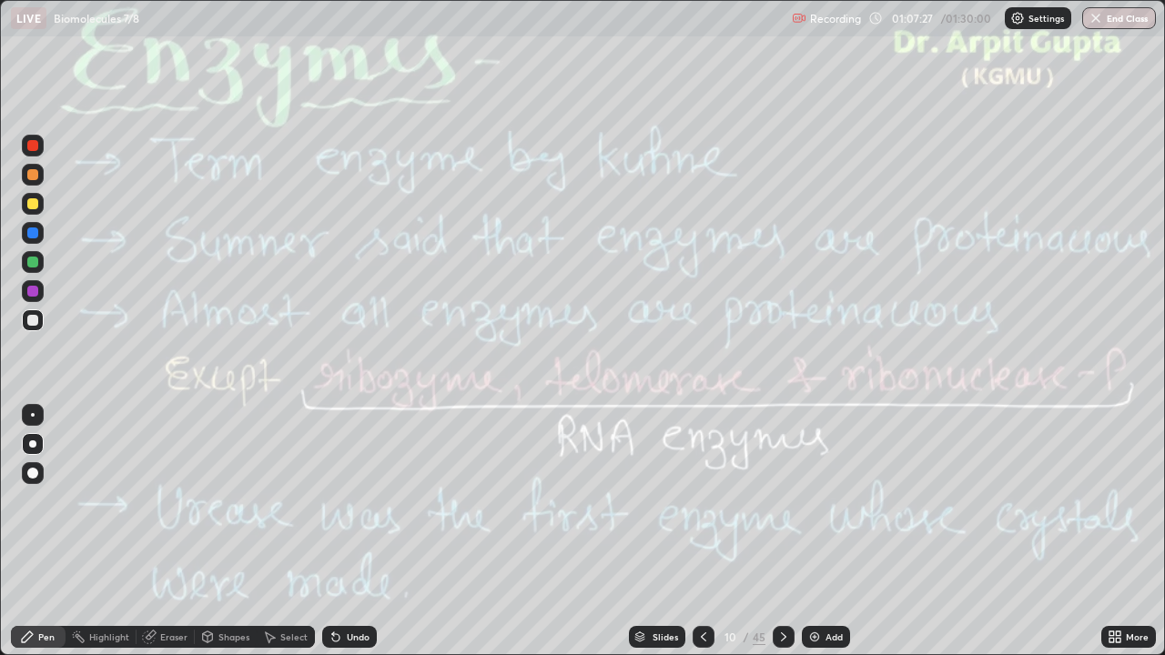
click at [777, 525] on div at bounding box center [784, 637] width 22 height 22
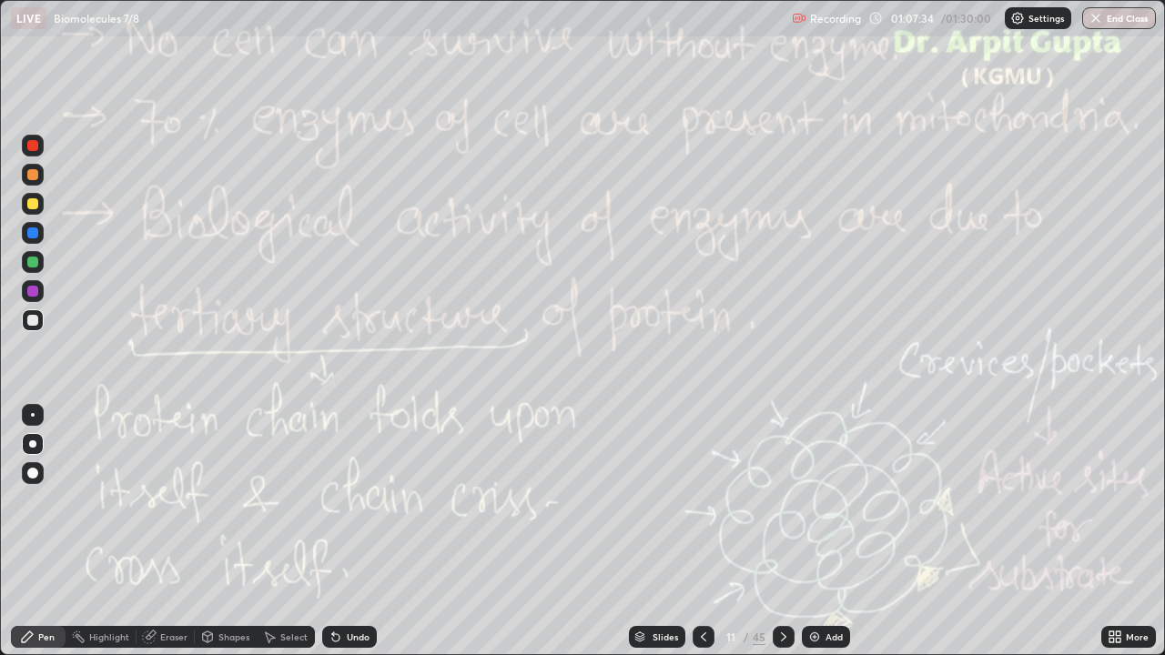
click at [699, 525] on icon at bounding box center [703, 637] width 15 height 15
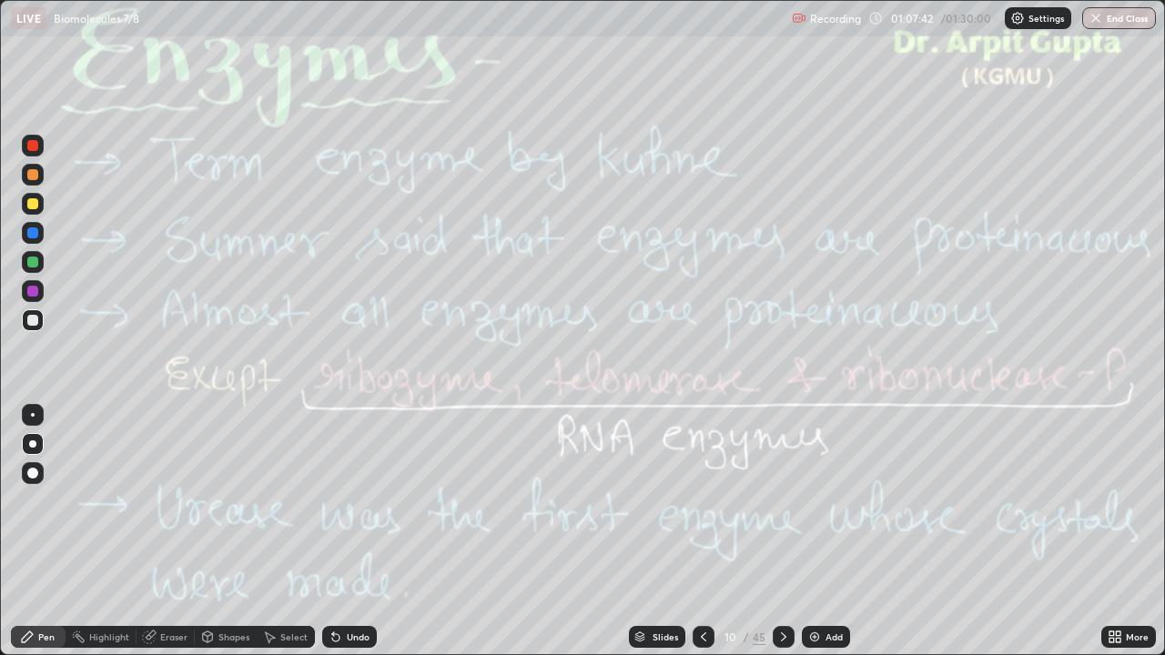
click at [776, 525] on icon at bounding box center [783, 637] width 15 height 15
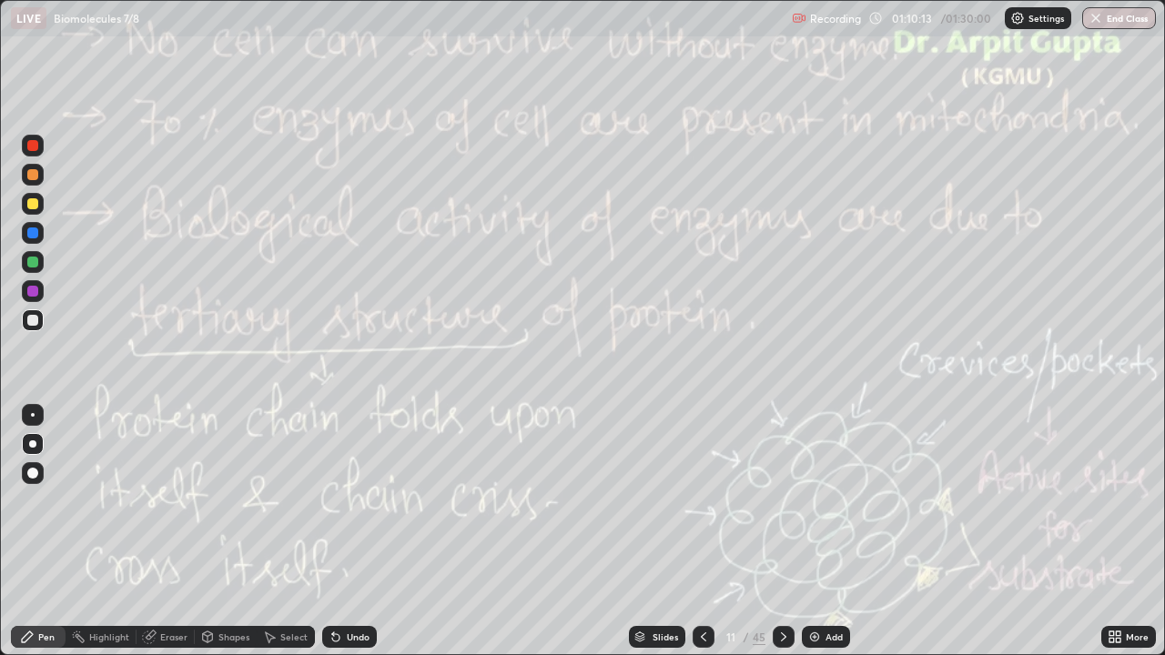
click at [783, 525] on icon at bounding box center [783, 637] width 15 height 15
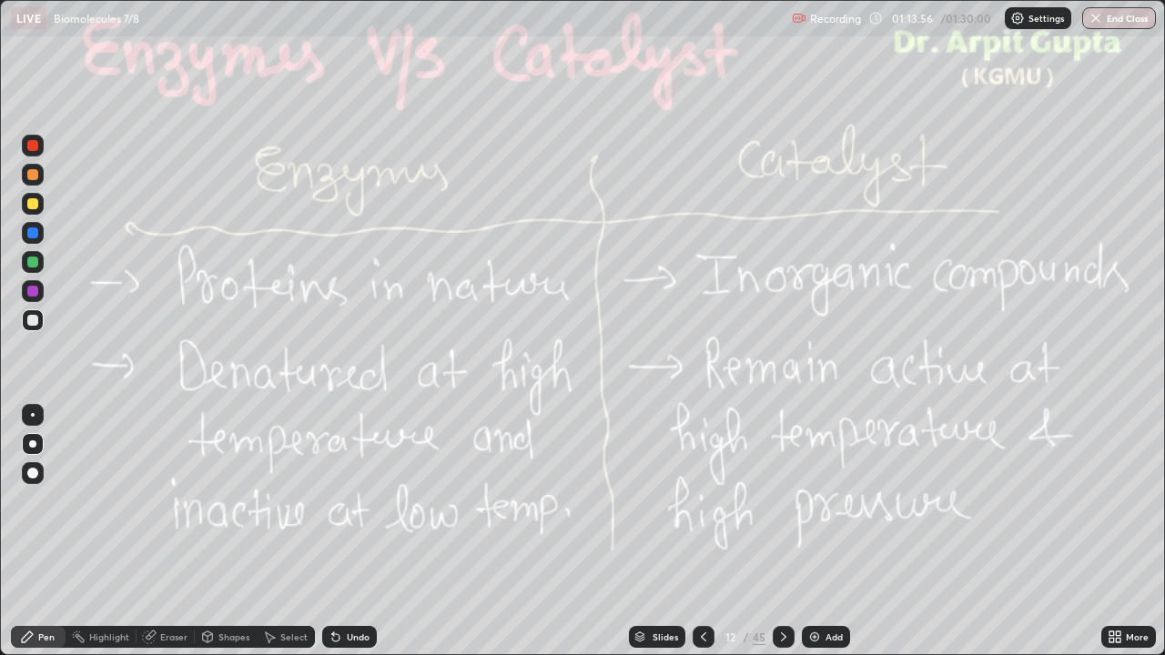
click at [781, 525] on icon at bounding box center [783, 637] width 15 height 15
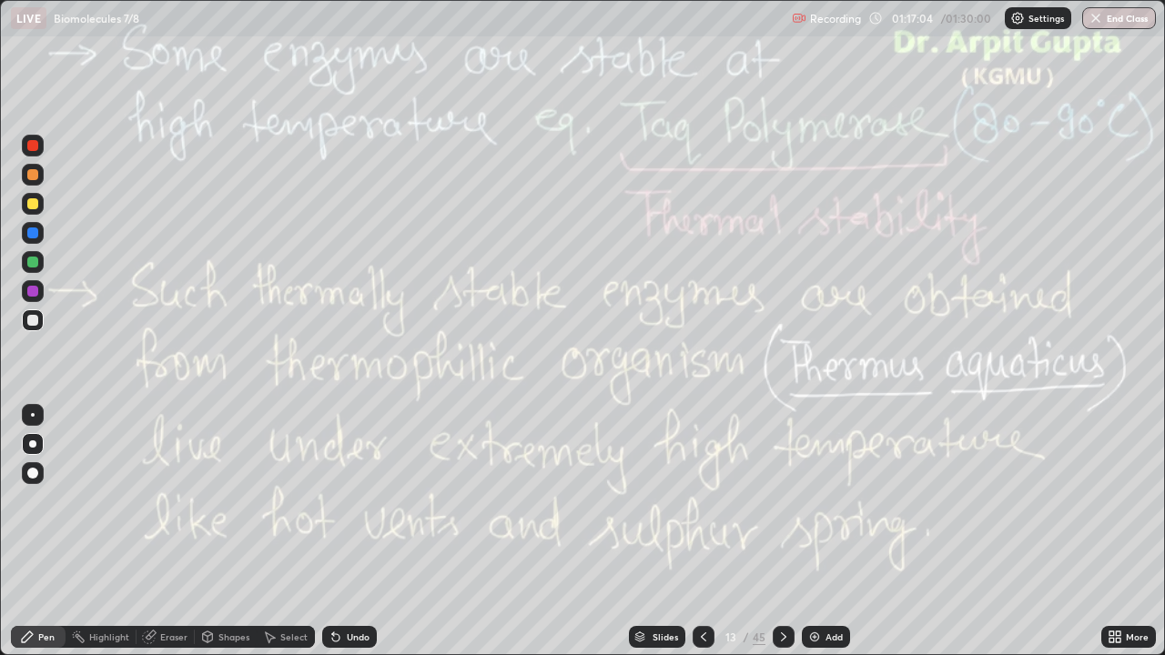
click at [701, 525] on icon at bounding box center [703, 637] width 5 height 9
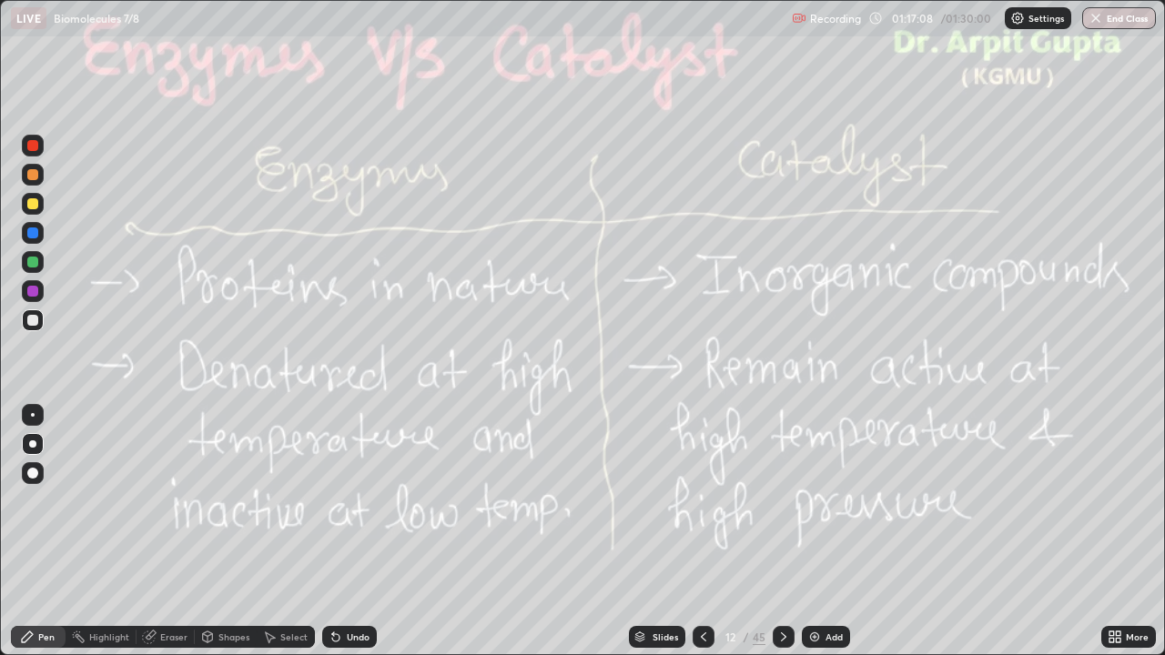
click at [781, 525] on icon at bounding box center [783, 637] width 15 height 15
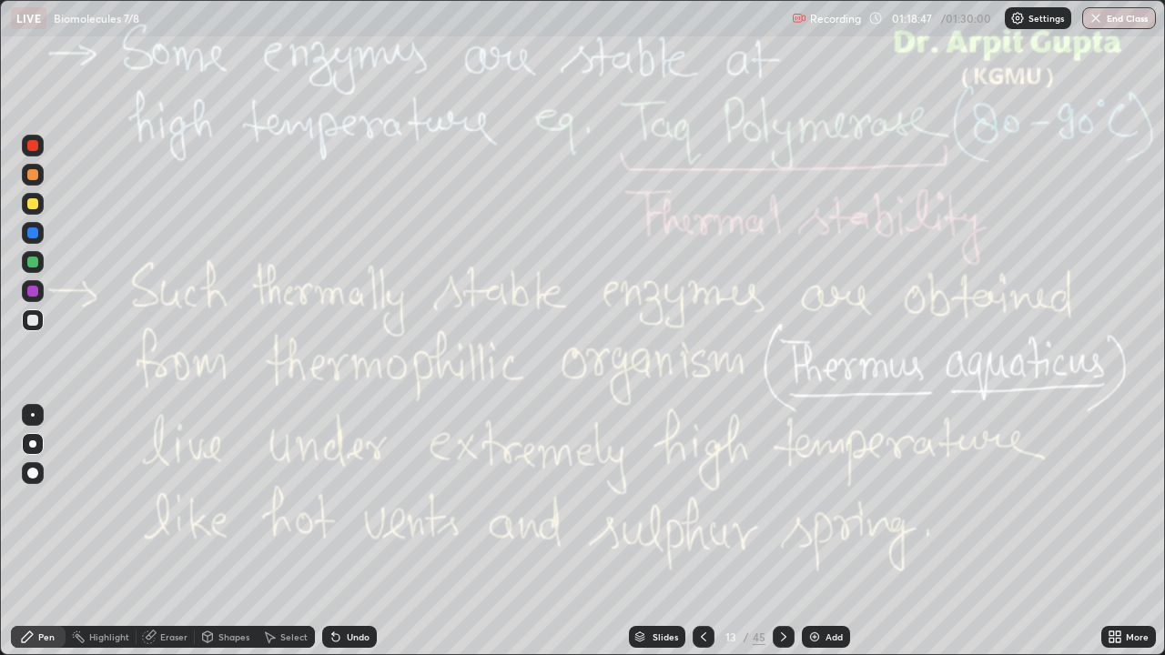
click at [778, 525] on icon at bounding box center [783, 637] width 15 height 15
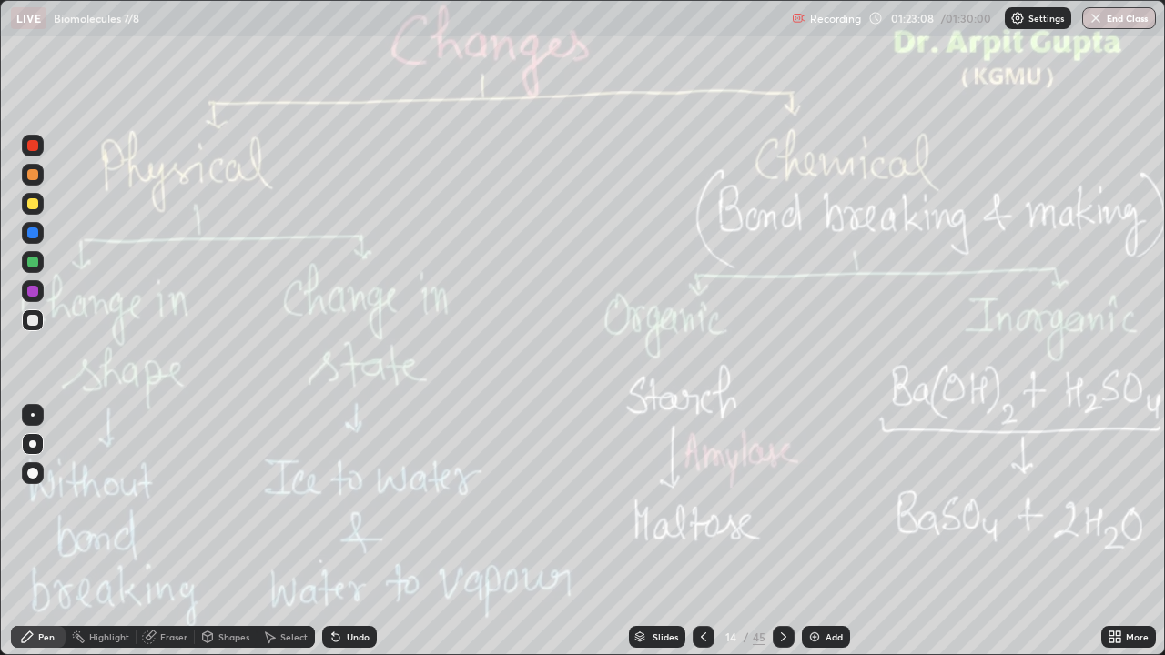
click at [781, 525] on icon at bounding box center [783, 637] width 15 height 15
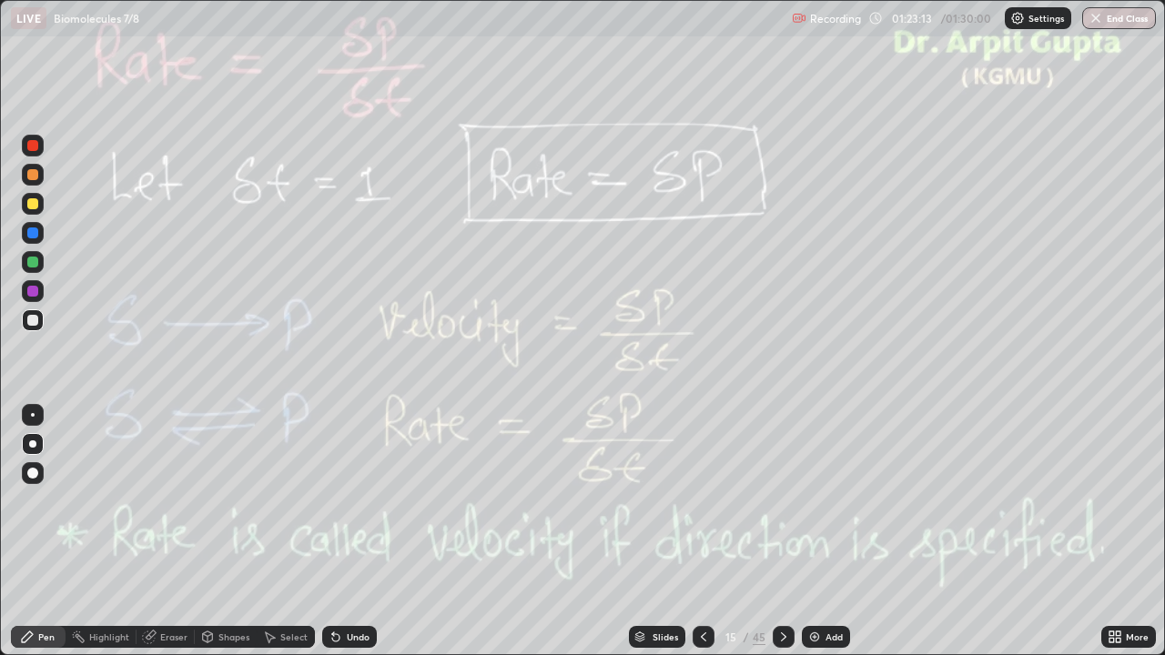
click at [988, 20] on button "End Class" at bounding box center [1119, 18] width 74 height 22
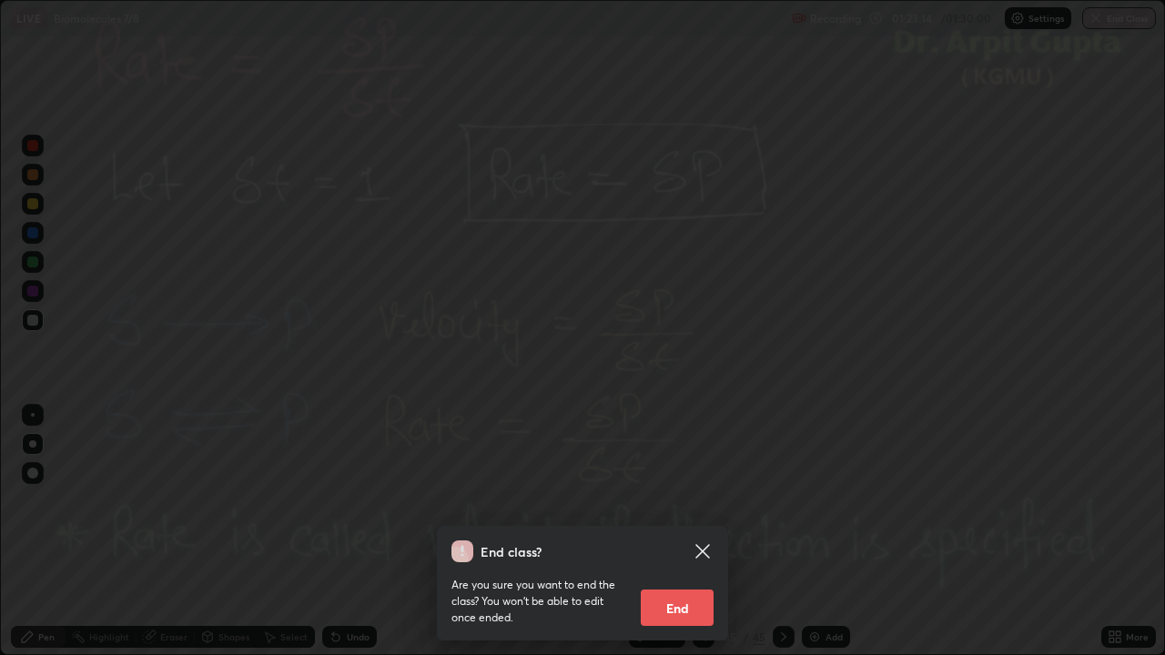
click at [694, 525] on button "End" at bounding box center [677, 608] width 73 height 36
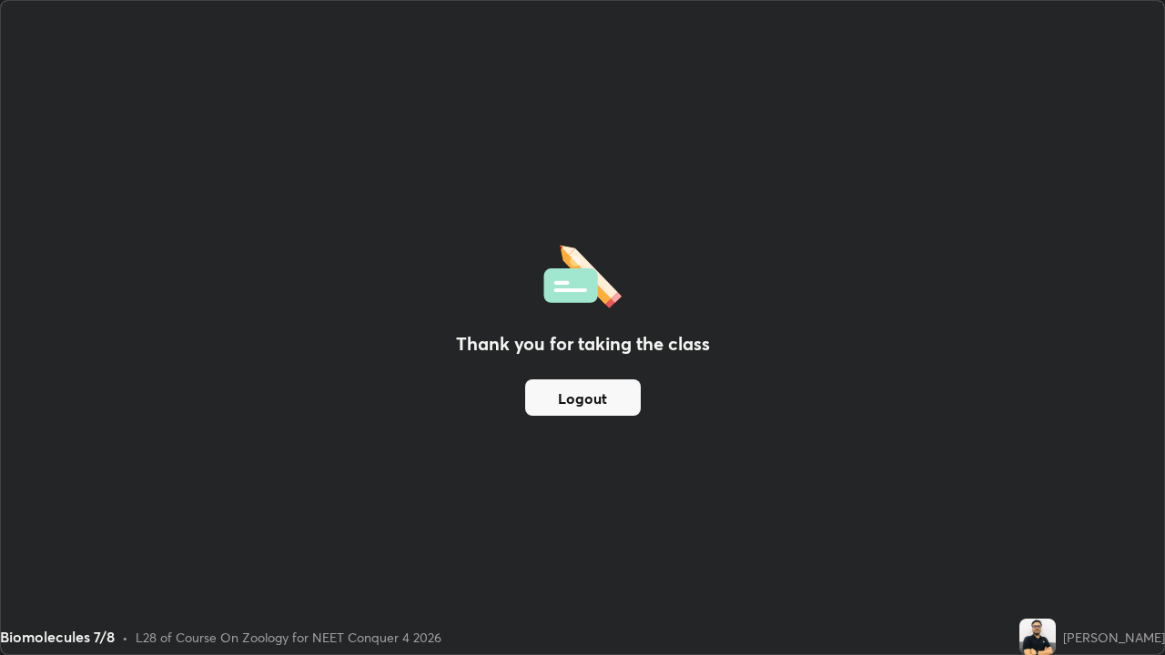
click at [578, 393] on button "Logout" at bounding box center [583, 398] width 116 height 36
